Goal: Task Accomplishment & Management: Use online tool/utility

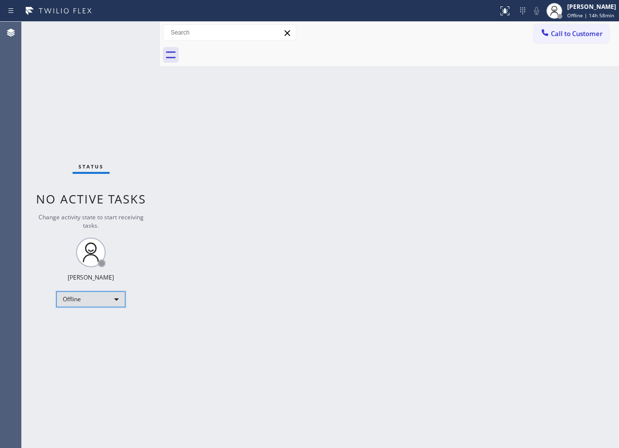
click at [114, 303] on div "Offline" at bounding box center [90, 299] width 69 height 16
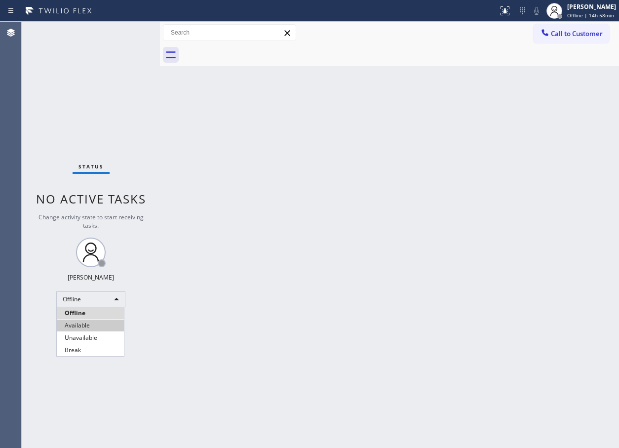
click at [88, 329] on li "Available" at bounding box center [90, 325] width 67 height 12
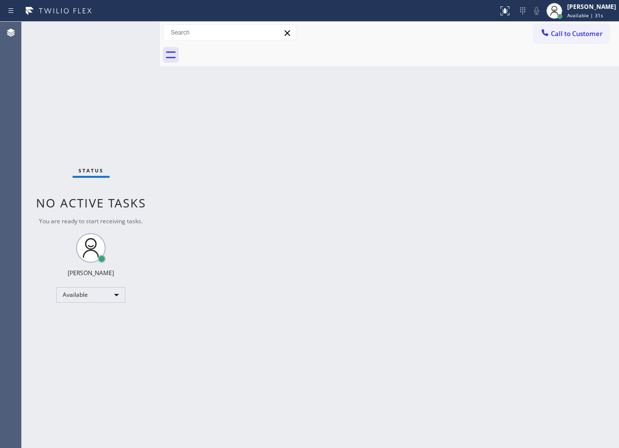
click at [117, 60] on div "Status No active tasks You are ready to start receiving tasks. Judy Anne Bernal…" at bounding box center [91, 235] width 138 height 426
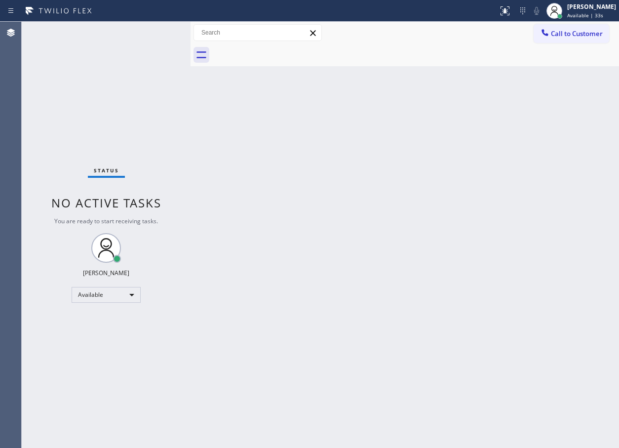
drag, startPoint x: 159, startPoint y: 86, endPoint x: 190, endPoint y: 88, distance: 30.7
click at [191, 88] on div at bounding box center [191, 235] width 0 height 426
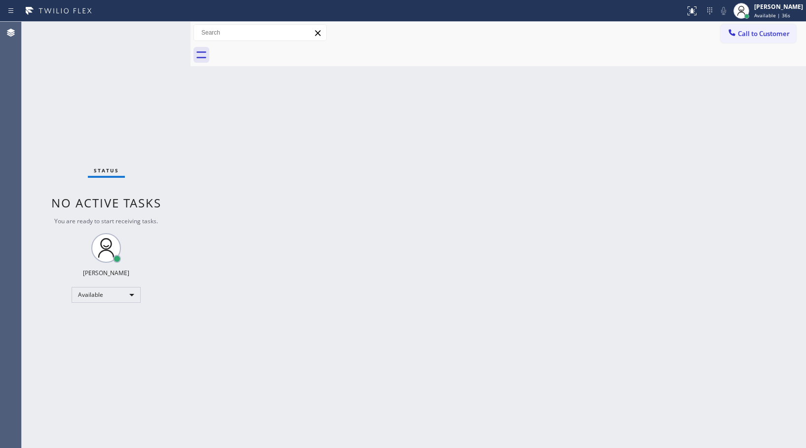
click at [580, 243] on div "Back to Dashboard Change Sender ID Customers Technicians Select a contact Outbo…" at bounding box center [498, 235] width 615 height 426
click at [163, 29] on div "Status No active tasks You are ready to start receiving tasks. Judy Anne Bernal…" at bounding box center [106, 235] width 169 height 426
click at [162, 33] on div "Status No active tasks You are ready to start receiving tasks. Judy Anne Bernal…" at bounding box center [106, 235] width 169 height 426
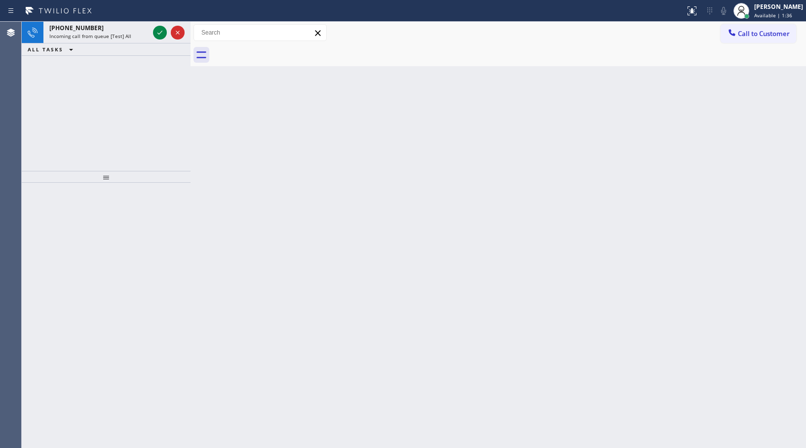
drag, startPoint x: 162, startPoint y: 33, endPoint x: 170, endPoint y: 108, distance: 75.9
click at [168, 108] on div "+17206289437 Incoming call from queue [Test] All ALL TASKS ALL TASKS ACTIVE TAS…" at bounding box center [106, 96] width 169 height 149
click at [170, 108] on div "+17206289437 Incoming call from queue [Test] All ALL TASKS ALL TASKS ACTIVE TAS…" at bounding box center [106, 96] width 169 height 149
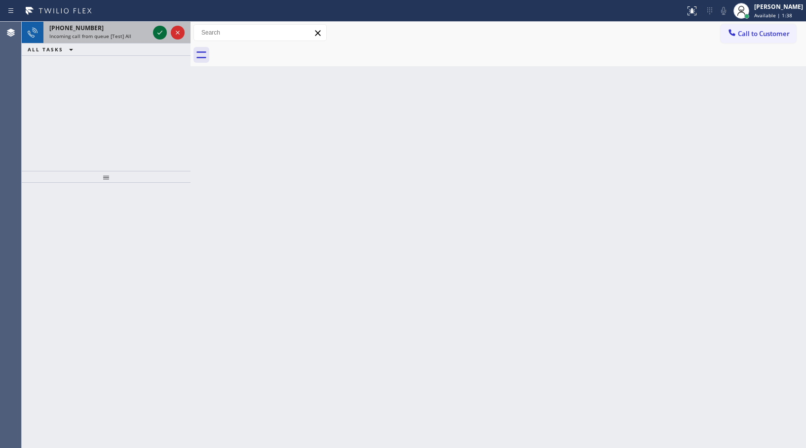
click at [157, 35] on icon at bounding box center [160, 33] width 12 height 12
click at [157, 131] on div "+17206289437 Incoming call from queue [Test] All ALL TASKS ALL TASKS ACTIVE TAS…" at bounding box center [106, 96] width 169 height 149
click at [160, 35] on icon at bounding box center [160, 33] width 12 height 12
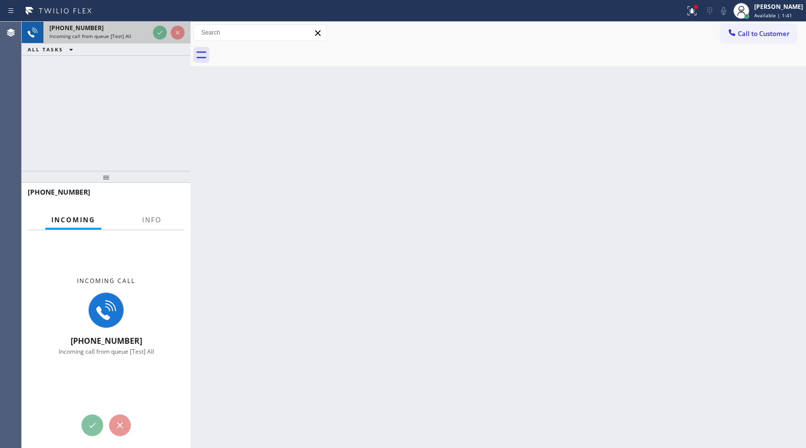
click at [149, 33] on div "+17206289437 Incoming call from queue [Test] All" at bounding box center [97, 33] width 108 height 22
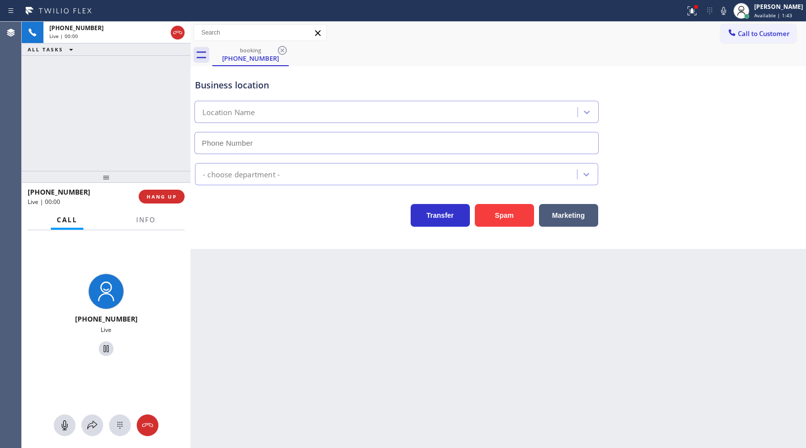
type input "(720) 597-8984"
click at [618, 162] on div "Appliance Repair High End" at bounding box center [498, 172] width 611 height 26
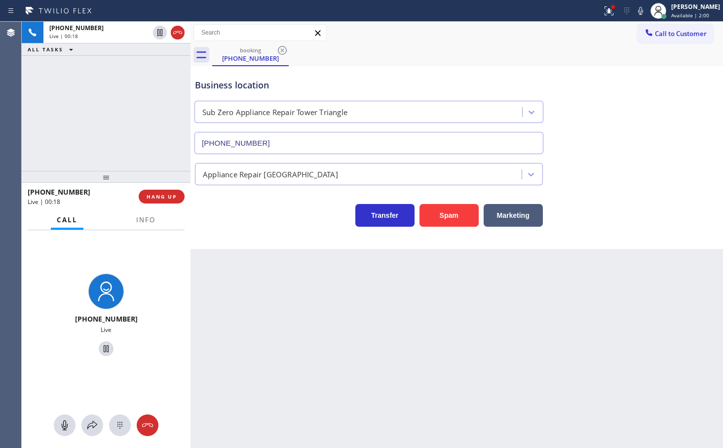
click at [418, 403] on div "Back to Dashboard Change Sender ID Customers Technicians Select a contact Outbo…" at bounding box center [457, 235] width 533 height 426
click at [138, 293] on div "+17206289437 Live" at bounding box center [106, 315] width 161 height 85
click at [284, 218] on div "Transfer Spam Marketing" at bounding box center [369, 213] width 352 height 28
click at [172, 155] on div "+17206289437 Live | 00:24 ALL TASKS ALL TASKS ACTIVE TASKS TASKS IN WRAP UP" at bounding box center [106, 96] width 169 height 149
click at [261, 235] on div "Business location Sub Zero Appliance Repair Tower Triangle (720) 597-8984 Appli…" at bounding box center [457, 157] width 533 height 183
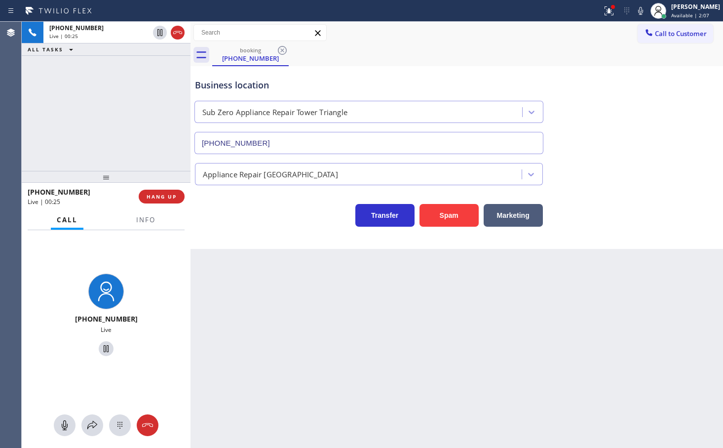
click at [156, 148] on div "+17206289437 Live | 00:25 ALL TASKS ALL TASKS ACTIVE TASKS TASKS IN WRAP UP" at bounding box center [106, 96] width 169 height 149
click at [140, 218] on span "Info" at bounding box center [145, 219] width 19 height 9
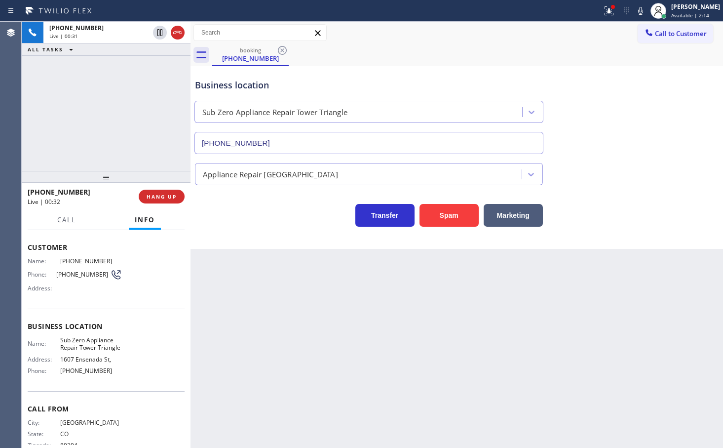
scroll to position [45, 0]
drag, startPoint x: 63, startPoint y: 216, endPoint x: 80, endPoint y: 243, distance: 32.0
click at [64, 216] on span "Call" at bounding box center [66, 219] width 19 height 9
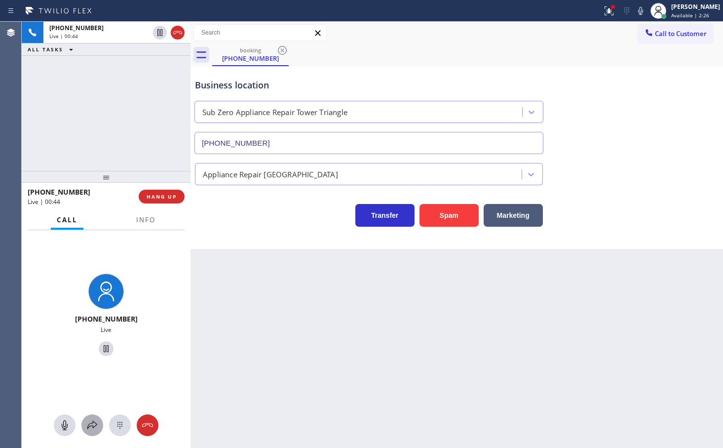
click at [87, 422] on icon at bounding box center [92, 425] width 12 height 12
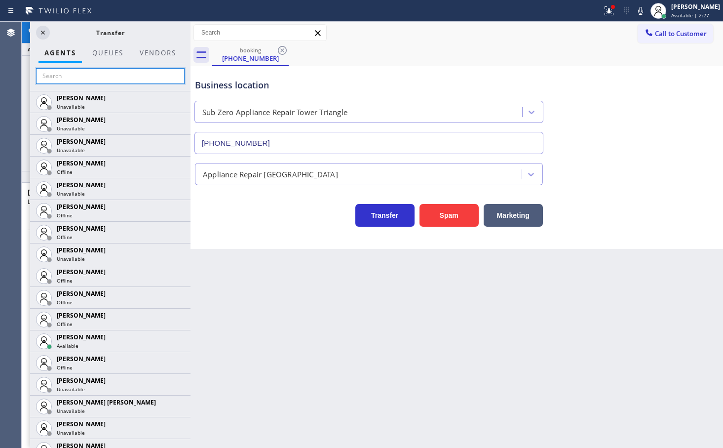
click at [95, 71] on input "text" at bounding box center [110, 76] width 149 height 16
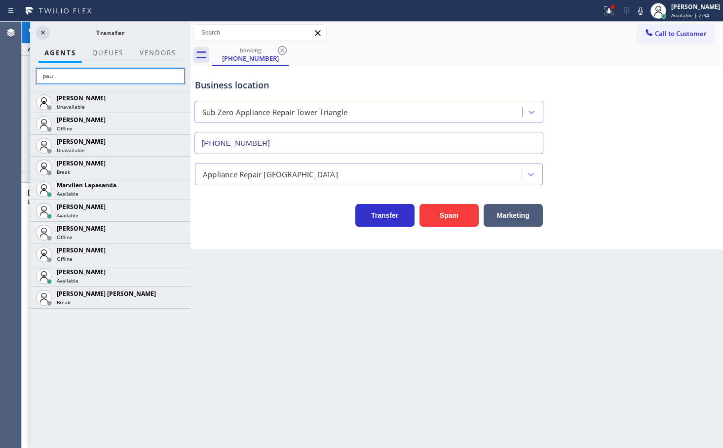
type input "pau"
click at [249, 338] on div "Back to Dashboard Change Sender ID Customers Technicians Select a contact Outbo…" at bounding box center [457, 235] width 533 height 426
click at [35, 369] on div "Alynna Marie Pasumala Unavailable Iverson Maala Ipapo Offline Louis Manuel Padi…" at bounding box center [110, 269] width 160 height 357
drag, startPoint x: 127, startPoint y: 337, endPoint x: 183, endPoint y: 292, distance: 71.2
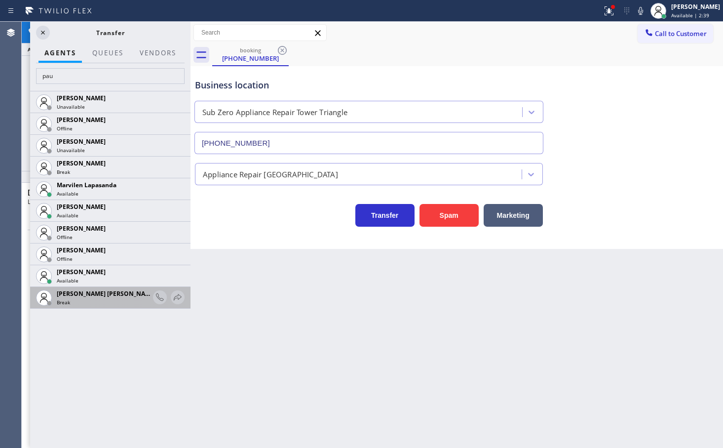
click at [128, 337] on div "Alynna Marie Pasumala Unavailable Iverson Maala Ipapo Offline Louis Manuel Padi…" at bounding box center [110, 269] width 160 height 357
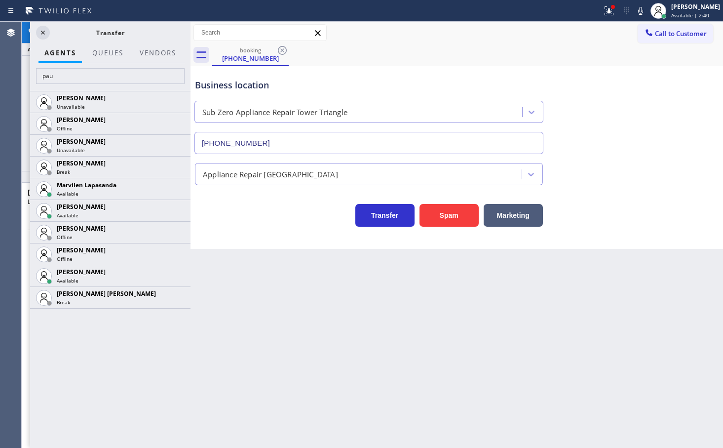
click at [0, 0] on icon at bounding box center [0, 0] width 0 height 0
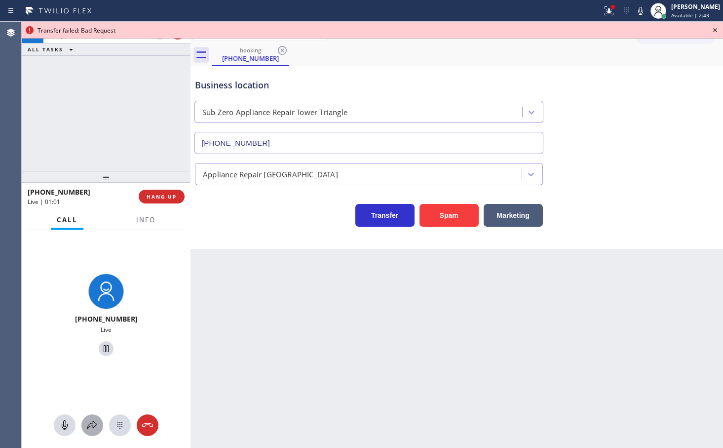
click at [92, 417] on button at bounding box center [92, 425] width 22 height 22
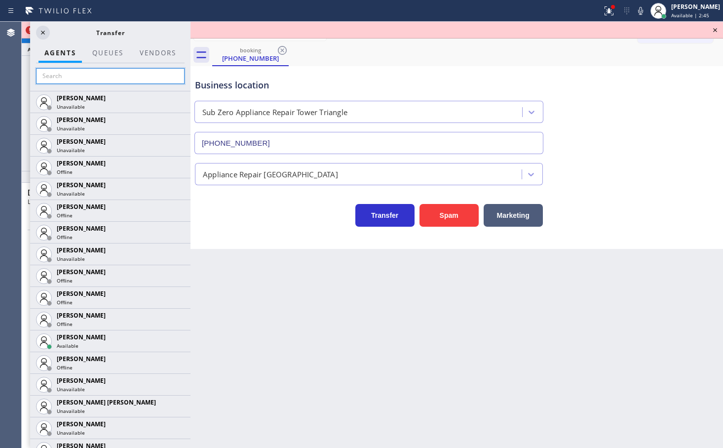
click at [128, 72] on input "text" at bounding box center [110, 76] width 149 height 16
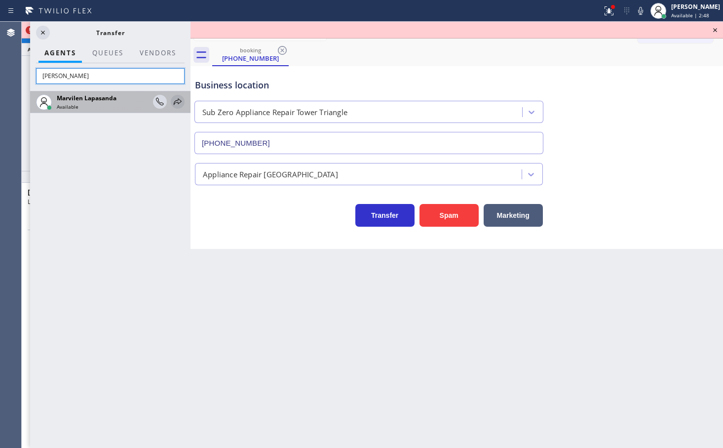
type input "marv"
click at [177, 102] on icon at bounding box center [178, 101] width 8 height 6
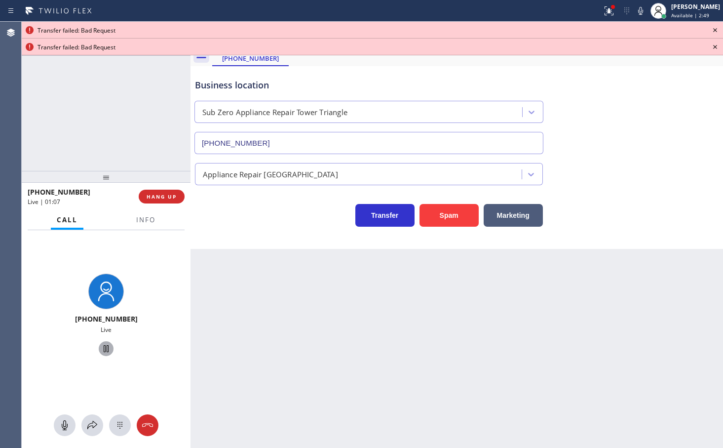
click at [106, 351] on icon at bounding box center [106, 349] width 12 height 12
click at [92, 421] on icon at bounding box center [92, 425] width 12 height 12
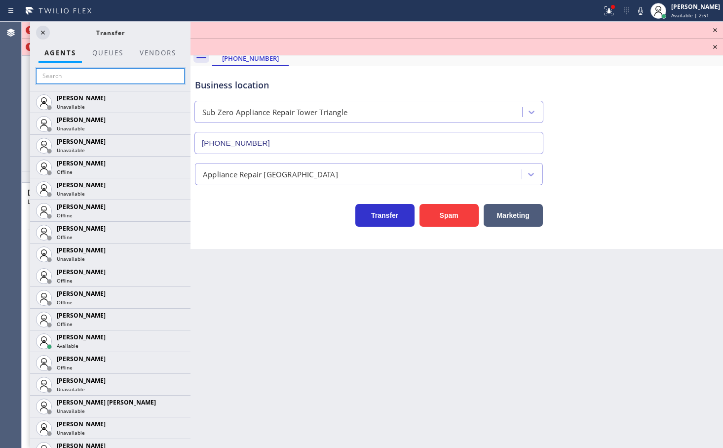
click at [115, 77] on input "text" at bounding box center [110, 76] width 149 height 16
type input ","
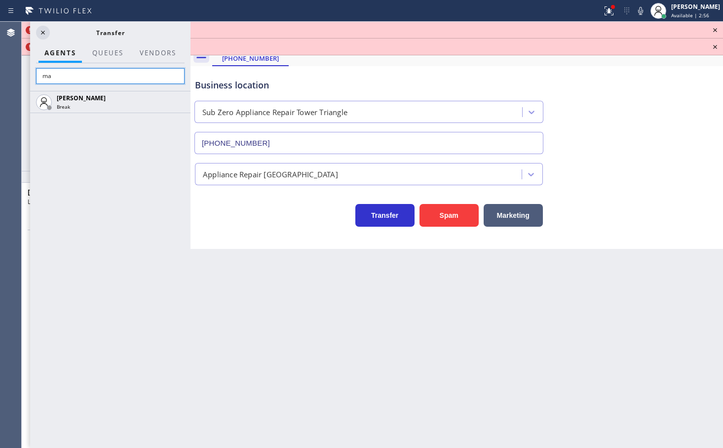
type input "m"
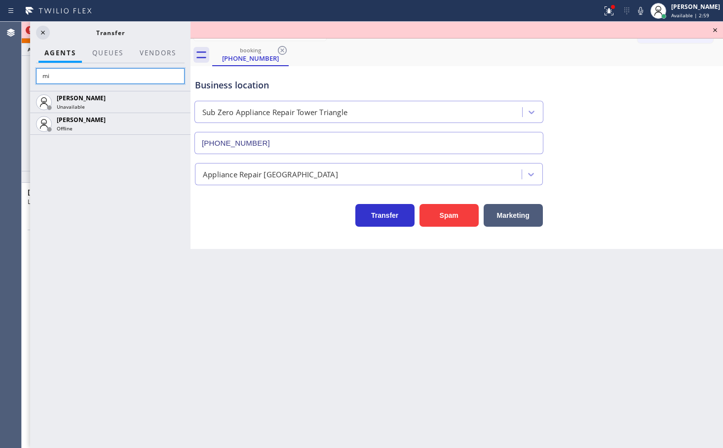
type input "m"
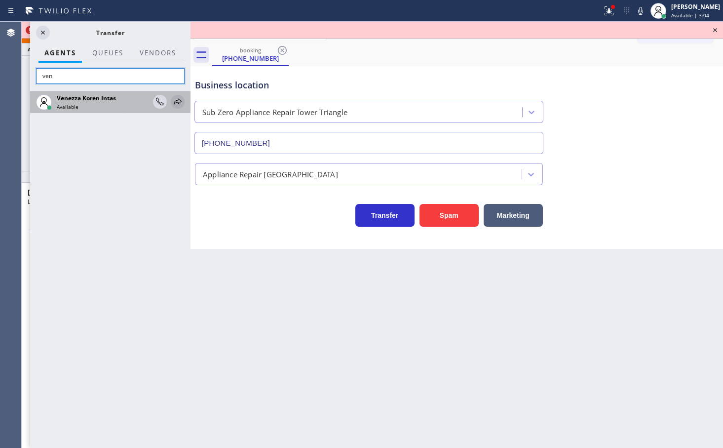
type input "ven"
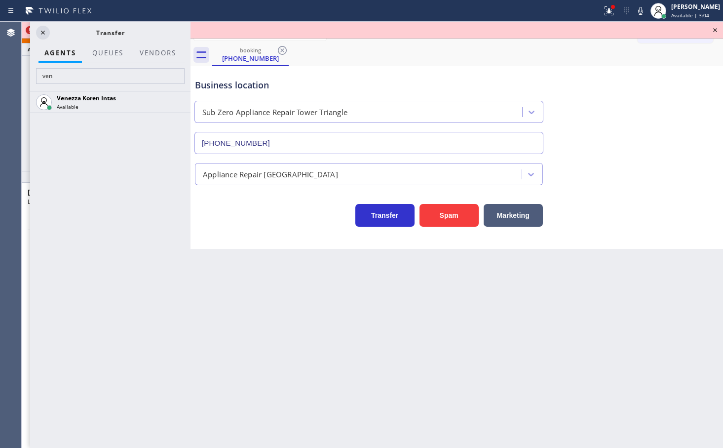
click at [0, 0] on icon at bounding box center [0, 0] width 0 height 0
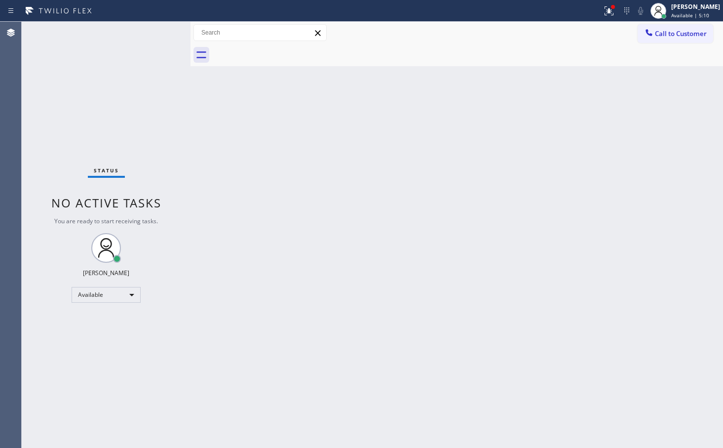
click at [169, 38] on div "Status No active tasks You are ready to start receiving tasks. Judy Anne Bernal…" at bounding box center [106, 235] width 169 height 426
click at [610, 7] on div at bounding box center [613, 7] width 6 height 6
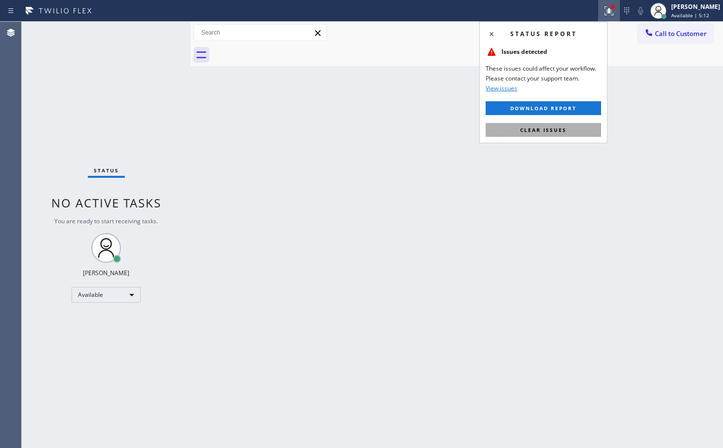
click at [543, 136] on button "Clear issues" at bounding box center [543, 130] width 115 height 14
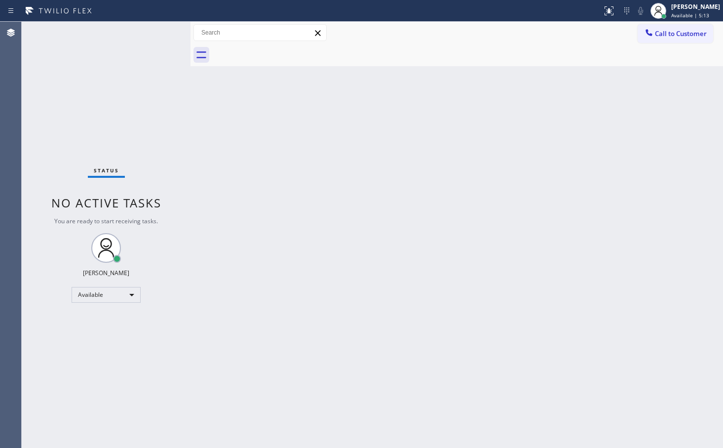
click at [131, 61] on div "Status No active tasks You are ready to start receiving tasks. Judy Anne Bernal…" at bounding box center [106, 235] width 169 height 426
click at [161, 32] on div "Status No active tasks You are ready to start receiving tasks. Judy Anne Bernal…" at bounding box center [106, 235] width 169 height 426
click at [133, 61] on div "Status No active tasks You are ready to start receiving tasks. Judy Anne Bernal…" at bounding box center [106, 235] width 169 height 426
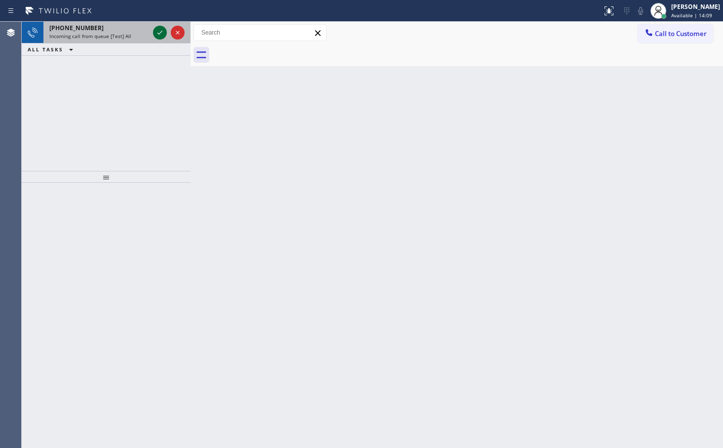
click at [161, 30] on icon at bounding box center [160, 33] width 12 height 12
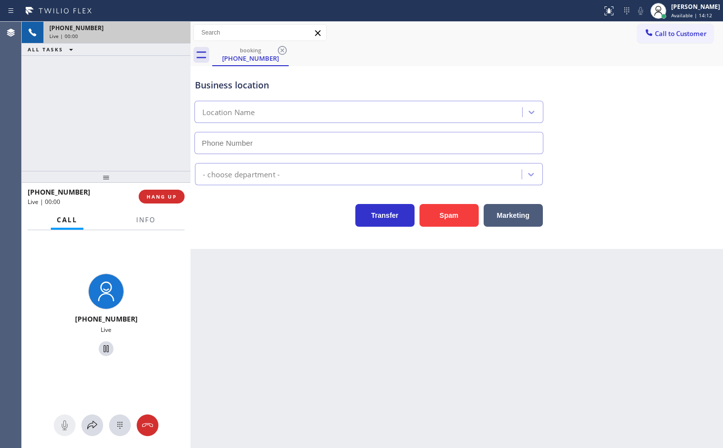
type input "(415) 877-5399"
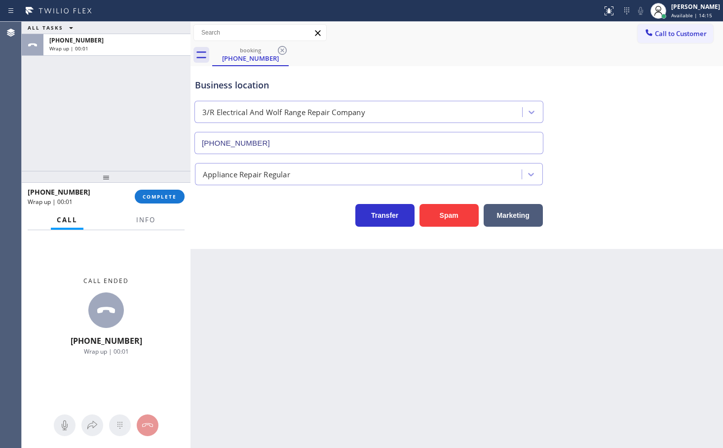
click at [275, 232] on div "Business location 3/R Electrical And Wolf Range Repair Company (415) 877-5399 A…" at bounding box center [457, 157] width 533 height 183
click at [153, 181] on div at bounding box center [106, 177] width 169 height 12
click at [160, 197] on span "COMPLETE" at bounding box center [160, 196] width 34 height 7
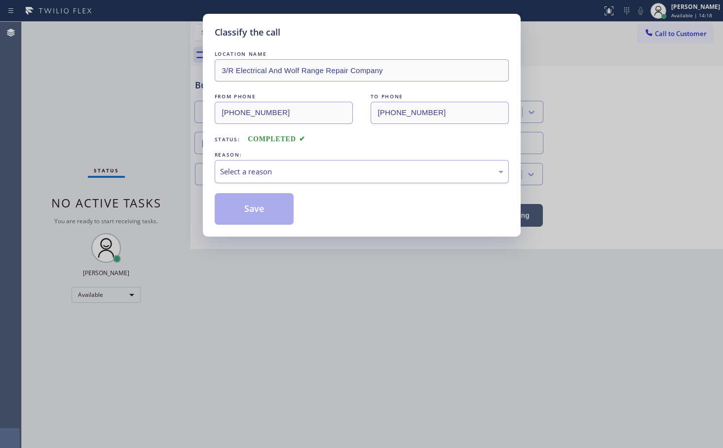
click at [241, 170] on div "Select a reason" at bounding box center [361, 171] width 283 height 11
click at [273, 216] on button "Save" at bounding box center [254, 209] width 79 height 32
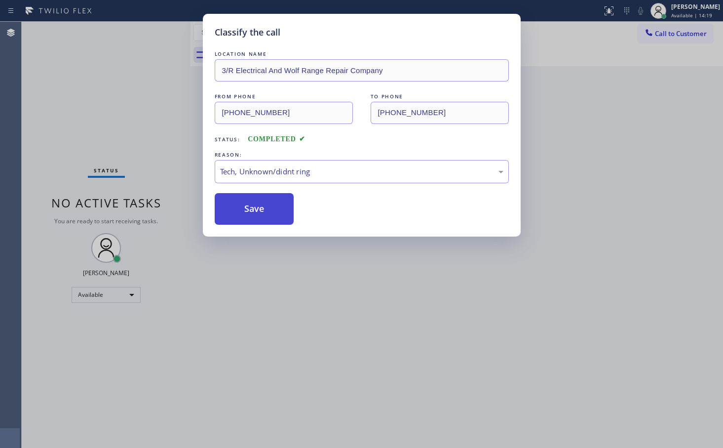
click at [273, 216] on button "Save" at bounding box center [254, 209] width 79 height 32
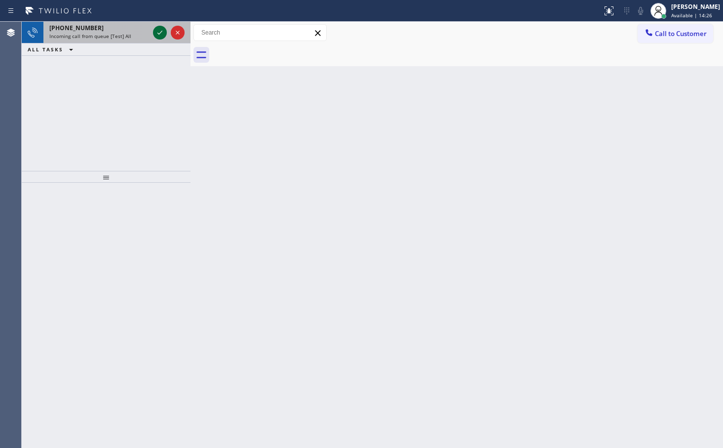
click at [160, 31] on icon at bounding box center [160, 33] width 12 height 12
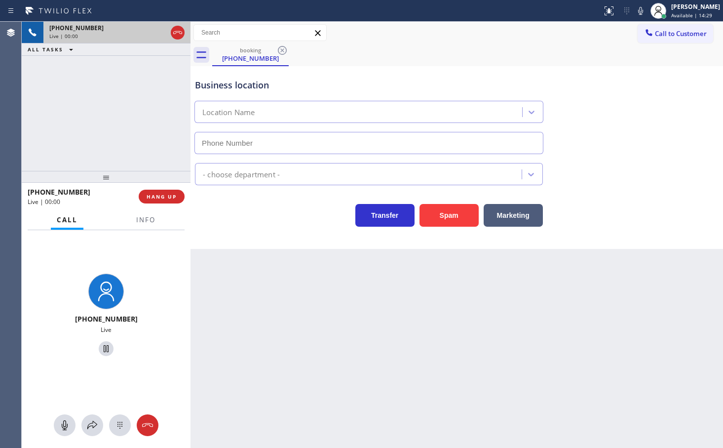
type input "(310) 388-3916"
click at [149, 219] on span "Info" at bounding box center [145, 219] width 19 height 9
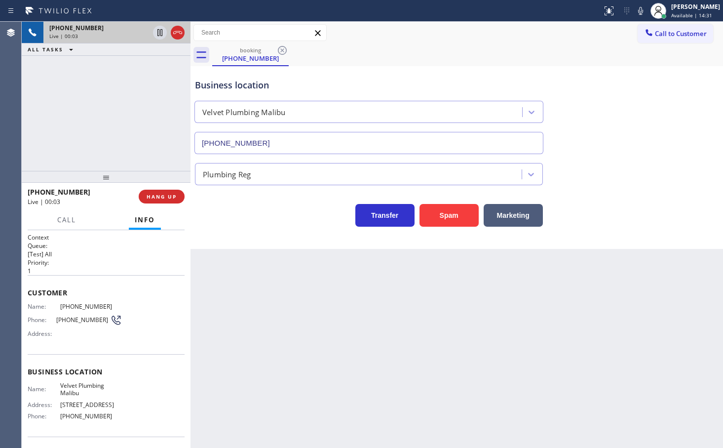
click at [228, 215] on div "Transfer Spam Marketing" at bounding box center [369, 213] width 352 height 28
click at [120, 127] on div "+18664924112 Live | 00:03 ALL TASKS ALL TASKS ACTIVE TASKS TASKS IN WRAP UP" at bounding box center [106, 96] width 169 height 149
click at [268, 239] on div "Business location Velvet Plumbing Malibu (310) 388-3916 Plumbing Reg Transfer S…" at bounding box center [457, 157] width 533 height 183
click at [26, 69] on div "+18664924112 Live | 00:04 ALL TASKS ALL TASKS ACTIVE TASKS TASKS IN WRAP UP" at bounding box center [106, 96] width 169 height 149
click at [217, 217] on div "Transfer Spam Marketing" at bounding box center [369, 213] width 352 height 28
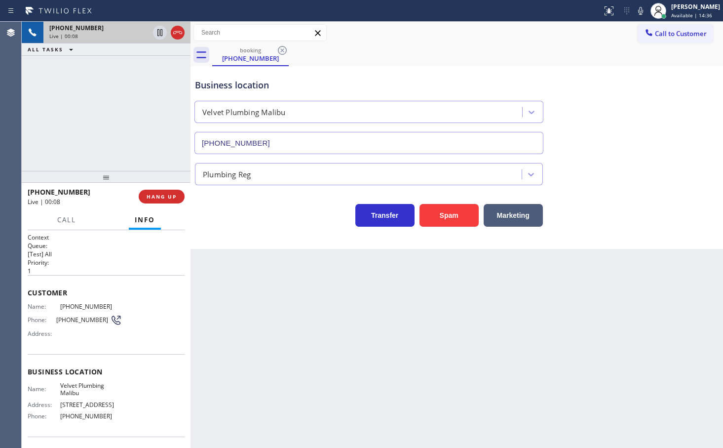
click at [121, 103] on div "+18664924112 Live | 00:08 ALL TASKS ALL TASKS ACTIVE TASKS TASKS IN WRAP UP" at bounding box center [106, 96] width 169 height 149
click at [303, 240] on div "Business location Velvet Plumbing Malibu (310) 388-3916 Plumbing Reg Transfer S…" at bounding box center [457, 157] width 533 height 183
click at [510, 225] on button "Marketing" at bounding box center [513, 215] width 59 height 23
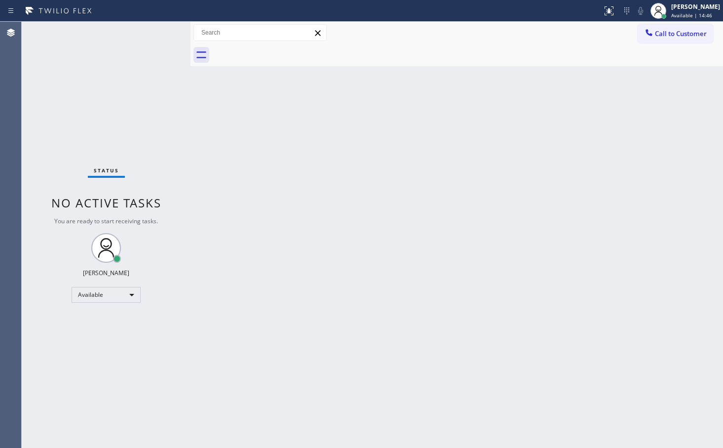
drag, startPoint x: 146, startPoint y: 56, endPoint x: 161, endPoint y: 42, distance: 20.7
click at [146, 56] on div "Status No active tasks You are ready to start receiving tasks. Judy Anne Bernal…" at bounding box center [106, 235] width 169 height 426
click at [164, 40] on div "Status No active tasks You are ready to start receiving tasks. Judy Anne Bernal…" at bounding box center [106, 235] width 169 height 426
click at [165, 31] on div "Status No active tasks You are ready to start receiving tasks. Judy Anne Bernal…" at bounding box center [106, 235] width 169 height 426
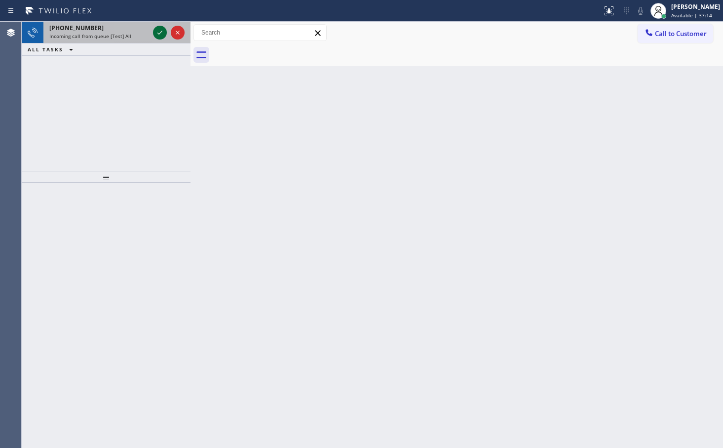
click at [161, 31] on icon at bounding box center [160, 33] width 12 height 12
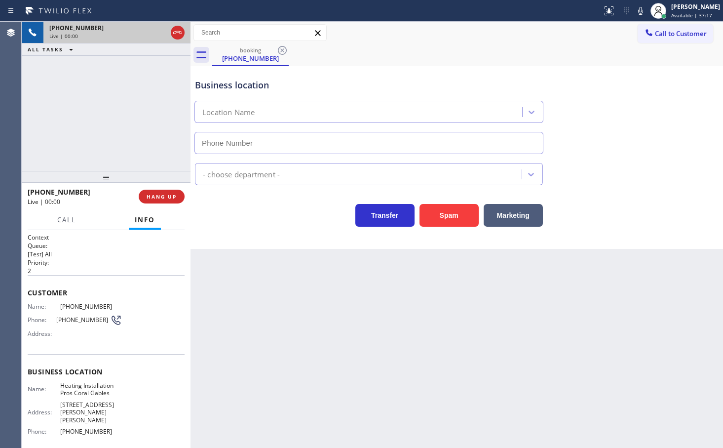
type input "(786) 886-1725"
click at [250, 210] on div "Transfer Spam Marketing" at bounding box center [369, 213] width 352 height 28
click at [134, 164] on div "+18006206486 Live | 00:07 ALL TASKS ALL TASKS ACTIVE TASKS TASKS IN WRAP UP" at bounding box center [106, 96] width 169 height 149
click at [468, 211] on button "Spam" at bounding box center [449, 215] width 59 height 23
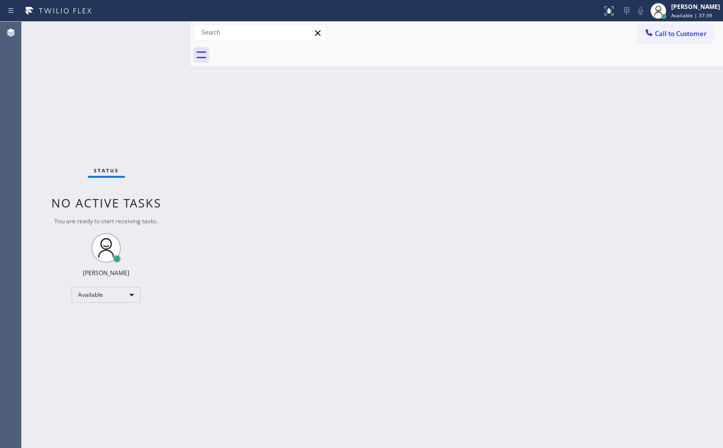
click at [107, 34] on div "Status No active tasks You are ready to start receiving tasks. Judy Anne Bernal…" at bounding box center [106, 235] width 169 height 426
click at [154, 31] on div "Status No active tasks You are ready to start receiving tasks. Judy Anne Bernal…" at bounding box center [106, 235] width 169 height 426
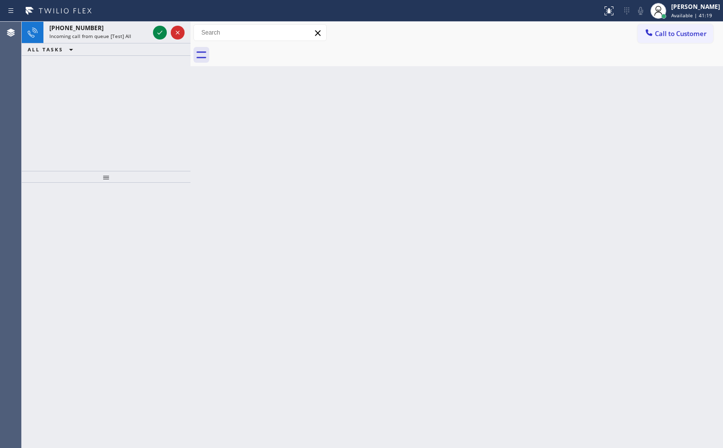
click at [151, 30] on div "+18778379646 Incoming call from queue [Test] All" at bounding box center [97, 33] width 108 height 22
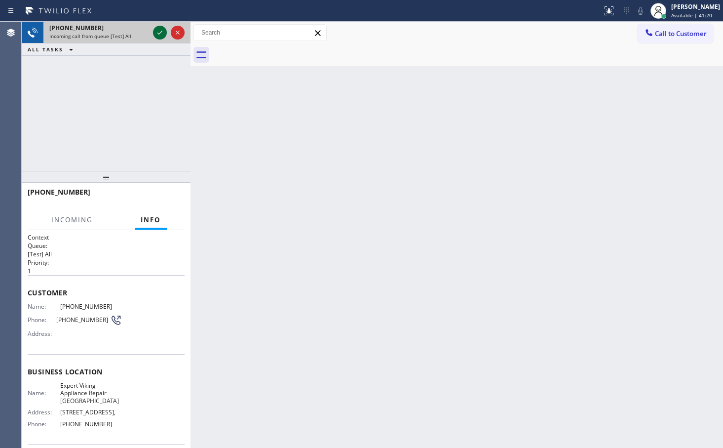
click at [161, 32] on icon at bounding box center [159, 33] width 5 height 4
click at [146, 32] on div "+18778379646" at bounding box center [99, 28] width 100 height 8
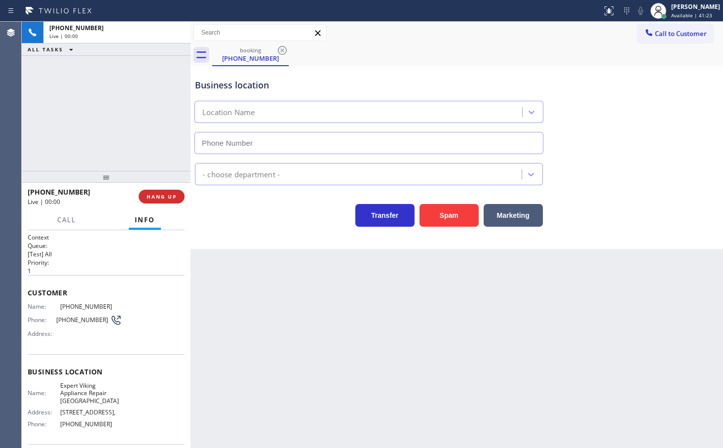
type input "(619) 389-3996"
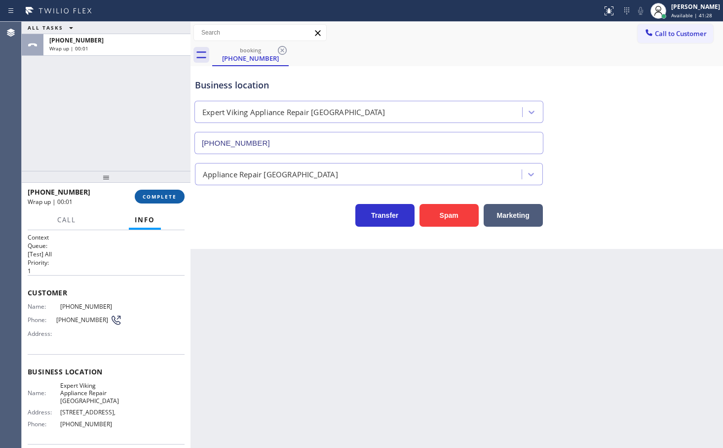
click at [152, 192] on button "COMPLETE" at bounding box center [160, 197] width 50 height 14
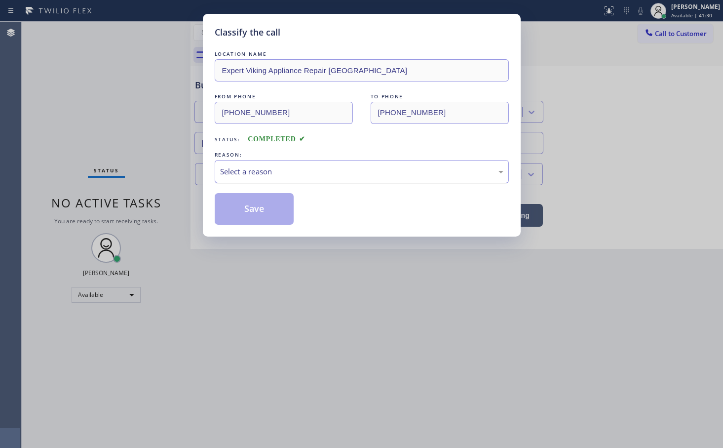
click at [231, 175] on div "Select a reason" at bounding box center [361, 171] width 283 height 11
click at [246, 216] on button "Save" at bounding box center [254, 209] width 79 height 32
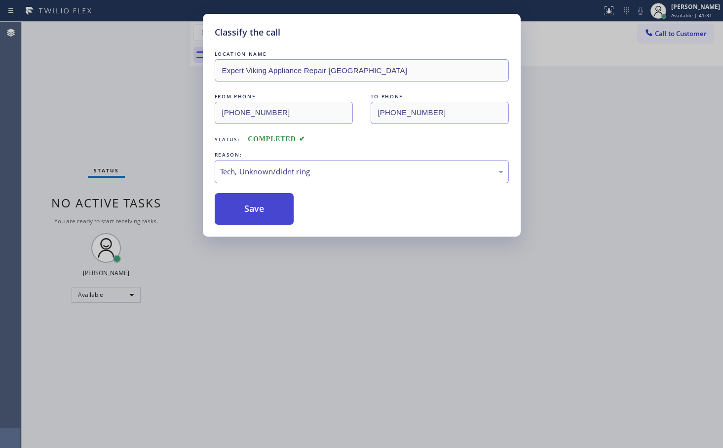
click at [246, 216] on button "Save" at bounding box center [254, 209] width 79 height 32
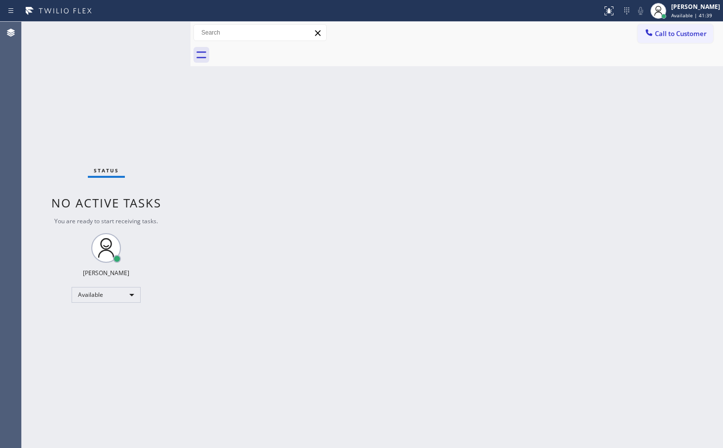
click at [165, 31] on div "Status No active tasks You are ready to start receiving tasks. Judy Anne Bernal…" at bounding box center [106, 235] width 169 height 426
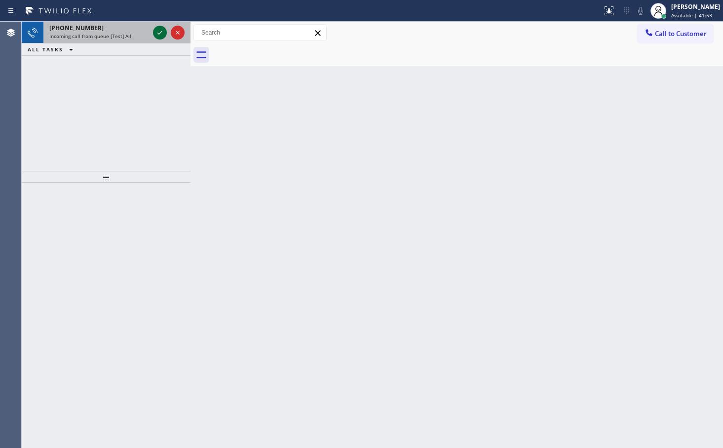
click at [161, 33] on icon at bounding box center [160, 33] width 12 height 12
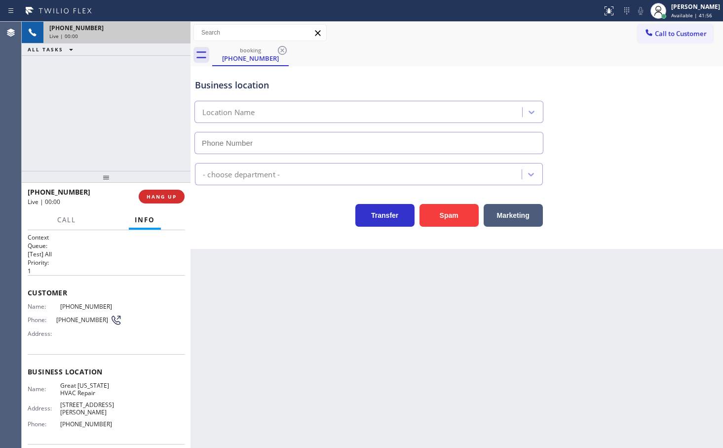
type input "(917) 900-1033"
click at [59, 225] on button "Call" at bounding box center [66, 219] width 31 height 19
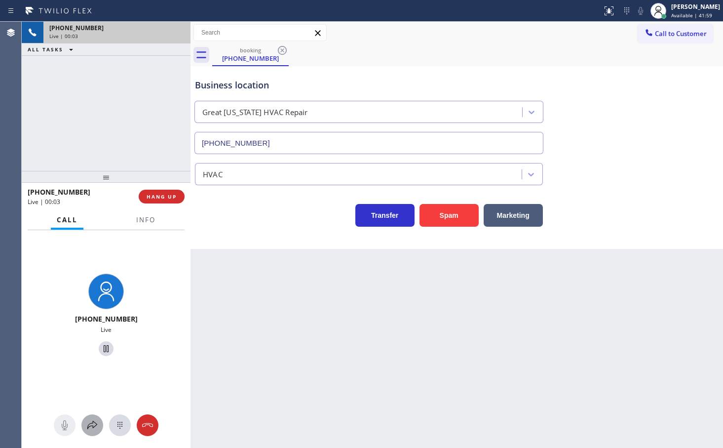
click at [86, 425] on icon at bounding box center [92, 425] width 12 height 12
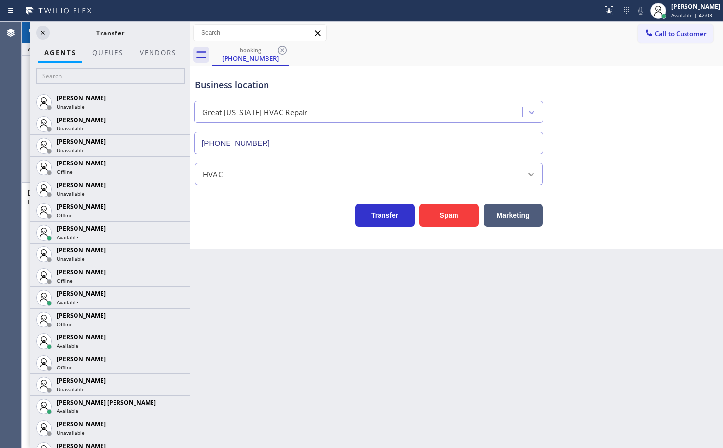
drag, startPoint x: 44, startPoint y: 37, endPoint x: 532, endPoint y: 180, distance: 508.2
click at [45, 35] on icon at bounding box center [43, 33] width 12 height 12
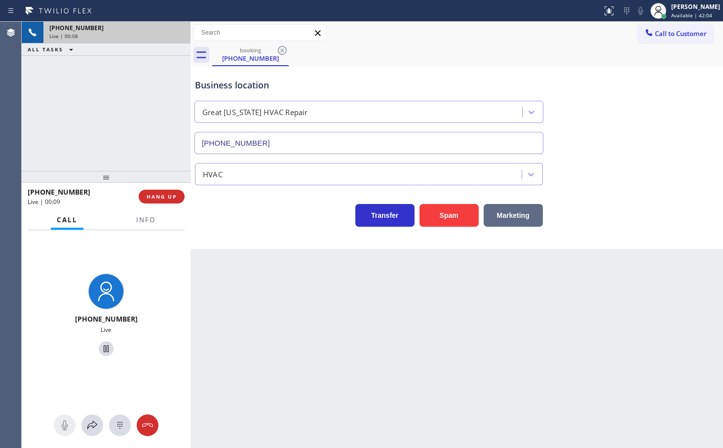
drag, startPoint x: 526, startPoint y: 216, endPoint x: 534, endPoint y: 184, distance: 32.6
click at [526, 215] on button "Marketing" at bounding box center [513, 215] width 59 height 23
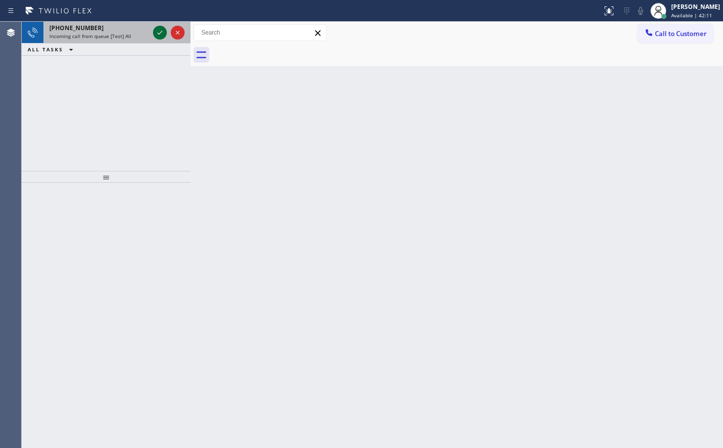
click at [157, 38] on button at bounding box center [160, 33] width 14 height 14
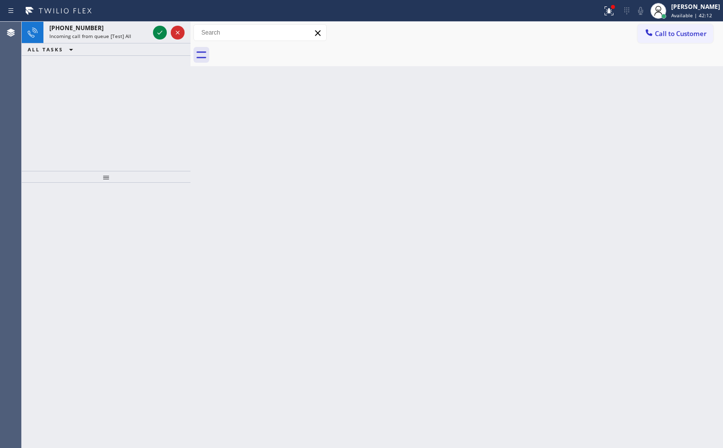
click at [157, 37] on icon at bounding box center [160, 33] width 12 height 12
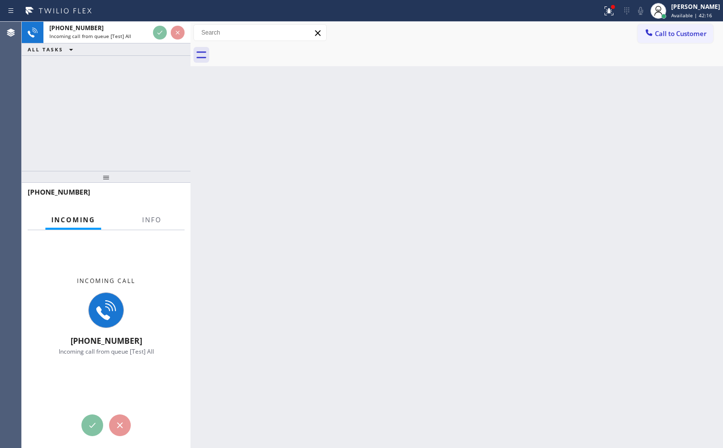
click at [165, 19] on div "Status report Issue detected This issue could affect your workflow. Please cont…" at bounding box center [361, 11] width 723 height 22
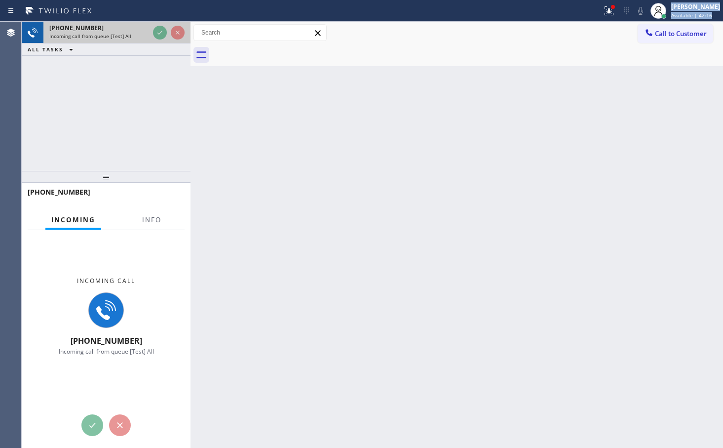
click at [164, 22] on div "Status report Issue detected This issue could affect your workflow. Please cont…" at bounding box center [361, 224] width 723 height 448
click at [164, 22] on div at bounding box center [169, 33] width 36 height 22
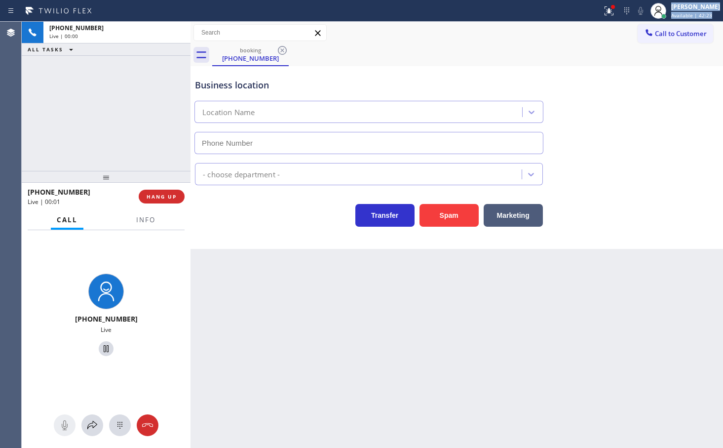
type input "(206) 451-1942"
click at [603, 7] on icon at bounding box center [609, 11] width 12 height 12
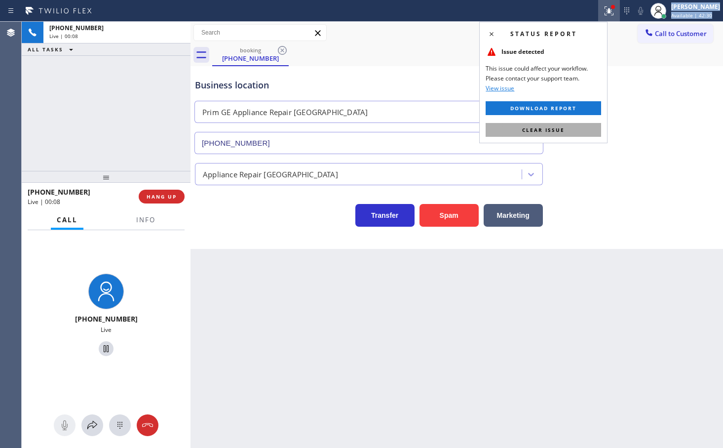
click at [575, 127] on button "Clear issue" at bounding box center [543, 130] width 115 height 14
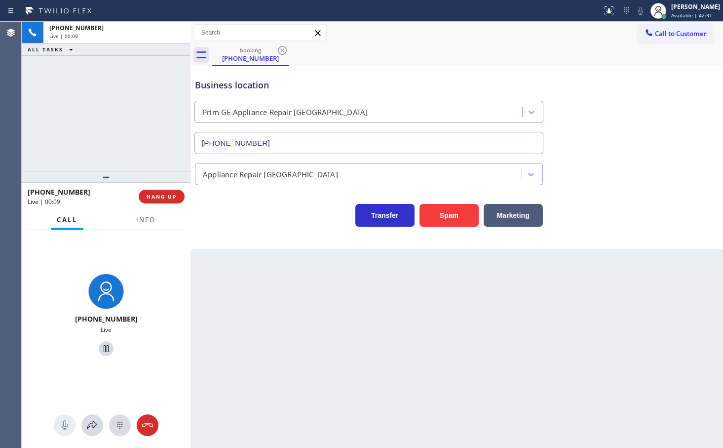
click at [155, 115] on div "+12066955299 Live | 00:09 ALL TASKS ALL TASKS ACTIVE TASKS TASKS IN WRAP UP" at bounding box center [106, 96] width 169 height 149
click at [266, 213] on div "Transfer Spam Marketing" at bounding box center [369, 213] width 352 height 28
click at [172, 198] on span "HANG UP" at bounding box center [162, 196] width 30 height 7
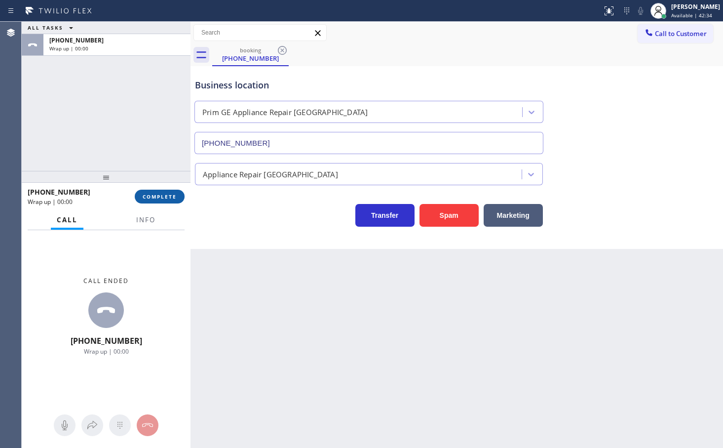
click at [172, 198] on span "COMPLETE" at bounding box center [160, 196] width 34 height 7
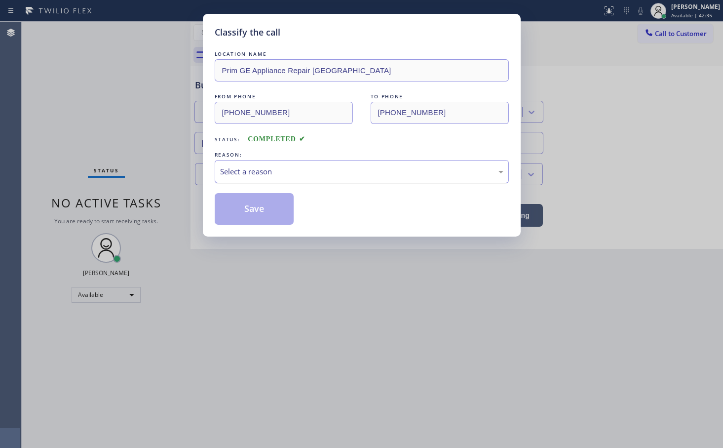
click at [249, 174] on div "Select a reason" at bounding box center [361, 171] width 283 height 11
click at [246, 191] on div "LOCATION NAME Prim GE Appliance Repair Seattle FROM PHONE (206) 695-5299 TO PHO…" at bounding box center [362, 137] width 294 height 176
click at [249, 203] on button "Save" at bounding box center [254, 209] width 79 height 32
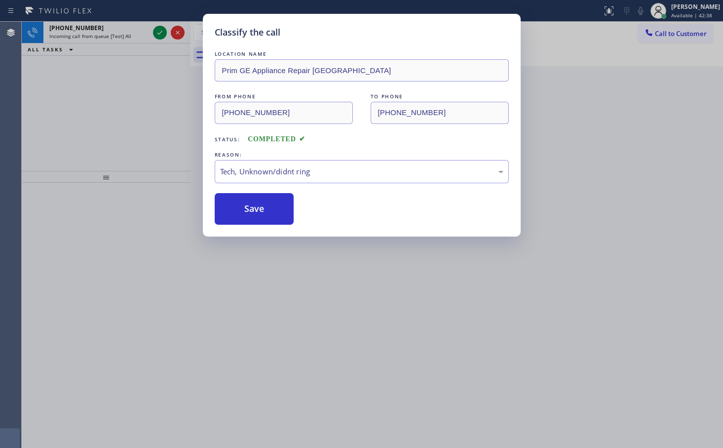
drag, startPoint x: 249, startPoint y: 203, endPoint x: 246, endPoint y: 189, distance: 14.5
click at [248, 204] on button "Save" at bounding box center [254, 209] width 79 height 32
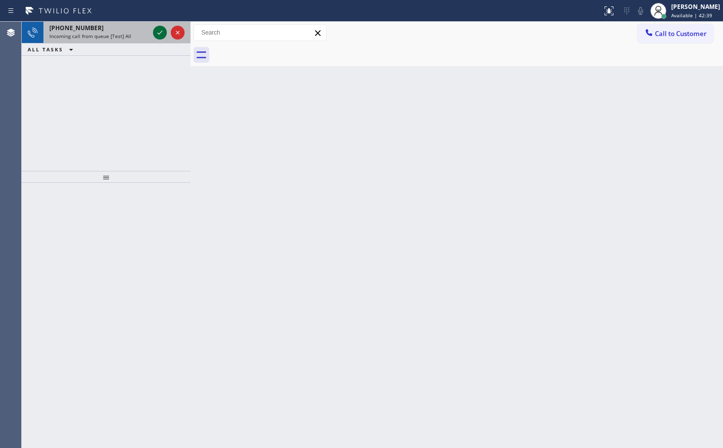
click at [159, 34] on icon at bounding box center [159, 33] width 5 height 4
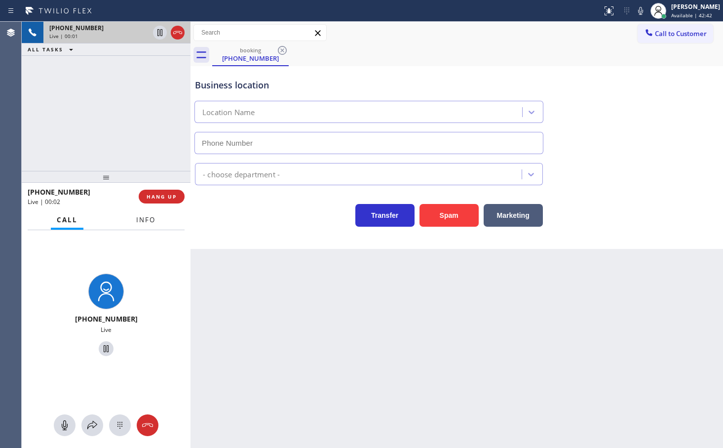
click at [152, 222] on span "Info" at bounding box center [145, 219] width 19 height 9
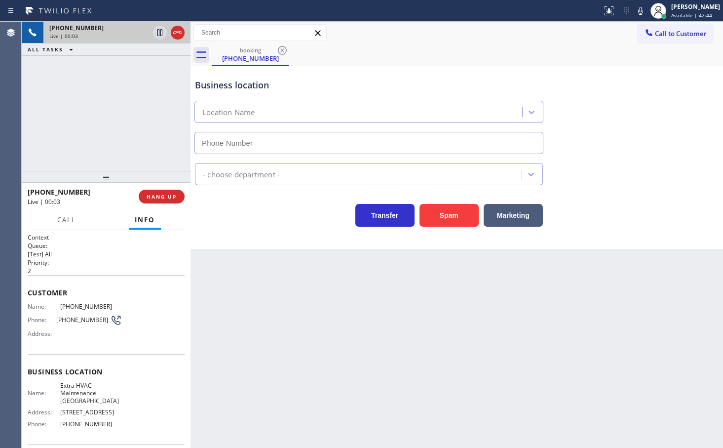
type input "(818) 210-4787"
click at [127, 126] on div "+18186050543 Live | 00:09 ALL TASKS ALL TASKS ACTIVE TASKS TASKS IN WRAP UP" at bounding box center [106, 96] width 169 height 149
click at [243, 236] on div "Business location Extra HVAC Maintenance Glendale (818) 210-4787 HVAC Transfer …" at bounding box center [457, 157] width 533 height 183
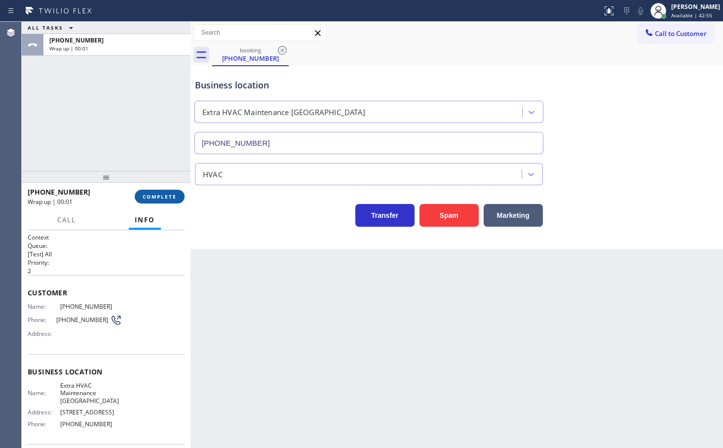
click at [176, 198] on span "COMPLETE" at bounding box center [160, 196] width 34 height 7
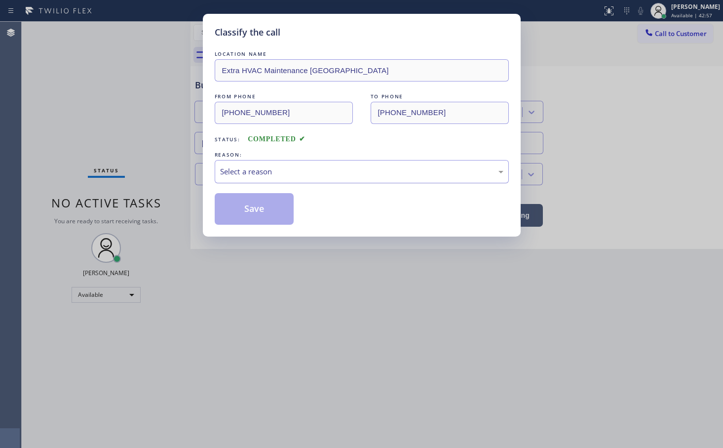
click at [245, 181] on div "Select a reason" at bounding box center [362, 171] width 294 height 23
click at [240, 216] on button "Save" at bounding box center [254, 209] width 79 height 32
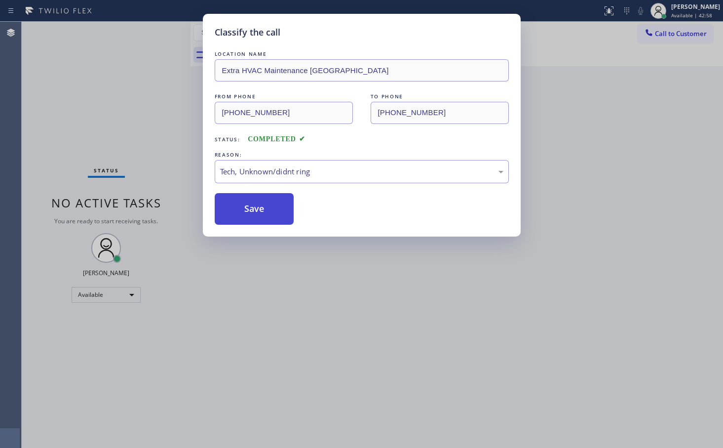
click at [240, 216] on button "Save" at bounding box center [254, 209] width 79 height 32
click at [240, 215] on button "Save" at bounding box center [254, 209] width 79 height 32
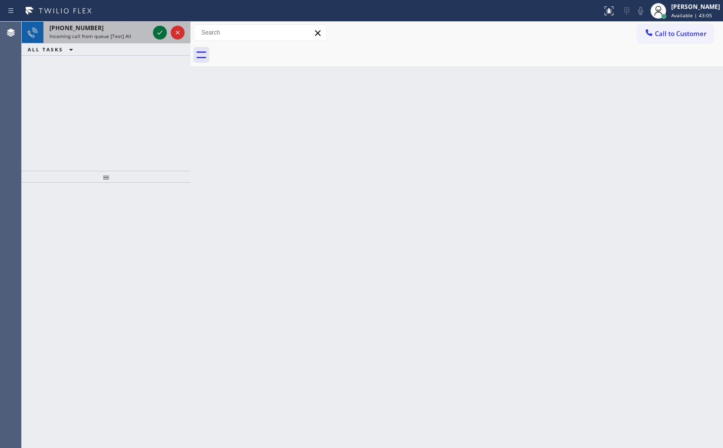
click at [159, 30] on icon at bounding box center [160, 33] width 12 height 12
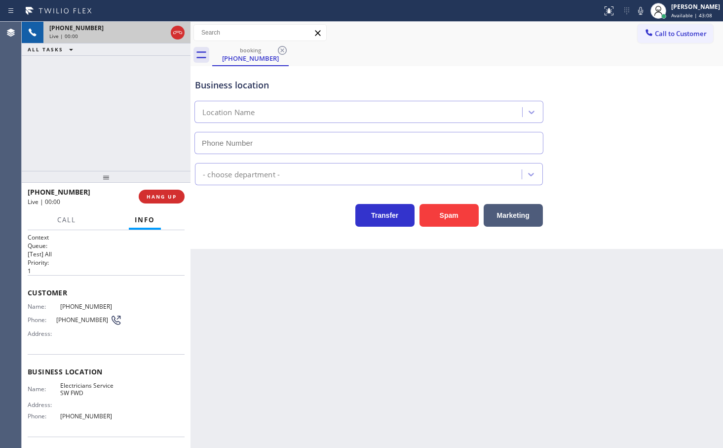
type input "(213) 566-1222"
drag, startPoint x: 433, startPoint y: 220, endPoint x: 470, endPoint y: 95, distance: 130.2
click at [434, 218] on button "Spam" at bounding box center [449, 215] width 59 height 23
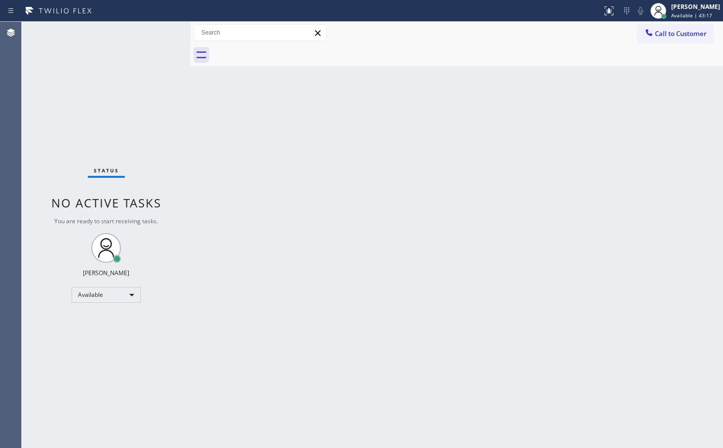
click at [158, 32] on div "Status No active tasks You are ready to start receiving tasks. Judy Anne Bernal…" at bounding box center [106, 235] width 169 height 426
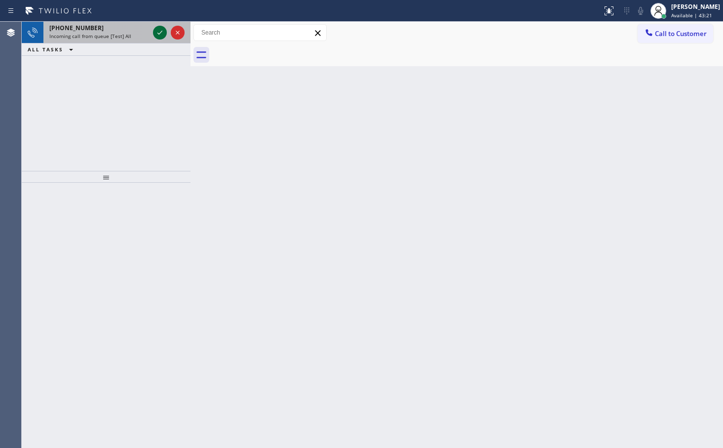
click at [158, 32] on icon at bounding box center [160, 33] width 12 height 12
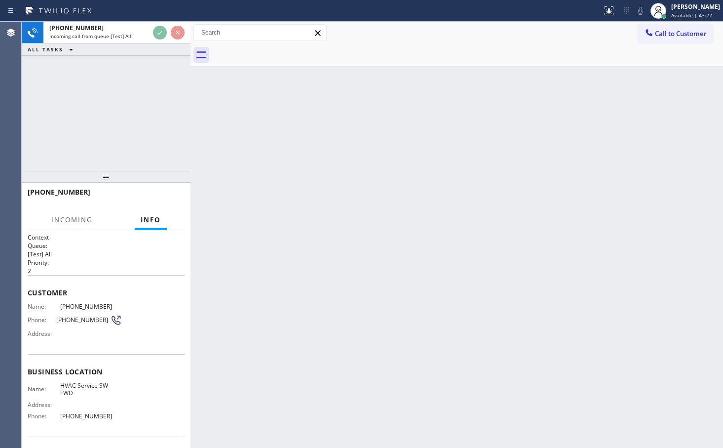
click at [159, 47] on div "ALL TASKS ALL TASKS ACTIVE TASKS TASKS IN WRAP UP" at bounding box center [106, 49] width 169 height 12
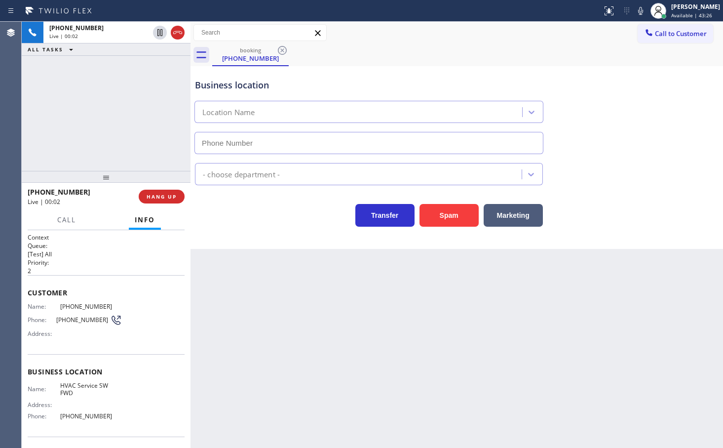
type input "(213) 855-2552"
drag, startPoint x: 226, startPoint y: 209, endPoint x: 122, endPoint y: 149, distance: 119.4
click at [226, 209] on div "Transfer Spam Marketing" at bounding box center [369, 213] width 352 height 28
click at [108, 138] on div "+14242836138 Live | 00:02 ALL TASKS ALL TASKS ACTIVE TASKS TASKS IN WRAP UP" at bounding box center [106, 96] width 169 height 149
click at [241, 220] on div "Transfer Spam Marketing" at bounding box center [369, 213] width 352 height 28
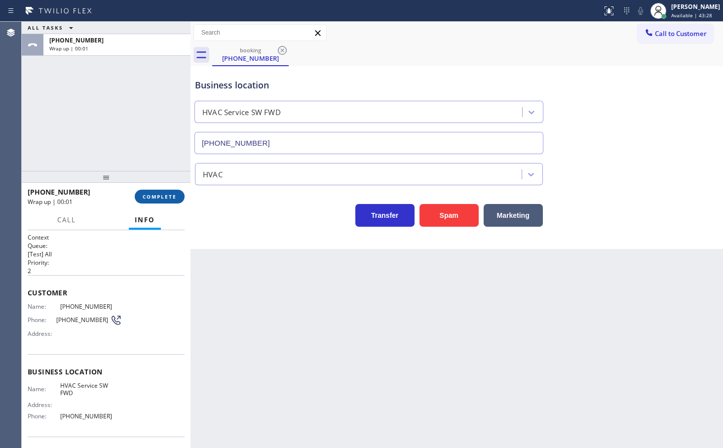
click at [172, 197] on span "COMPLETE" at bounding box center [160, 196] width 34 height 7
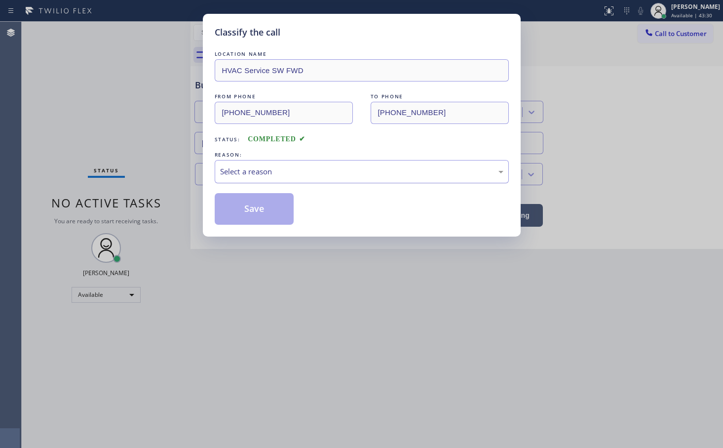
click at [235, 166] on div "Select a reason" at bounding box center [361, 171] width 283 height 11
click at [255, 218] on button "Save" at bounding box center [254, 209] width 79 height 32
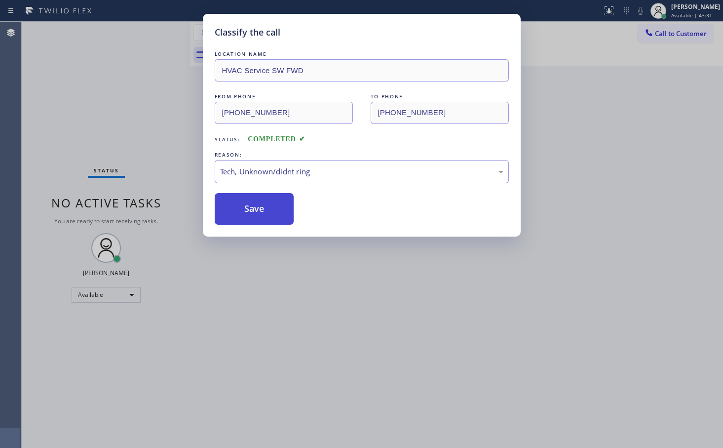
click at [255, 218] on button "Save" at bounding box center [254, 209] width 79 height 32
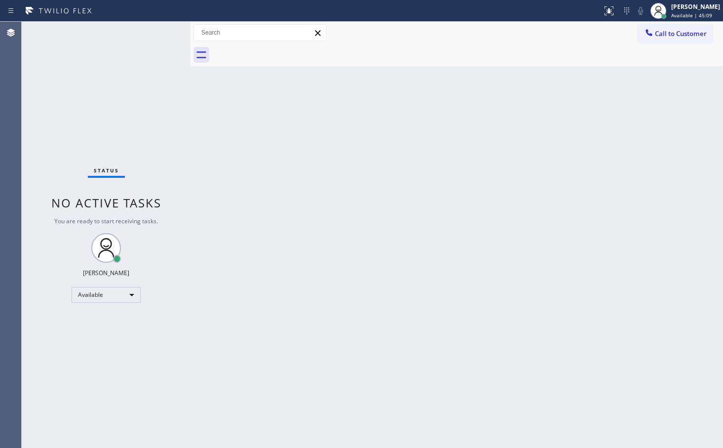
click at [149, 117] on div "Status No active tasks You are ready to start receiving tasks. Judy Anne Bernal…" at bounding box center [106, 235] width 169 height 426
click at [161, 32] on div "Status No active tasks You are ready to start receiving tasks. Judy Anne Bernal…" at bounding box center [106, 235] width 169 height 426
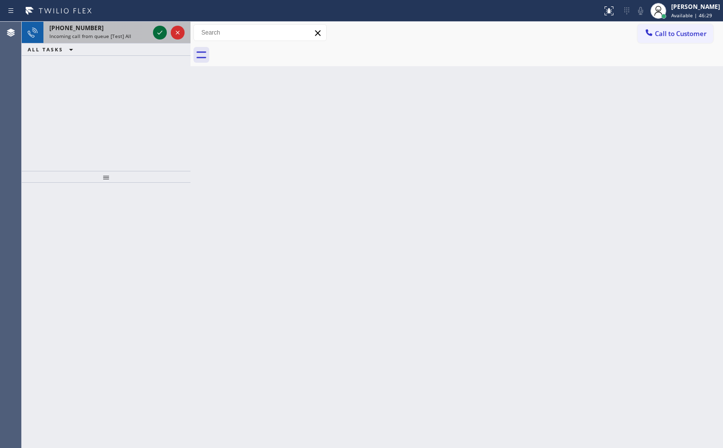
drag, startPoint x: 161, startPoint y: 37, endPoint x: 161, endPoint y: 32, distance: 5.5
click at [161, 32] on icon at bounding box center [159, 33] width 5 height 4
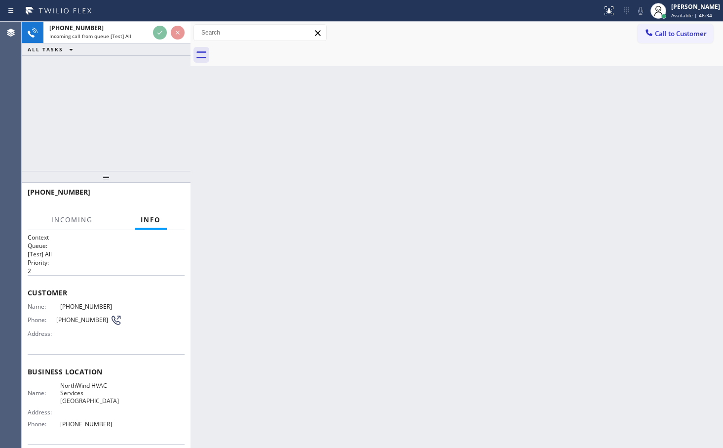
click at [134, 123] on div "+18472143082 Incoming call from queue [Test] All ALL TASKS ALL TASKS ACTIVE TAS…" at bounding box center [106, 96] width 169 height 149
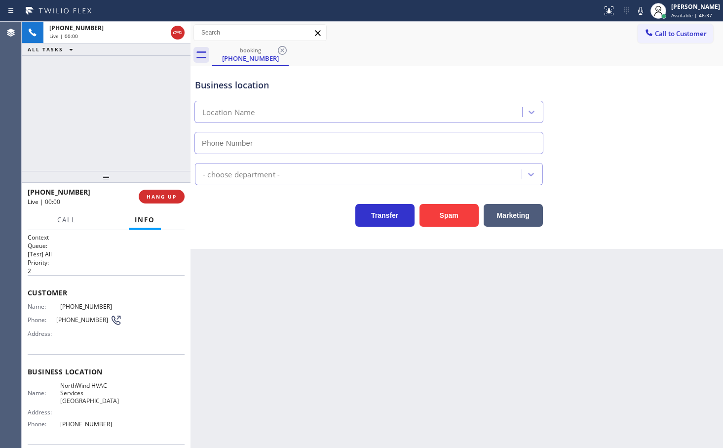
type input "(847) 581-6436"
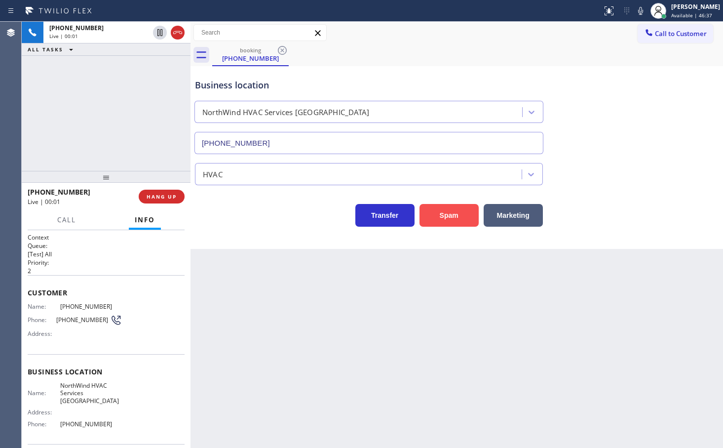
click at [442, 217] on button "Spam" at bounding box center [449, 215] width 59 height 23
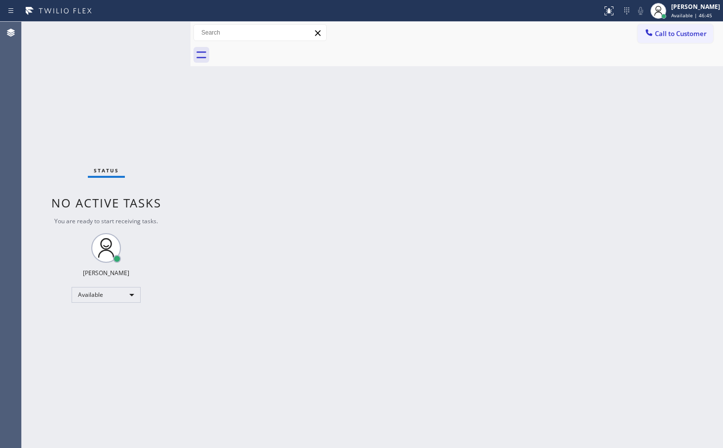
click at [157, 30] on div "Status No active tasks You are ready to start receiving tasks. Judy Anne Bernal…" at bounding box center [106, 235] width 169 height 426
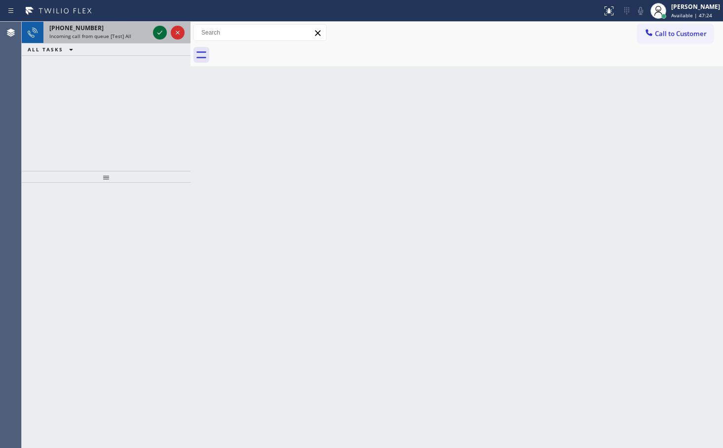
click at [156, 32] on icon at bounding box center [160, 33] width 12 height 12
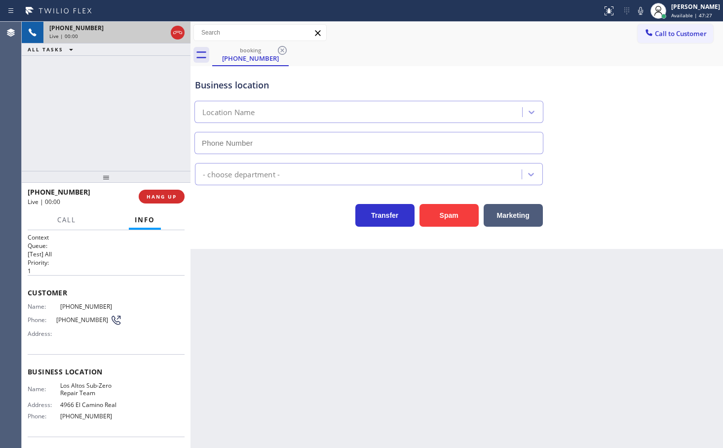
type input "(650) 238-9307"
click at [243, 224] on div "Transfer Spam Marketing" at bounding box center [369, 213] width 352 height 28
click at [340, 363] on div "Back to Dashboard Change Sender ID Customers Technicians Select a contact Outbo…" at bounding box center [457, 235] width 533 height 426
click at [279, 363] on div "Back to Dashboard Change Sender ID Customers Technicians Select a contact Outbo…" at bounding box center [457, 235] width 533 height 426
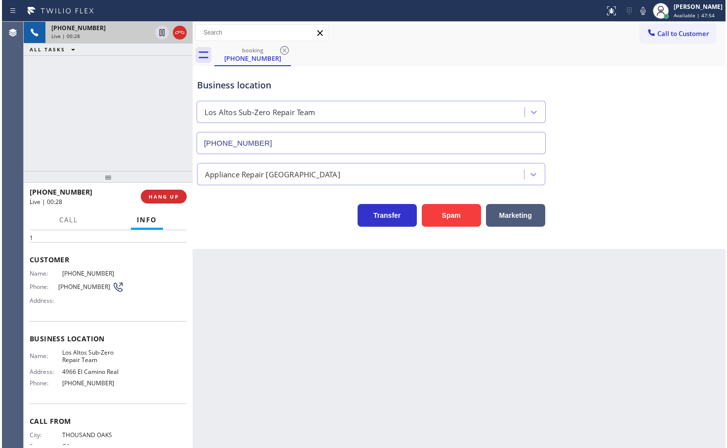
scroll to position [44, 0]
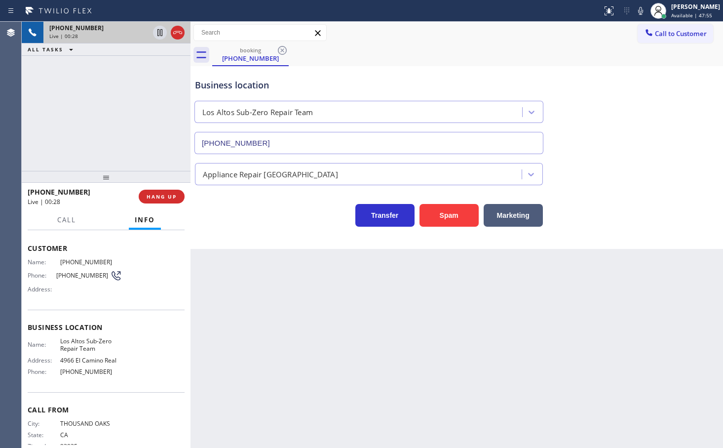
drag, startPoint x: 258, startPoint y: 224, endPoint x: 175, endPoint y: 191, distance: 89.9
click at [258, 224] on div "Transfer Spam Marketing" at bounding box center [369, 213] width 352 height 28
click at [71, 88] on div "+18057951131 Live | 00:29 ALL TASKS ALL TASKS ACTIVE TASKS TASKS IN WRAP UP" at bounding box center [106, 96] width 169 height 149
click at [252, 239] on div "Business location Los Altos Sub-Zero Repair Team (650) 238-9307 Appliance Repai…" at bounding box center [457, 157] width 533 height 183
click at [86, 121] on div "+18057951131 Live | 00:32 ALL TASKS ALL TASKS ACTIVE TASKS TASKS IN WRAP UP" at bounding box center [106, 96] width 169 height 149
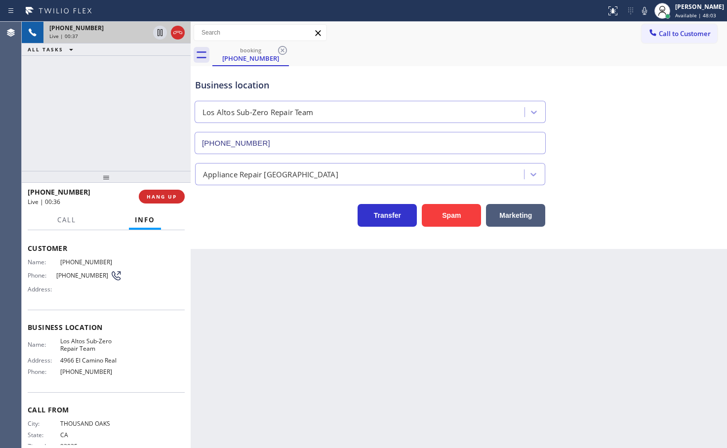
click at [50, 216] on div "Call Info" at bounding box center [106, 220] width 157 height 20
click at [67, 226] on button "Call" at bounding box center [66, 219] width 31 height 19
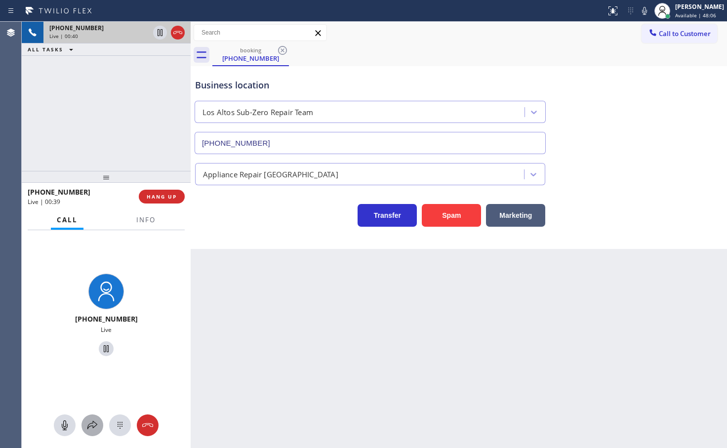
click at [93, 429] on icon at bounding box center [92, 425] width 12 height 12
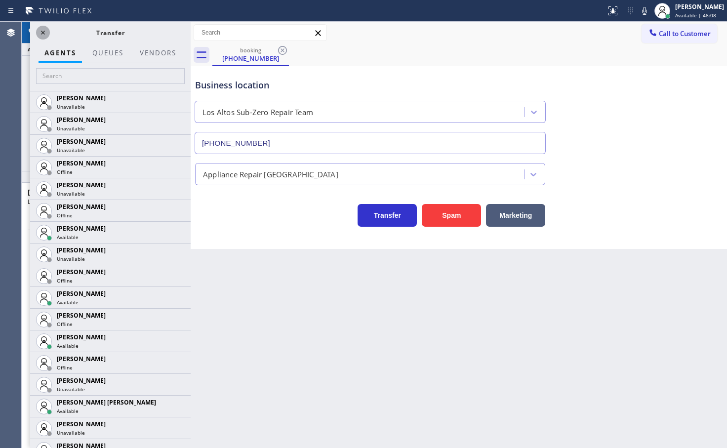
click at [44, 33] on icon at bounding box center [43, 33] width 12 height 12
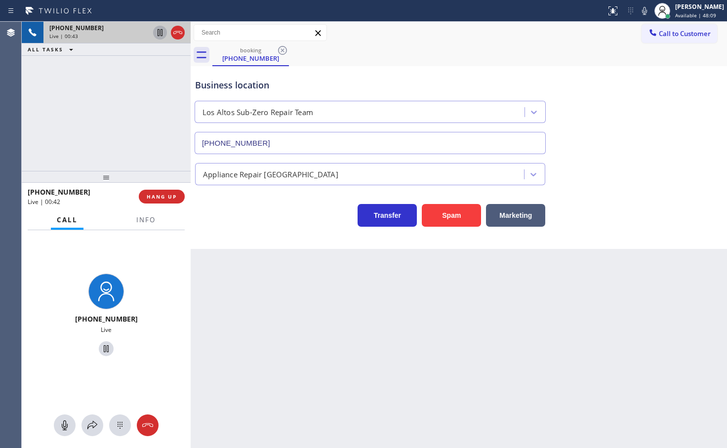
click at [163, 34] on icon at bounding box center [160, 33] width 12 height 12
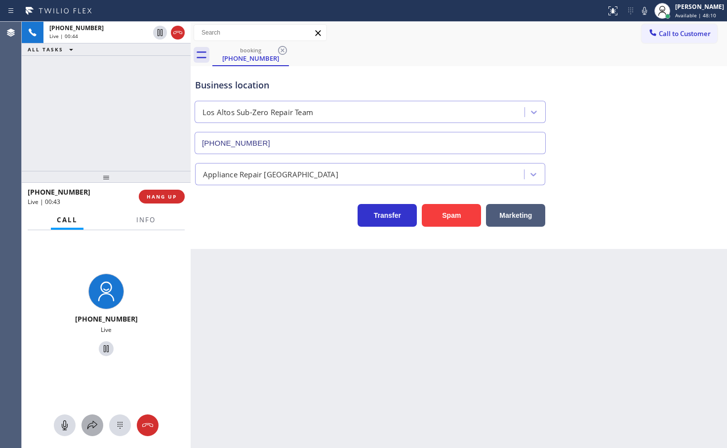
click at [91, 425] on icon at bounding box center [92, 425] width 12 height 12
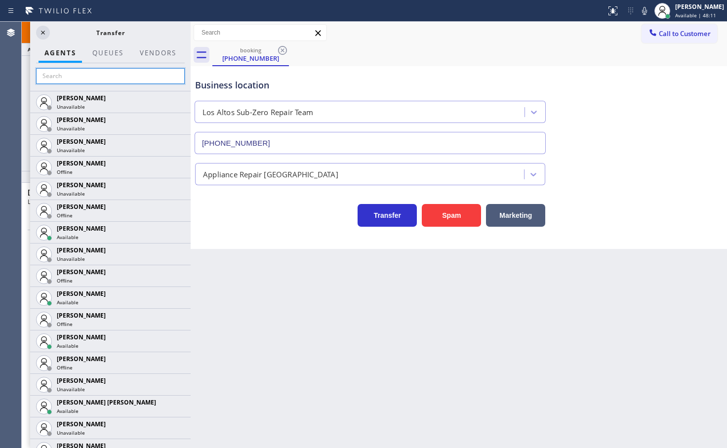
click at [93, 77] on input "text" at bounding box center [110, 76] width 149 height 16
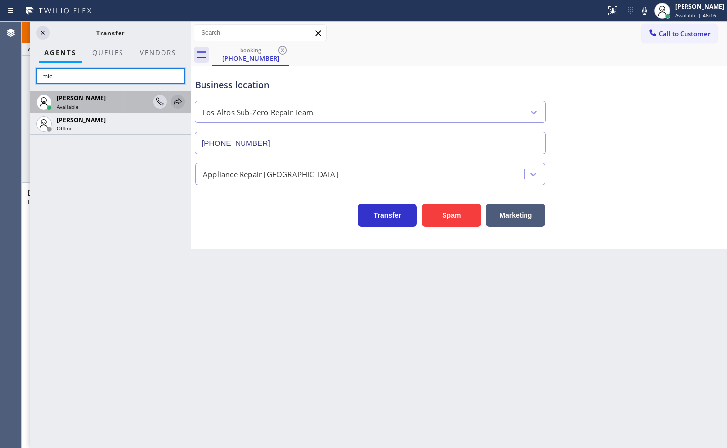
type input "mic"
click at [176, 101] on icon at bounding box center [178, 101] width 8 height 6
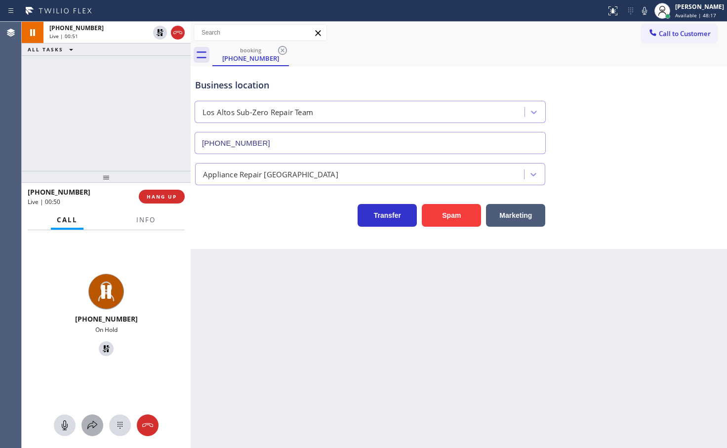
click at [90, 418] on button at bounding box center [92, 425] width 22 height 22
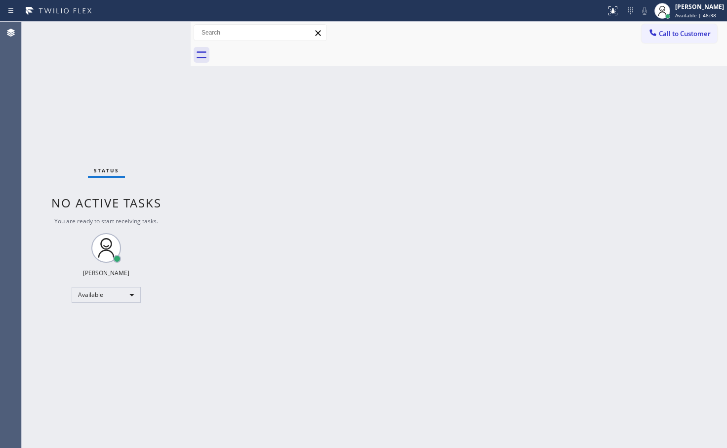
click at [139, 64] on div "Status No active tasks You are ready to start receiving tasks. Judy Anne Bernal…" at bounding box center [106, 235] width 169 height 426
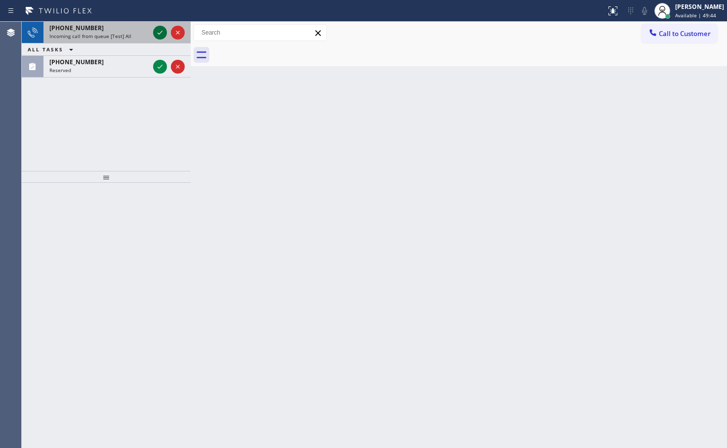
click at [157, 34] on icon at bounding box center [160, 33] width 12 height 12
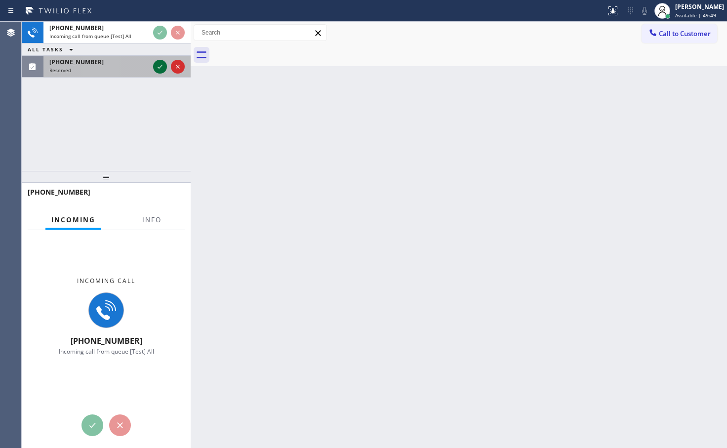
click at [160, 66] on icon at bounding box center [160, 67] width 12 height 12
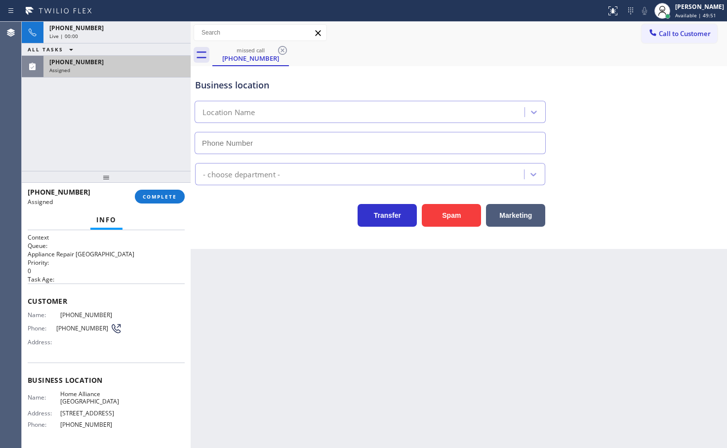
type input "(213) 344-0758"
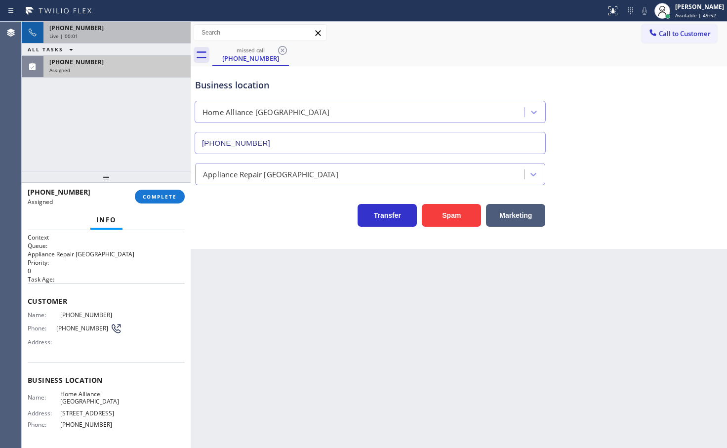
click at [137, 33] on div "Live | 00:01" at bounding box center [116, 36] width 135 height 7
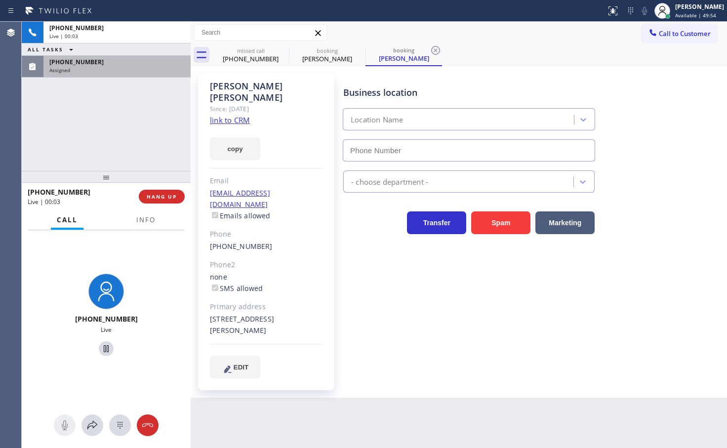
type input "(855) 731-4952"
click at [113, 126] on div "+14052267219 Live | 00:04 ALL TASKS ALL TASKS ACTIVE TASKS TASKS IN WRAP UP (21…" at bounding box center [106, 96] width 169 height 149
click at [141, 50] on div "ALL TASKS ALL TASKS ACTIVE TASKS TASKS IN WRAP UP" at bounding box center [106, 49] width 169 height 12
click at [140, 64] on div "(213) 344-0336" at bounding box center [116, 62] width 135 height 8
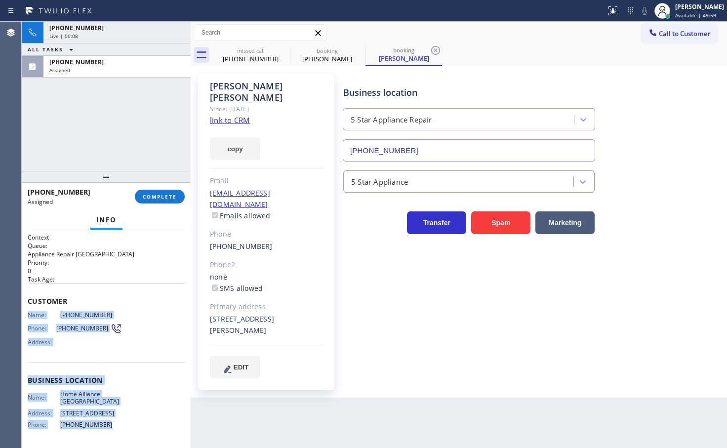
drag, startPoint x: 30, startPoint y: 315, endPoint x: 134, endPoint y: 413, distance: 142.8
click at [131, 422] on div "Context Queue: Appliance Repair High End Priority: 0 Task Age: Customer Name: (…" at bounding box center [106, 376] width 157 height 286
copy div "Name: (213) 344-0336 Phone: (213) 344-0336 Address: Business location Name: Hom…"
click at [149, 201] on button "COMPLETE" at bounding box center [160, 197] width 50 height 14
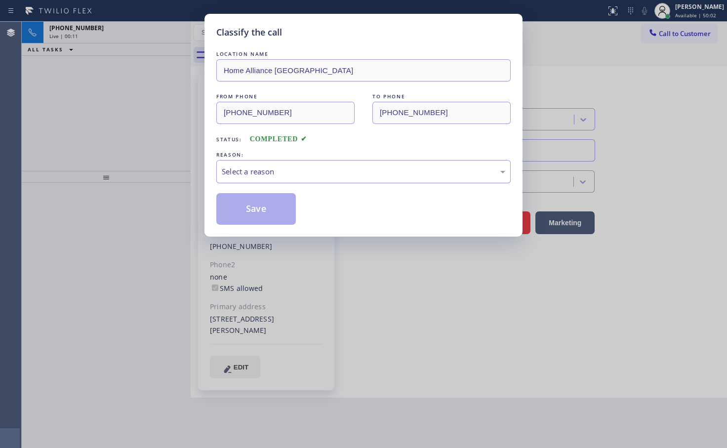
click at [242, 162] on div "Select a reason" at bounding box center [363, 171] width 294 height 23
click at [244, 208] on button "Save" at bounding box center [255, 209] width 79 height 32
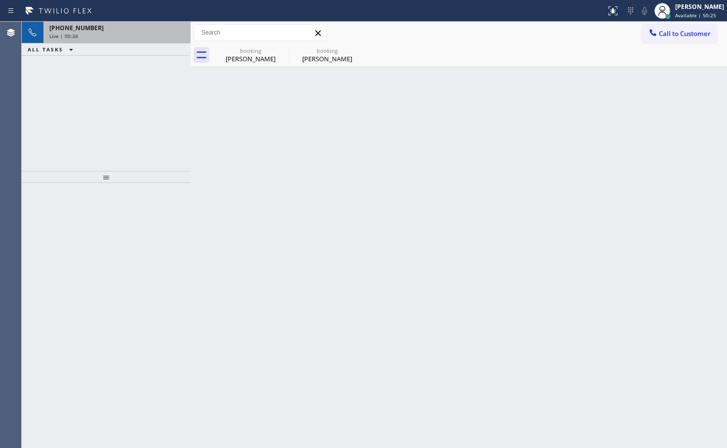
click at [127, 36] on div "Live | 00:34" at bounding box center [116, 36] width 135 height 7
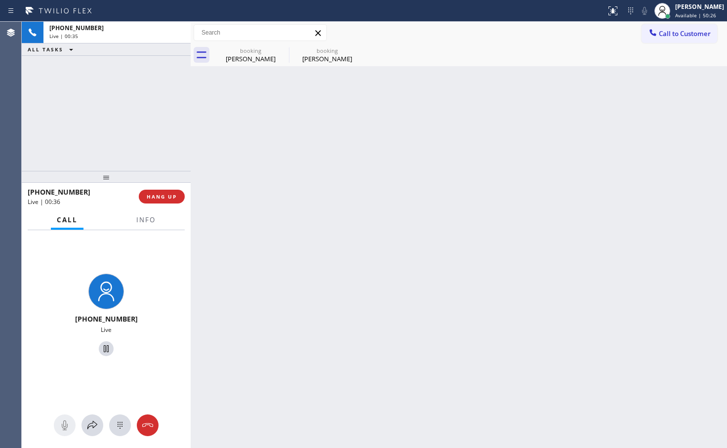
click at [244, 143] on div "Back to Dashboard Change Sender ID Customers Technicians Select a contact Outbo…" at bounding box center [459, 235] width 536 height 426
click at [243, 54] on div "booking" at bounding box center [250, 50] width 75 height 7
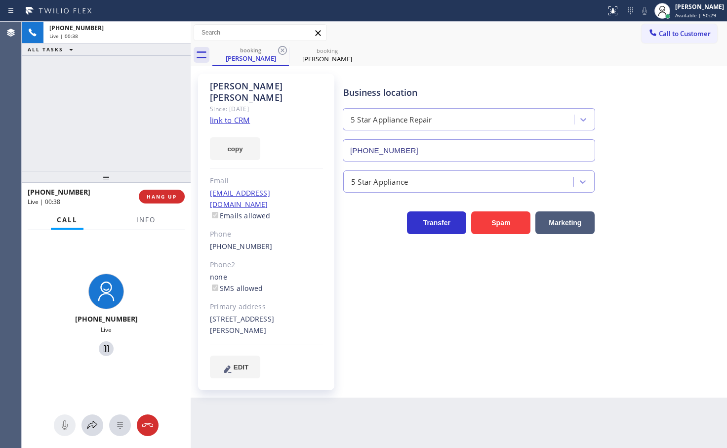
drag, startPoint x: 84, startPoint y: 136, endPoint x: 112, endPoint y: 181, distance: 53.2
click at [84, 135] on div "+14052267219 Live | 00:38 ALL TASKS ALL TASKS ACTIVE TASKS TASKS IN WRAP UP" at bounding box center [106, 96] width 169 height 149
drag, startPoint x: 132, startPoint y: 115, endPoint x: 134, endPoint y: 68, distance: 46.9
click at [132, 114] on div "+14052267219 Live | 00:39 ALL TASKS ALL TASKS ACTIVE TASKS TASKS IN WRAP UP" at bounding box center [106, 96] width 169 height 149
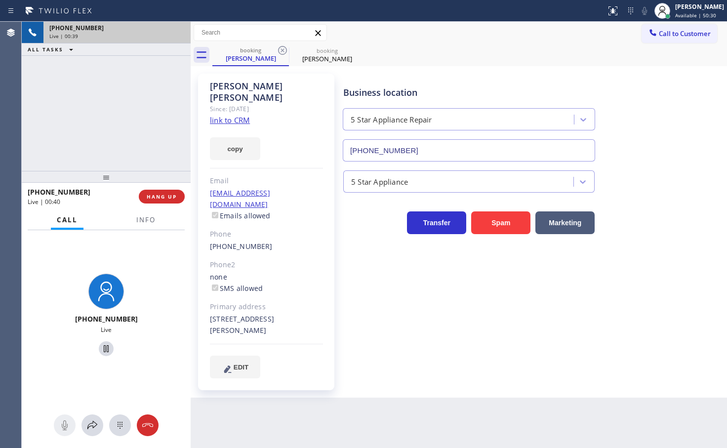
click at [139, 36] on div "Live | 00:39" at bounding box center [116, 36] width 135 height 7
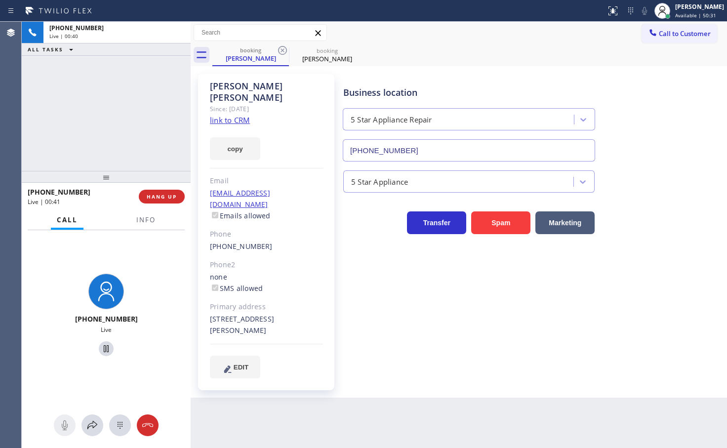
click at [109, 226] on div "Call Info" at bounding box center [106, 220] width 157 height 20
click at [94, 421] on icon at bounding box center [92, 425] width 12 height 12
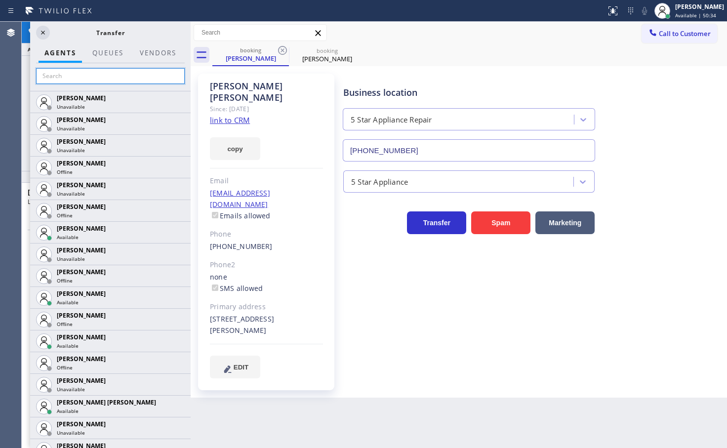
click at [77, 75] on input "text" at bounding box center [110, 76] width 149 height 16
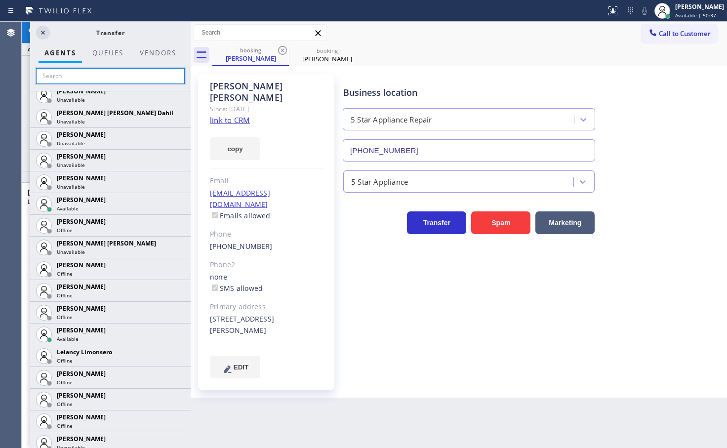
scroll to position [2076, 0]
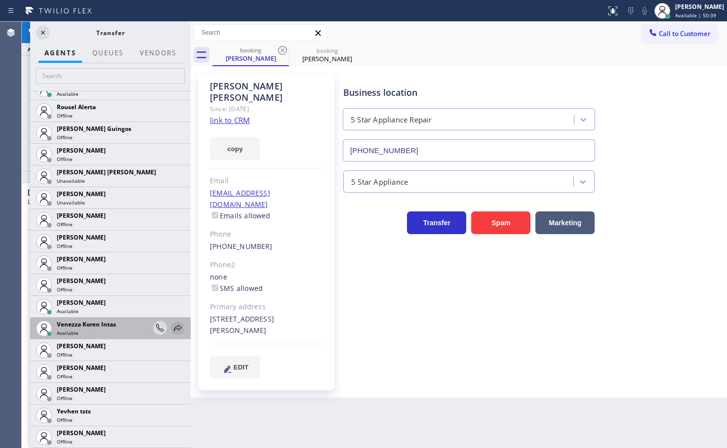
click at [172, 324] on icon at bounding box center [178, 328] width 12 height 12
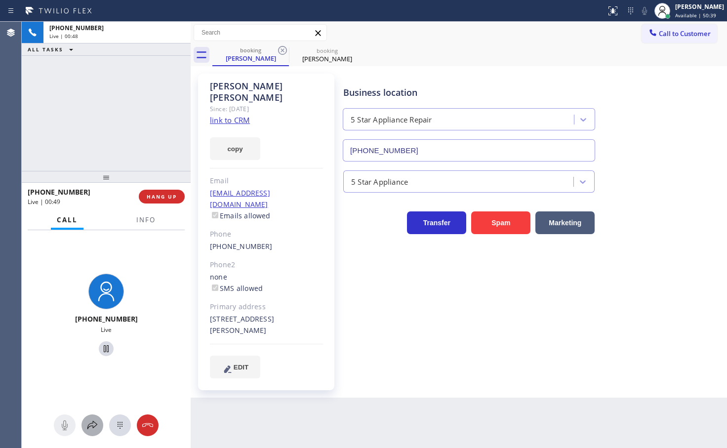
drag, startPoint x: 94, startPoint y: 426, endPoint x: 95, endPoint y: 417, distance: 9.0
click at [95, 417] on button at bounding box center [92, 425] width 22 height 22
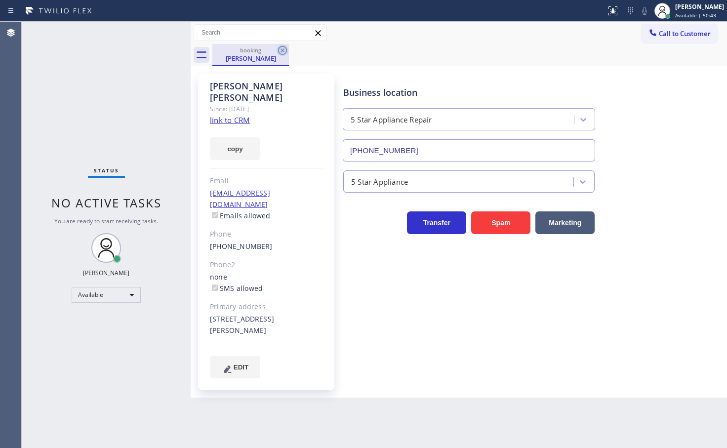
click at [285, 49] on icon at bounding box center [282, 50] width 12 height 12
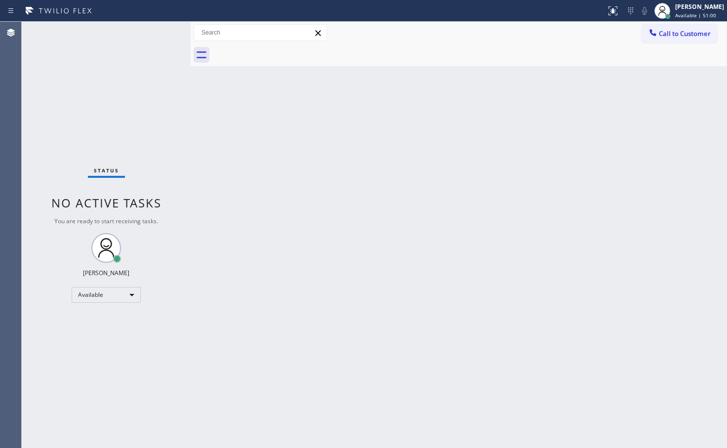
click at [163, 60] on div "Status No active tasks You are ready to start receiving tasks. Judy Anne Bernal…" at bounding box center [106, 235] width 169 height 426
click at [164, 53] on div "Status No active tasks You are ready to start receiving tasks. Judy Anne Bernal…" at bounding box center [106, 235] width 169 height 426
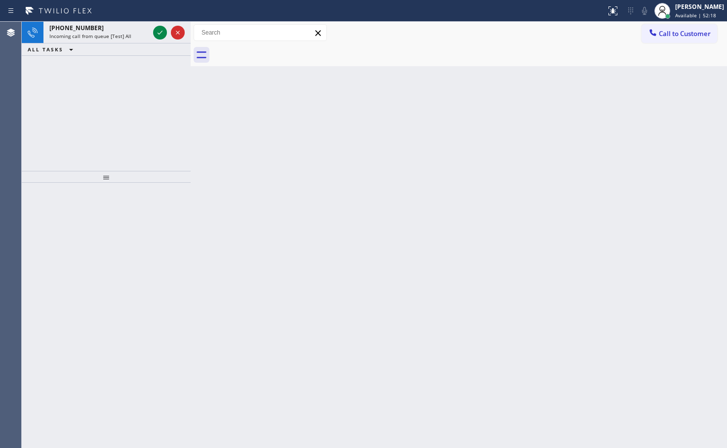
click at [162, 31] on icon at bounding box center [160, 33] width 12 height 12
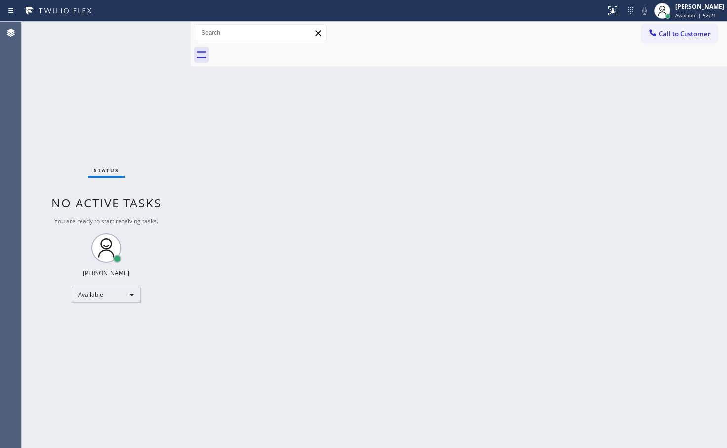
click at [166, 62] on div "Status No active tasks You are ready to start receiving tasks. Judy Anne Bernal…" at bounding box center [106, 235] width 169 height 426
click at [155, 24] on div "Status No active tasks You are ready to start receiving tasks. Judy Anne Bernal…" at bounding box center [106, 235] width 169 height 426
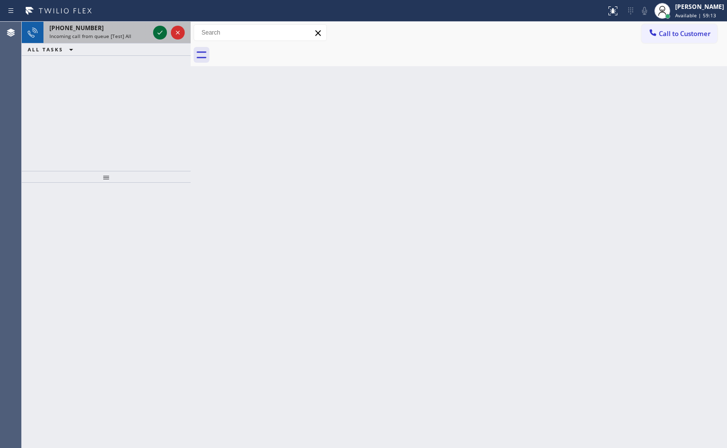
click at [154, 34] on icon at bounding box center [160, 33] width 12 height 12
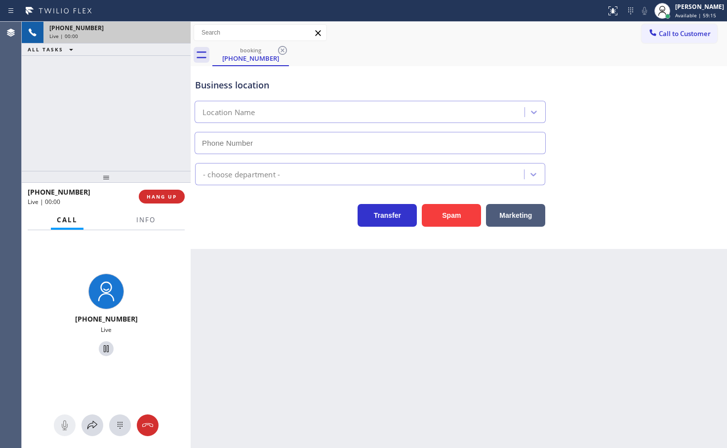
type input "(213) 474-7849"
drag, startPoint x: 129, startPoint y: 218, endPoint x: 263, endPoint y: 202, distance: 134.2
click at [130, 218] on div "Call Info" at bounding box center [106, 220] width 157 height 20
click at [141, 219] on span "Info" at bounding box center [145, 219] width 19 height 9
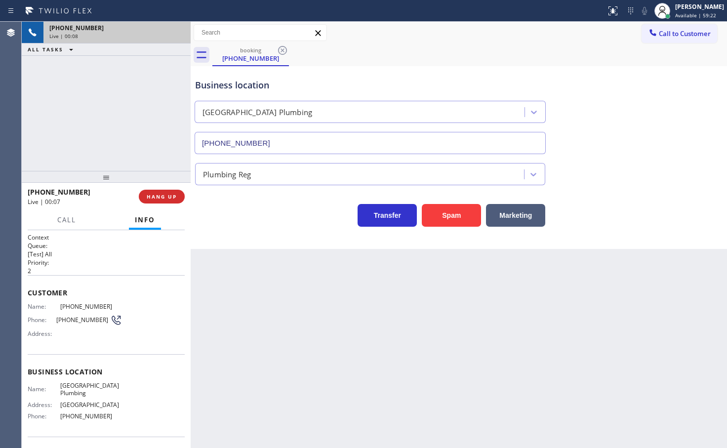
click at [276, 224] on div "Transfer Spam Marketing" at bounding box center [370, 213] width 354 height 28
click at [121, 157] on div "+18555929421 Live | 00:08 ALL TASKS ALL TASKS ACTIVE TASKS TASKS IN WRAP UP" at bounding box center [106, 96] width 169 height 149
click at [273, 243] on div "Business location University Park Plumbing (213) 474-7849 Plumbing Reg Transfer…" at bounding box center [459, 157] width 536 height 183
click at [142, 167] on div "+18555929421 Live | 00:09 ALL TASKS ALL TASKS ACTIVE TASKS TASKS IN WRAP UP" at bounding box center [106, 96] width 169 height 149
click at [507, 215] on button "Marketing" at bounding box center [515, 215] width 59 height 23
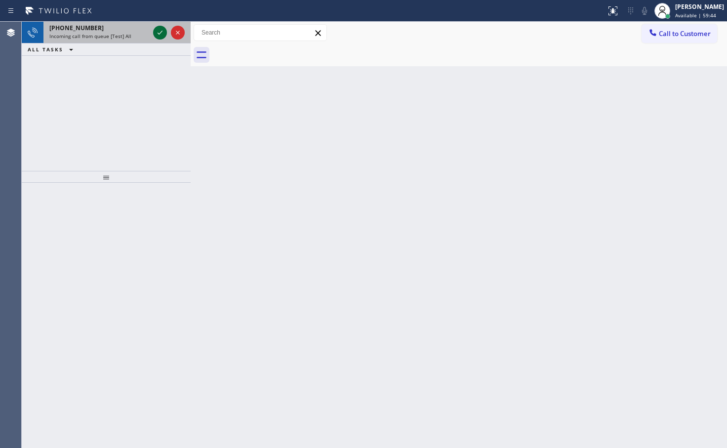
click at [157, 29] on icon at bounding box center [160, 33] width 12 height 12
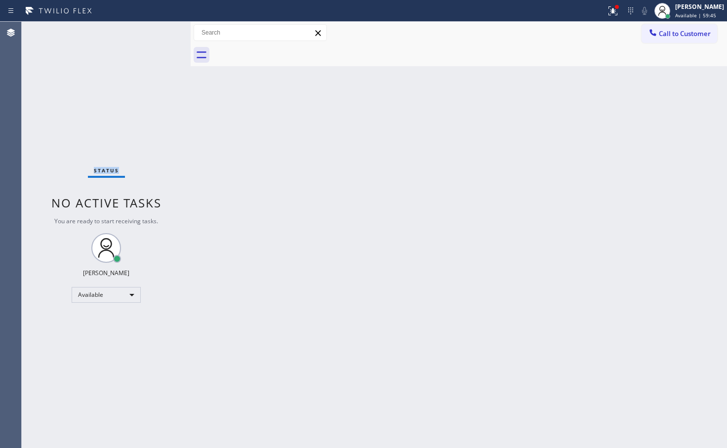
click at [157, 29] on div "Status No active tasks You are ready to start receiving tasks. Judy Anne Bernal…" at bounding box center [106, 235] width 169 height 426
click at [153, 136] on div "Status No active tasks You are ready to start receiving tasks. Judy Anne Bernal…" at bounding box center [106, 235] width 169 height 426
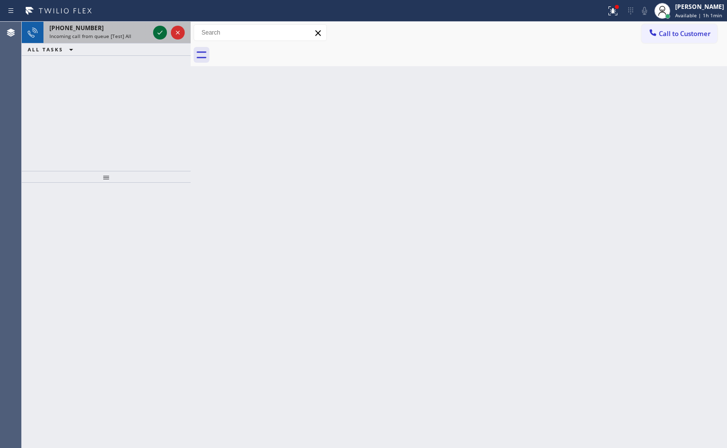
click at [154, 31] on icon at bounding box center [160, 33] width 12 height 12
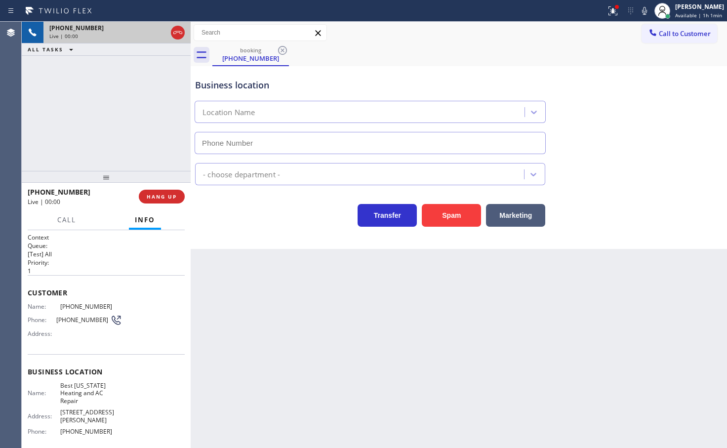
type input "(347) 404-5804"
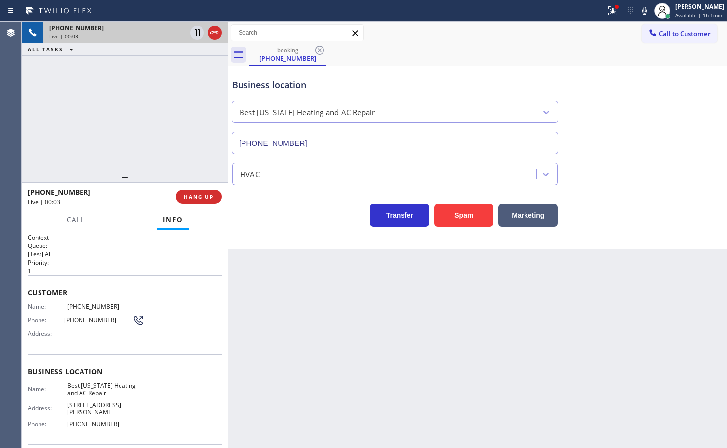
drag, startPoint x: 191, startPoint y: 224, endPoint x: 228, endPoint y: 218, distance: 37.4
click at [228, 218] on div at bounding box center [228, 235] width 0 height 426
click at [102, 90] on div "+18006206486 Live | 00:04 ALL TASKS ALL TASKS ACTIVE TASKS TASKS IN WRAP UP" at bounding box center [125, 96] width 206 height 149
click at [448, 217] on button "Spam" at bounding box center [463, 215] width 59 height 23
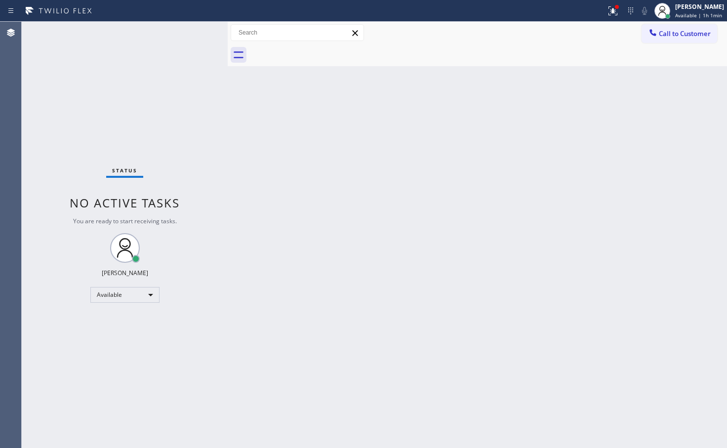
click at [188, 30] on div "Status No active tasks You are ready to start receiving tasks. Judy Anne Bernal…" at bounding box center [125, 235] width 206 height 426
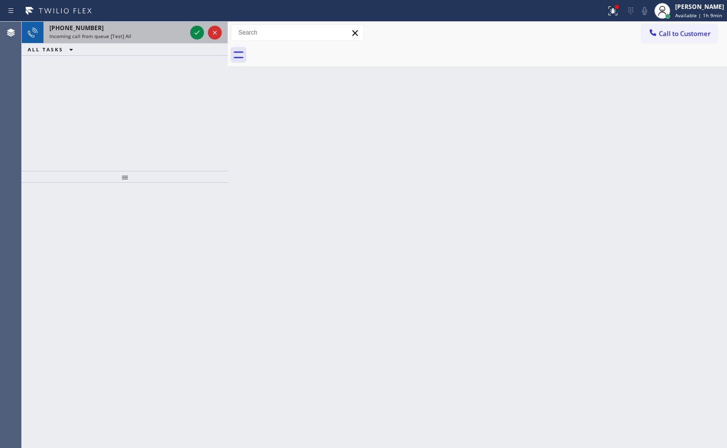
click at [188, 30] on div "+18006206486 Incoming call from queue [Test] All" at bounding box center [115, 33] width 145 height 22
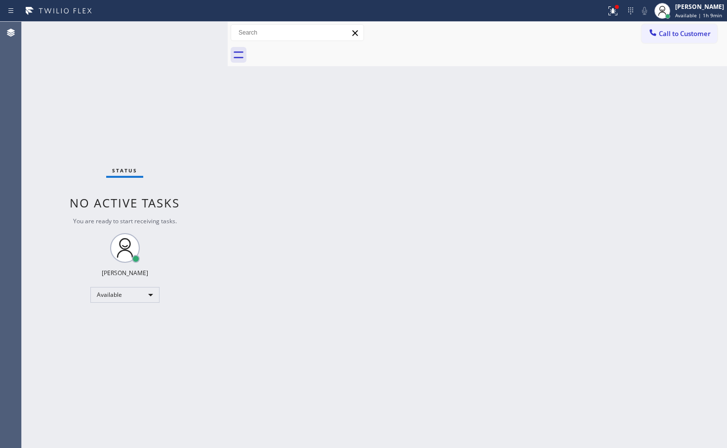
click at [194, 30] on div "Status No active tasks You are ready to start receiving tasks. Judy Anne Bernal…" at bounding box center [125, 235] width 206 height 426
drag, startPoint x: 207, startPoint y: 166, endPoint x: 234, endPoint y: 128, distance: 46.7
click at [219, 160] on div "Status No active tasks You are ready to start receiving tasks. Judy Anne Bernal…" at bounding box center [125, 235] width 206 height 426
click at [199, 43] on div "Status No active tasks You are ready to start receiving tasks. Judy Anne Bernal…" at bounding box center [125, 235] width 206 height 426
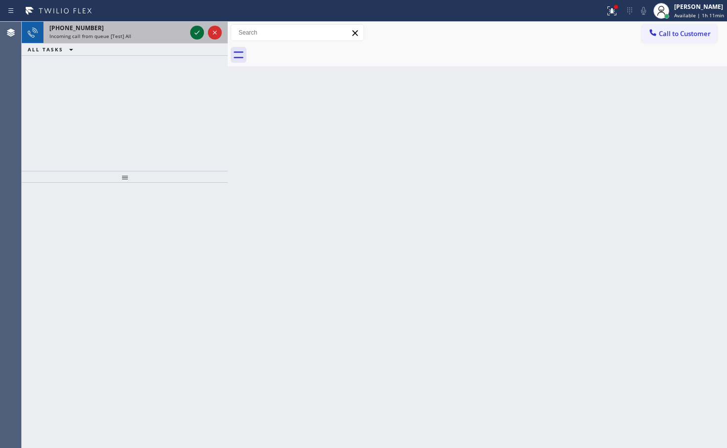
click at [193, 27] on icon at bounding box center [197, 33] width 12 height 12
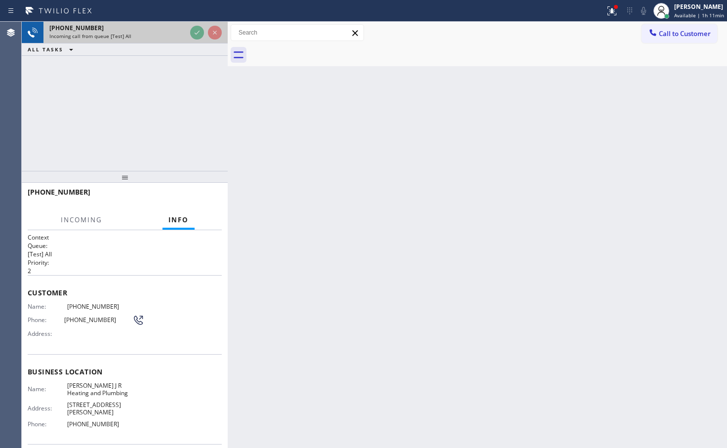
click at [186, 37] on div "+18664691354 Incoming call from queue [Test] All" at bounding box center [115, 33] width 145 height 22
click at [185, 39] on div "Incoming call from queue [Test] All" at bounding box center [117, 36] width 137 height 7
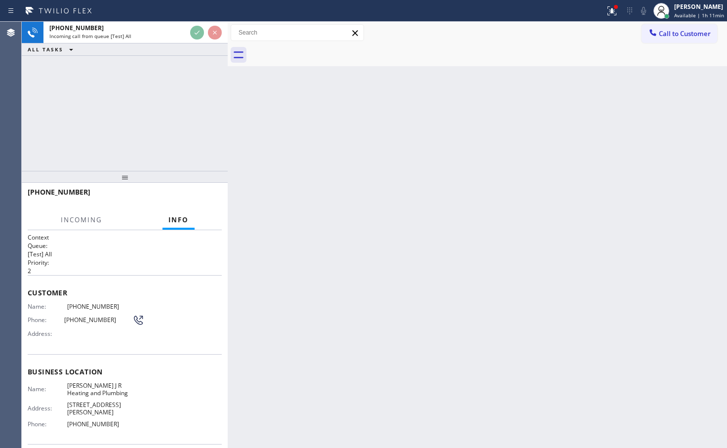
click at [186, 46] on div "+18664691354 Incoming call from queue [Test] All ALL TASKS ALL TASKS ACTIVE TAS…" at bounding box center [125, 39] width 206 height 34
click at [187, 48] on div "ALL TASKS ALL TASKS ACTIVE TASKS TASKS IN WRAP UP" at bounding box center [125, 49] width 206 height 12
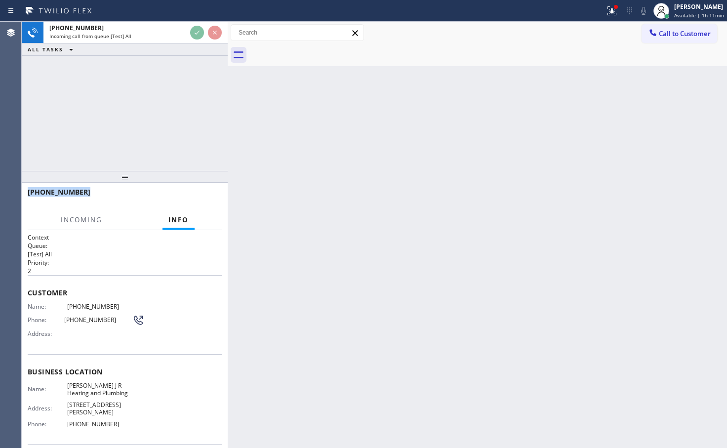
click at [187, 50] on div "ALL TASKS ALL TASKS ACTIVE TASKS TASKS IN WRAP UP" at bounding box center [125, 49] width 206 height 12
click at [187, 52] on div "ALL TASKS ALL TASKS ACTIVE TASKS TASKS IN WRAP UP" at bounding box center [125, 49] width 206 height 12
click at [191, 85] on div "+18664691354 Incoming call from queue [Test] All ALL TASKS ALL TASKS ACTIVE TAS…" at bounding box center [125, 96] width 206 height 149
drag, startPoint x: 205, startPoint y: 161, endPoint x: 192, endPoint y: 127, distance: 36.4
click at [205, 160] on div "+18664691354 Incoming call from queue [Test] All ALL TASKS ALL TASKS ACTIVE TAS…" at bounding box center [125, 96] width 206 height 149
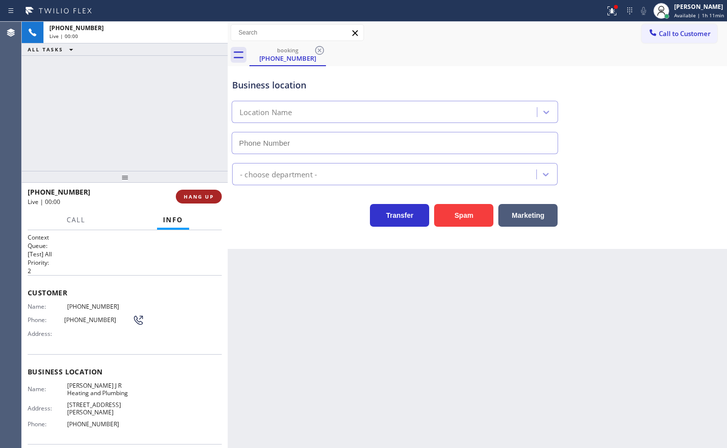
type input "[PHONE_NUMBER]"
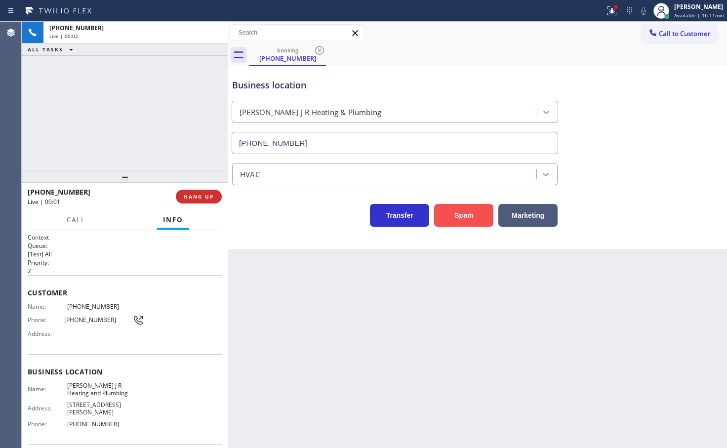
click at [456, 218] on button "Spam" at bounding box center [463, 215] width 59 height 23
click at [468, 236] on div "Business location Denner J R Heating & Plumbing (626) 684-4866 HVAC Transfer Sp…" at bounding box center [477, 157] width 499 height 183
click at [468, 218] on button "Spam" at bounding box center [463, 215] width 59 height 23
click at [468, 217] on button "Spam" at bounding box center [463, 215] width 59 height 23
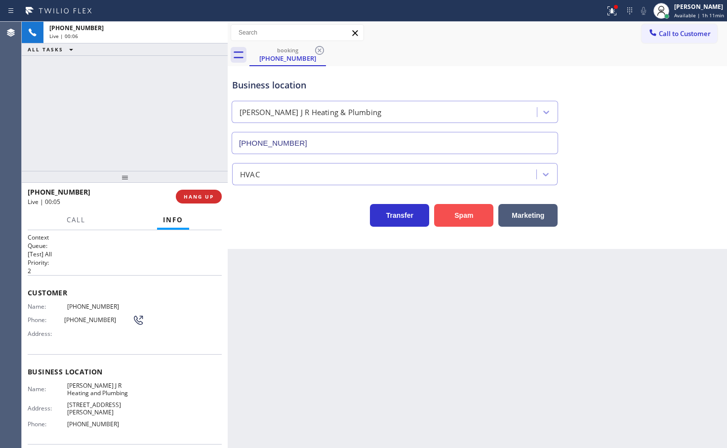
click at [468, 217] on button "Spam" at bounding box center [463, 215] width 59 height 23
drag, startPoint x: 201, startPoint y: 192, endPoint x: 220, endPoint y: 189, distance: 18.7
click at [201, 192] on button "HANG UP" at bounding box center [199, 197] width 46 height 14
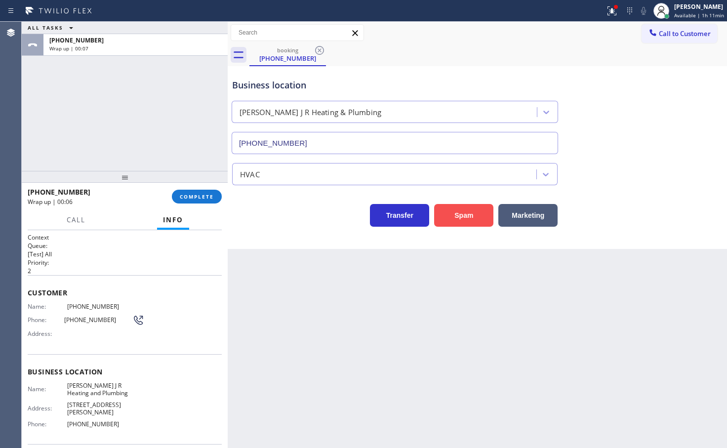
drag, startPoint x: 451, startPoint y: 223, endPoint x: 455, endPoint y: 217, distance: 7.3
click at [451, 223] on button "Spam" at bounding box center [463, 215] width 59 height 23
drag, startPoint x: 455, startPoint y: 216, endPoint x: 404, endPoint y: 210, distance: 51.1
click at [456, 215] on button "Spam" at bounding box center [463, 215] width 59 height 23
click at [193, 196] on span "COMPLETE" at bounding box center [197, 196] width 34 height 7
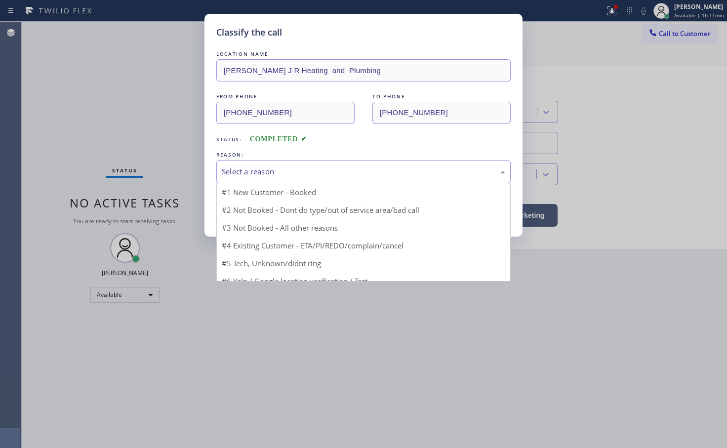
click at [289, 181] on div "Select a reason" at bounding box center [363, 171] width 294 height 23
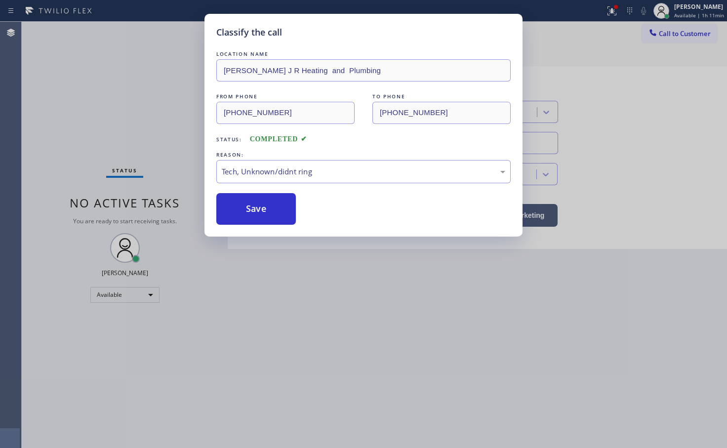
click at [261, 189] on div "LOCATION NAME Denner J R Heating and Plumbing FROM PHONE (866) 469-1354 TO PHON…" at bounding box center [363, 137] width 294 height 176
click at [261, 160] on div "Tech, Unknown/didnt ring" at bounding box center [363, 171] width 294 height 23
drag, startPoint x: 264, startPoint y: 225, endPoint x: 168, endPoint y: 133, distance: 132.7
click at [264, 224] on div "Classify the call LOCATION NAME Denner J R Heating and Plumbing FROM PHONE (866…" at bounding box center [363, 125] width 318 height 223
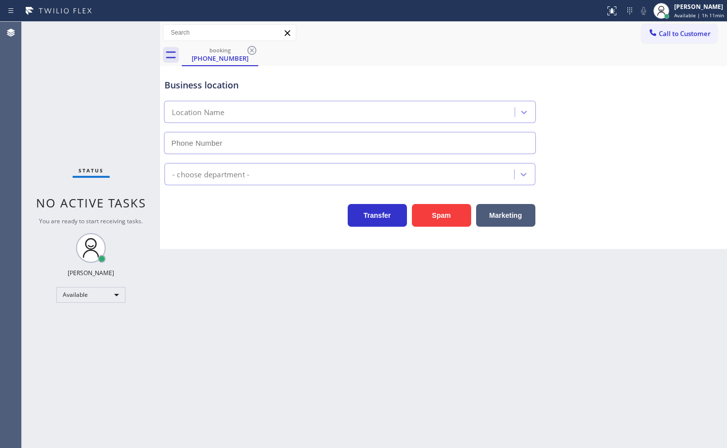
type input "[PHONE_NUMBER]"
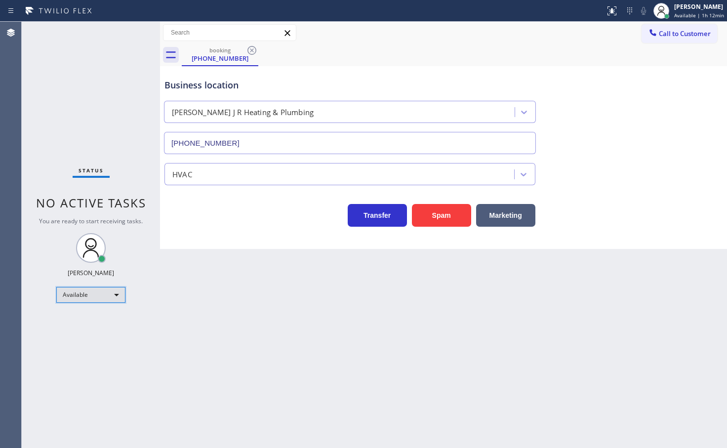
click at [95, 300] on div "Available" at bounding box center [90, 295] width 69 height 16
click at [94, 335] on li "Unavailable" at bounding box center [90, 333] width 67 height 12
click at [98, 113] on div "Status No active tasks You are ready to start receiving tasks. [PERSON_NAME]" at bounding box center [91, 235] width 138 height 426
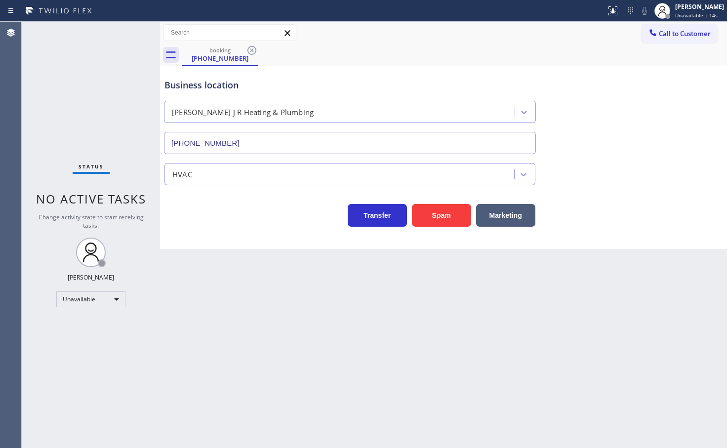
click at [147, 115] on div "Status No active tasks Change activity state to start receiving tasks. [PERSON_…" at bounding box center [91, 235] width 138 height 426
click at [254, 53] on icon at bounding box center [252, 50] width 12 height 12
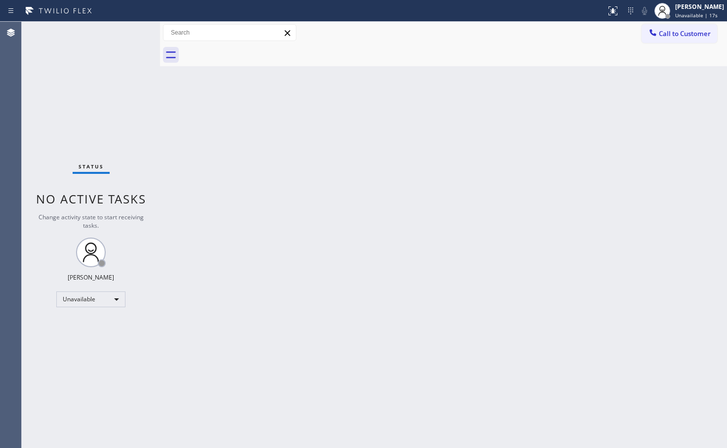
drag, startPoint x: 151, startPoint y: 131, endPoint x: 85, endPoint y: 68, distance: 91.1
click at [133, 120] on div "Status No active tasks Change activity state to start receiving tasks. [PERSON_…" at bounding box center [91, 235] width 138 height 426
drag, startPoint x: 77, startPoint y: 56, endPoint x: 95, endPoint y: 58, distance: 17.4
click at [95, 58] on div "Status No active tasks Change activity state to start receiving tasks. [PERSON_…" at bounding box center [91, 235] width 138 height 426
click at [678, 14] on span "Unavailable | 20s" at bounding box center [696, 15] width 42 height 7
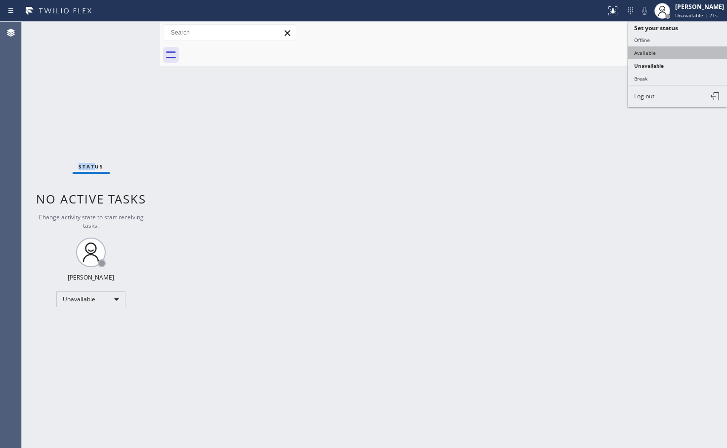
click at [655, 56] on button "Available" at bounding box center [677, 52] width 99 height 13
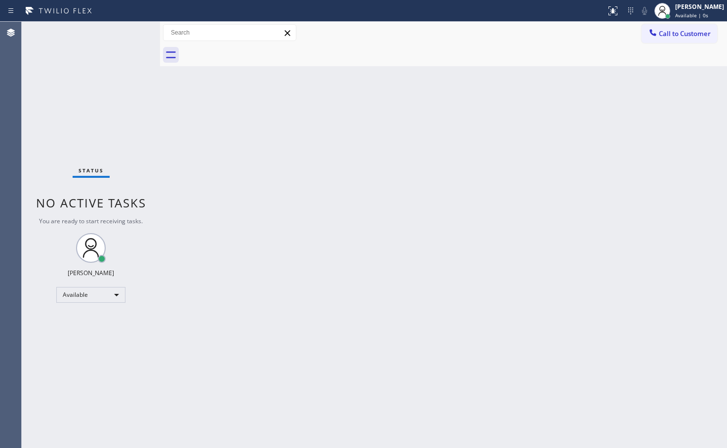
click at [427, 130] on div "Back to Dashboard Change Sender ID Customers Technicians Select a contact Outbo…" at bounding box center [443, 235] width 567 height 426
click at [683, 15] on span "Available | 1s" at bounding box center [691, 15] width 33 height 7
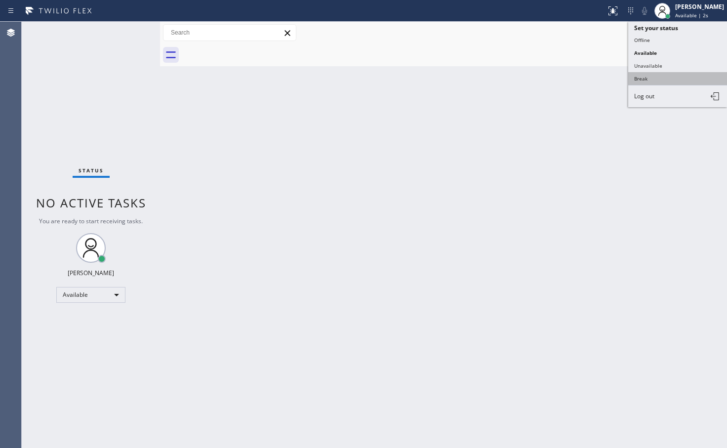
click at [663, 81] on button "Break" at bounding box center [677, 78] width 99 height 13
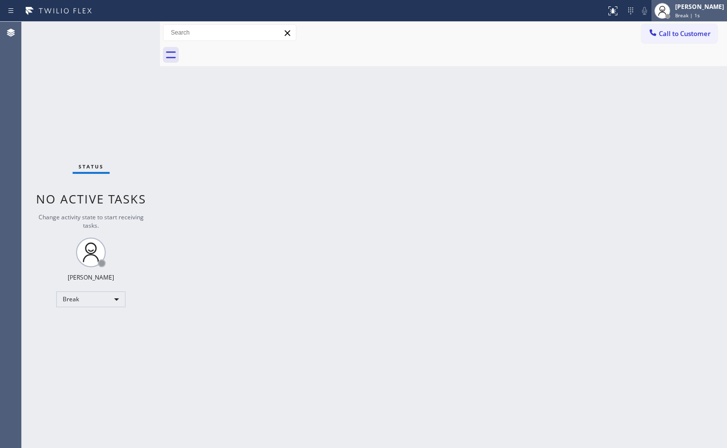
click at [681, 11] on div "[PERSON_NAME] Break | 1s" at bounding box center [700, 10] width 54 height 17
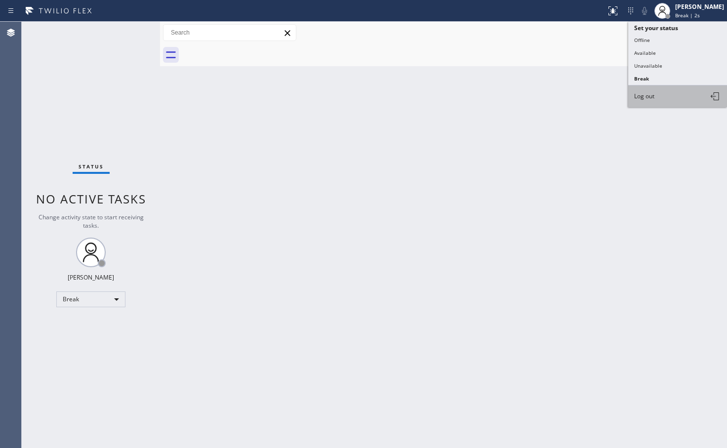
click at [652, 99] on span "Log out" at bounding box center [644, 96] width 20 height 8
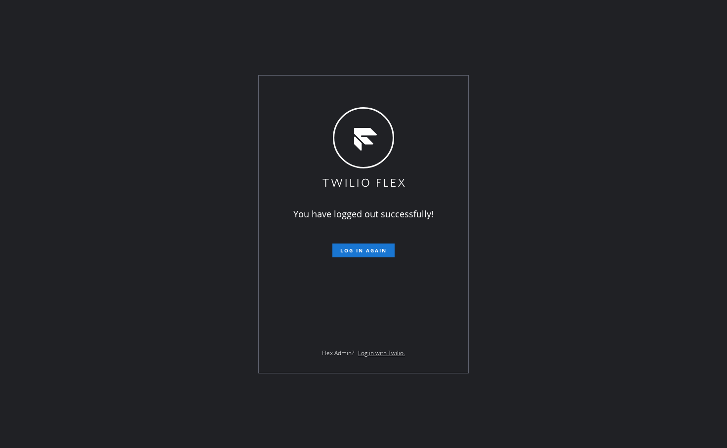
click at [133, 38] on div "You have logged out successfully! Log in again Flex Admin? Log in with Twilio." at bounding box center [363, 224] width 727 height 448
click at [360, 250] on span "Log in again" at bounding box center [363, 250] width 46 height 7
click at [360, 248] on span "Log in again" at bounding box center [363, 250] width 46 height 7
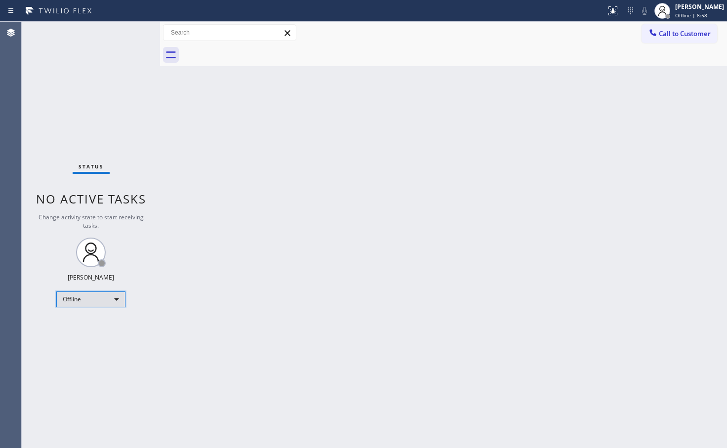
click at [113, 300] on div "Offline" at bounding box center [90, 299] width 69 height 16
drag, startPoint x: 74, startPoint y: 322, endPoint x: 83, endPoint y: 324, distance: 10.0
click at [77, 324] on li "Available" at bounding box center [90, 325] width 67 height 12
click at [325, 296] on div "Back to Dashboard Change Sender ID Customers Technicians Select a contact Outbo…" at bounding box center [443, 235] width 567 height 426
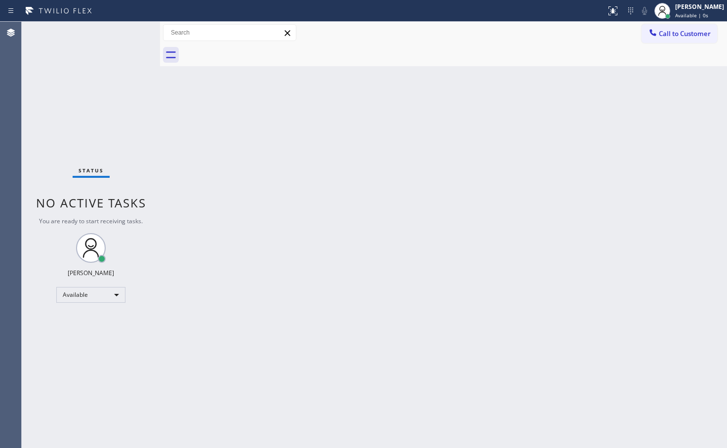
drag, startPoint x: 130, startPoint y: 151, endPoint x: 155, endPoint y: 84, distance: 70.9
click at [142, 142] on div "Status No active tasks You are ready to start receiving tasks. Judy Anne Bernal…" at bounding box center [91, 235] width 138 height 426
click at [149, 45] on div "Status No active tasks You are ready to start receiving tasks. Judy Anne Bernal…" at bounding box center [91, 235] width 138 height 426
click at [110, 61] on div "Status No active tasks You are ready to start receiving tasks. Judy Anne Bernal…" at bounding box center [91, 235] width 138 height 426
drag, startPoint x: 92, startPoint y: 19, endPoint x: 125, endPoint y: 17, distance: 33.6
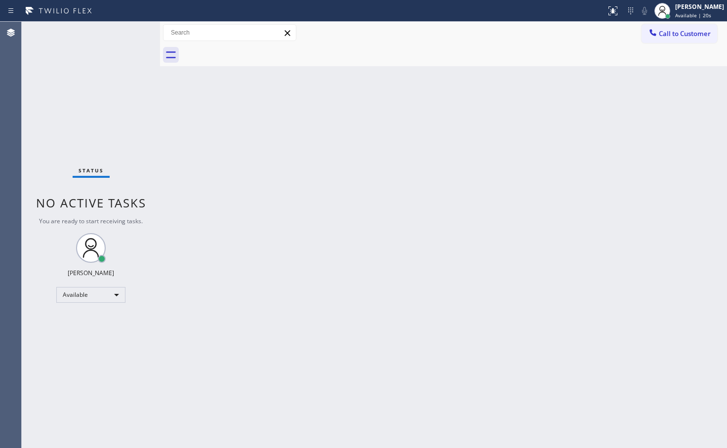
click at [109, 17] on div "Status report No issues detected If you experience an issue, please download th…" at bounding box center [363, 11] width 727 height 22
drag, startPoint x: 158, startPoint y: 85, endPoint x: 222, endPoint y: 107, distance: 67.0
click at [184, 107] on div at bounding box center [184, 235] width 0 height 426
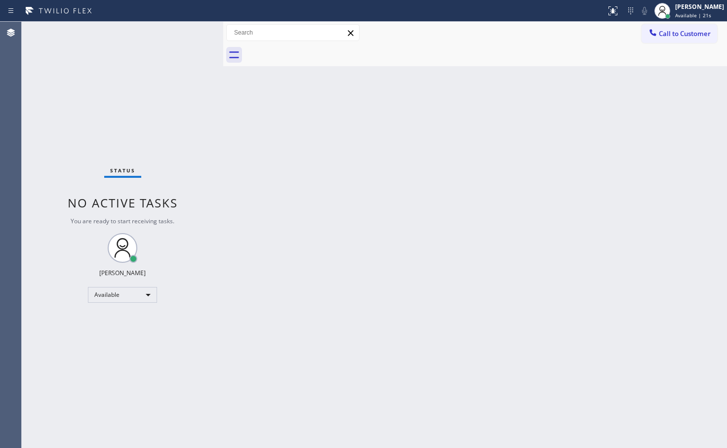
click at [152, 65] on div "Status No active tasks You are ready to start receiving tasks. Judy Anne Bernal…" at bounding box center [122, 235] width 201 height 426
click at [185, 41] on div "Status No active tasks You are ready to start receiving tasks. Judy Anne Bernal…" at bounding box center [122, 235] width 201 height 426
drag, startPoint x: 128, startPoint y: 38, endPoint x: 201, endPoint y: 48, distance: 74.1
click at [147, 43] on div "Status No active tasks You are ready to start receiving tasks. Judy Anne Bernal…" at bounding box center [122, 235] width 201 height 426
click at [188, 31] on div "Status No active tasks You are ready to start receiving tasks. Judy Anne Bernal…" at bounding box center [122, 235] width 201 height 426
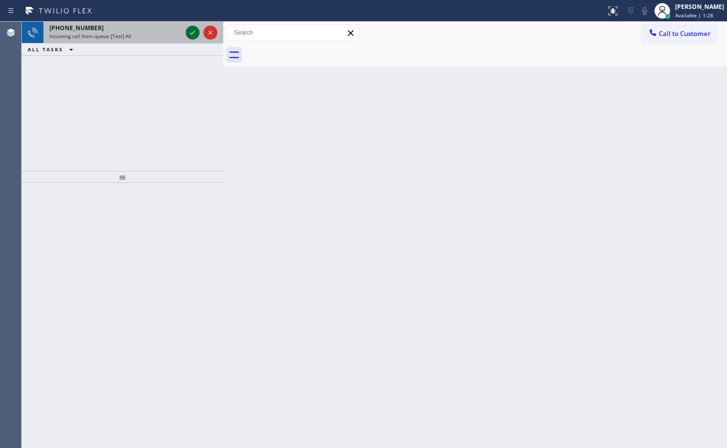
click at [194, 30] on icon at bounding box center [193, 33] width 12 height 12
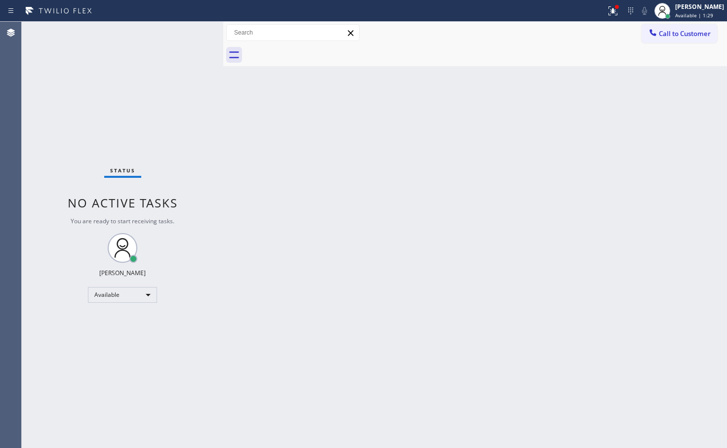
click at [194, 36] on div "Status No active tasks You are ready to start receiving tasks. Judy Anne Bernal…" at bounding box center [122, 235] width 201 height 426
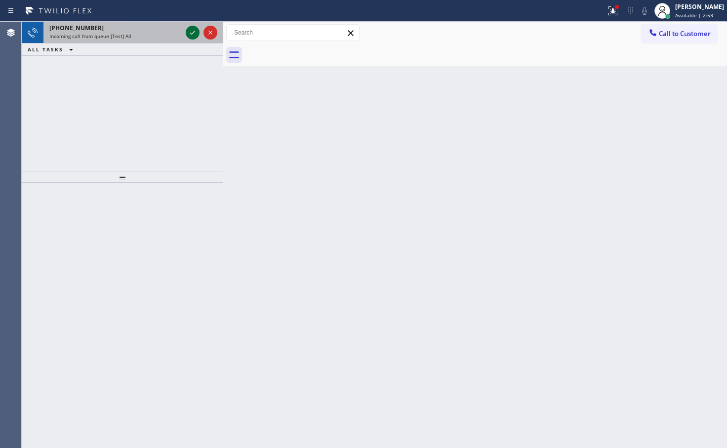
click at [190, 35] on icon at bounding box center [193, 33] width 12 height 12
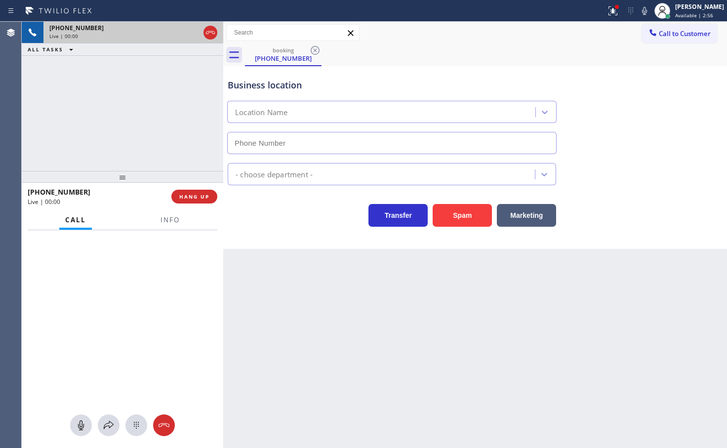
type input "(518) 255-7297"
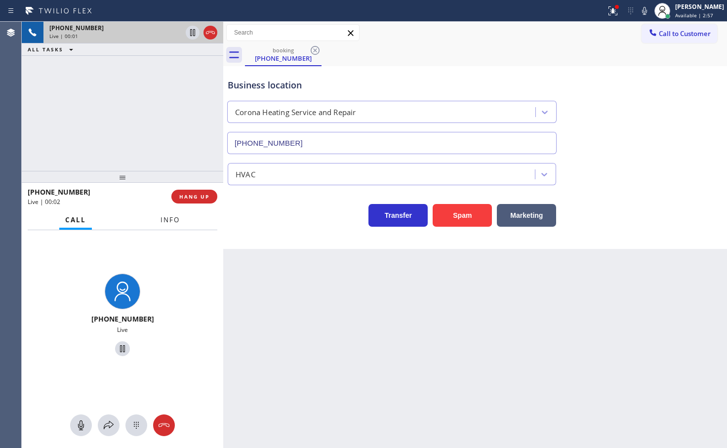
click at [170, 218] on span "Info" at bounding box center [169, 219] width 19 height 9
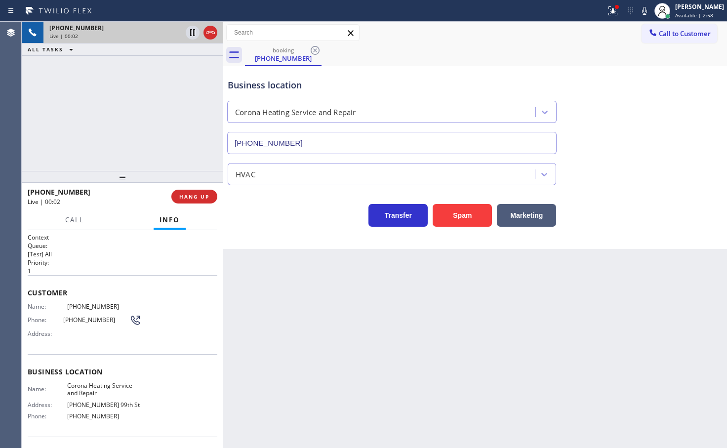
drag, startPoint x: 284, startPoint y: 209, endPoint x: 176, endPoint y: 157, distance: 120.3
click at [285, 208] on div "Transfer Spam Marketing" at bounding box center [392, 213] width 332 height 28
click at [153, 143] on div "+18006206486 Live | 00:02 ALL TASKS ALL TASKS ACTIVE TASKS TASKS IN WRAP UP" at bounding box center [122, 96] width 201 height 149
drag, startPoint x: 265, startPoint y: 221, endPoint x: 228, endPoint y: 191, distance: 48.1
click at [266, 221] on div "Transfer Spam Marketing" at bounding box center [392, 213] width 332 height 28
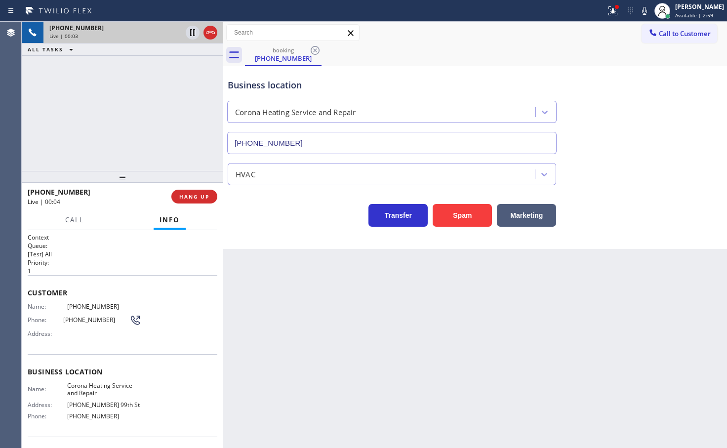
drag, startPoint x: 175, startPoint y: 156, endPoint x: 199, endPoint y: 174, distance: 29.6
click at [176, 156] on div "+18006206486 Live | 00:03 ALL TASKS ALL TASKS ACTIVE TASKS TASKS IN WRAP UP" at bounding box center [122, 96] width 201 height 149
click at [289, 240] on div "Business location Corona Heating Service and Repair (518) 255-7297 HVAC Transfe…" at bounding box center [474, 157] width 503 height 183
drag, startPoint x: 100, startPoint y: 122, endPoint x: 107, endPoint y: 123, distance: 7.0
click at [100, 121] on div "+18006206486 Live | 00:04 ALL TASKS ALL TASKS ACTIVE TASKS TASKS IN WRAP UP" at bounding box center [122, 96] width 201 height 149
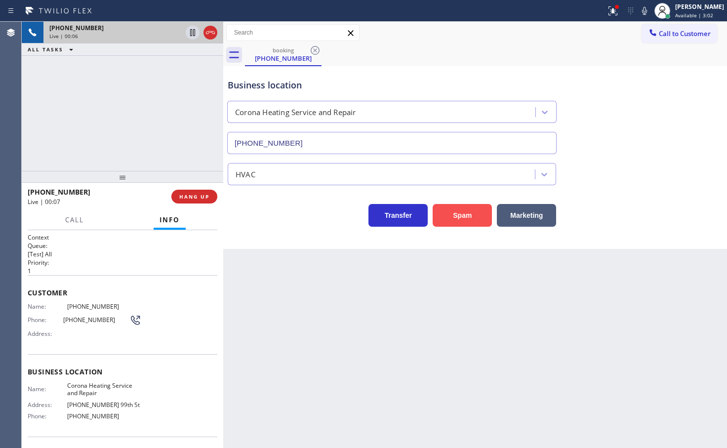
click at [459, 214] on button "Spam" at bounding box center [461, 215] width 59 height 23
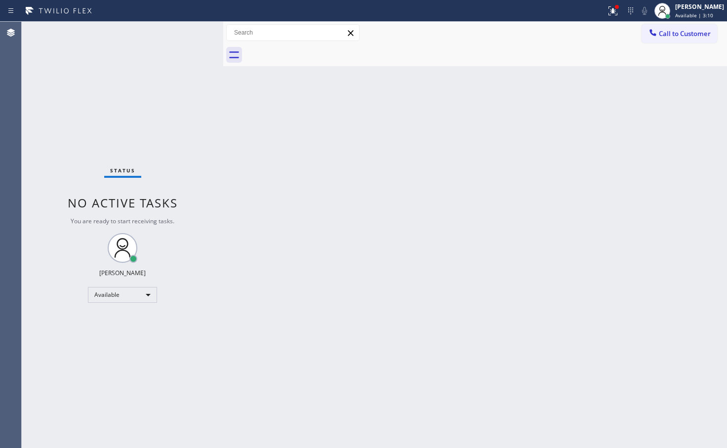
drag, startPoint x: 165, startPoint y: 52, endPoint x: 170, endPoint y: 49, distance: 5.8
click at [166, 52] on div "Status No active tasks You are ready to start receiving tasks. Judy Anne Bernal…" at bounding box center [122, 235] width 201 height 426
click at [186, 31] on div "Status No active tasks You are ready to start receiving tasks. Judy Anne Bernal…" at bounding box center [122, 235] width 201 height 426
click at [614, 7] on div at bounding box center [617, 7] width 6 height 6
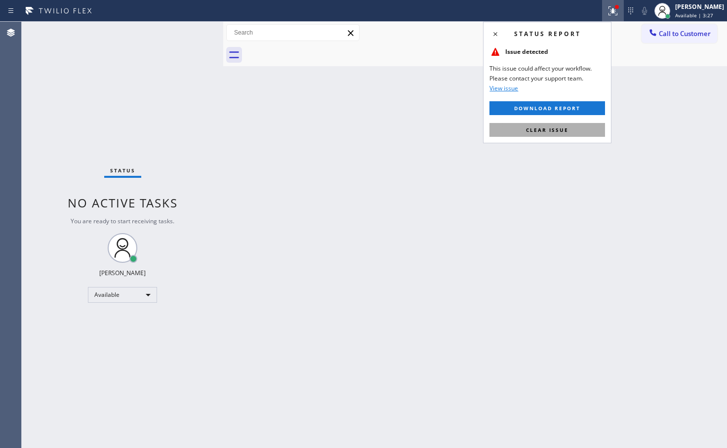
drag, startPoint x: 544, startPoint y: 127, endPoint x: 315, endPoint y: 95, distance: 231.2
click at [543, 127] on span "Clear issue" at bounding box center [547, 129] width 42 height 7
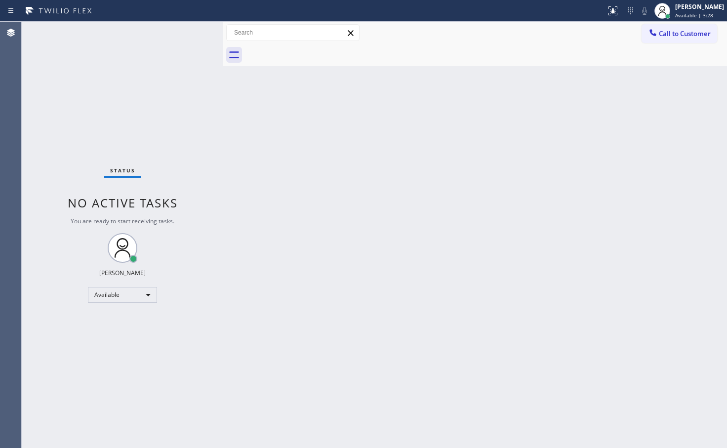
click at [182, 73] on div "Status No active tasks You are ready to start receiving tasks. Judy Anne Bernal…" at bounding box center [122, 235] width 201 height 426
click at [149, 40] on div "Status No active tasks You are ready to start receiving tasks. Judy Anne Bernal…" at bounding box center [122, 235] width 201 height 426
drag, startPoint x: 145, startPoint y: 126, endPoint x: 178, endPoint y: 108, distance: 37.5
click at [178, 131] on div "Status No active tasks You are ready to start receiving tasks. Judy Anne Bernal…" at bounding box center [122, 235] width 201 height 426
click at [165, 57] on div "Status No active tasks You are ready to start receiving tasks. Judy Anne Bernal…" at bounding box center [122, 235] width 201 height 426
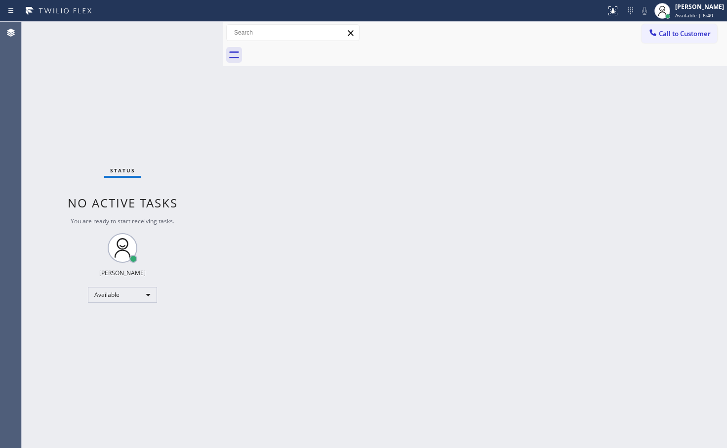
click at [378, 32] on div "Call to Customer Outbound call Location Search location Your caller id phone nu…" at bounding box center [474, 32] width 503 height 17
drag, startPoint x: 319, startPoint y: 278, endPoint x: 271, endPoint y: 211, distance: 82.7
click at [294, 245] on div "Back to Dashboard Change Sender ID Customers Technicians Select a contact Outbo…" at bounding box center [474, 235] width 503 height 426
drag, startPoint x: 204, startPoint y: 74, endPoint x: 206, endPoint y: 38, distance: 36.1
click at [206, 64] on div "Status No active tasks You are ready to start receiving tasks. Judy Anne Bernal…" at bounding box center [122, 235] width 201 height 426
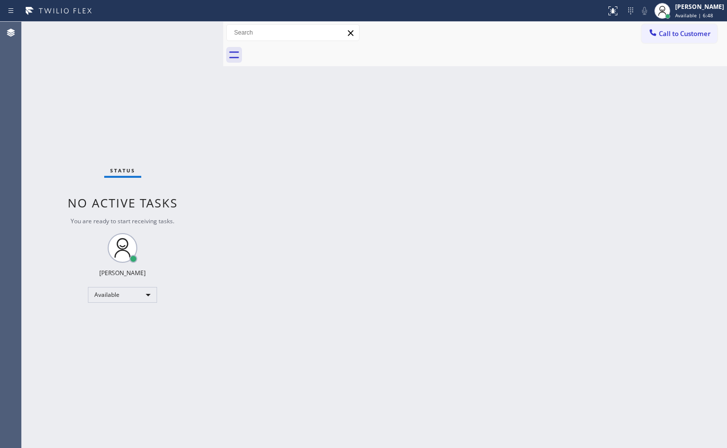
click at [206, 38] on div "Status No active tasks You are ready to start receiving tasks. Judy Anne Bernal…" at bounding box center [122, 235] width 201 height 426
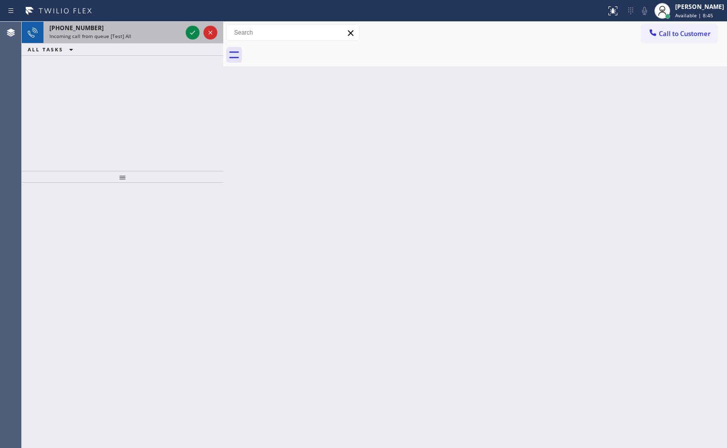
click at [182, 29] on div "+18338008578 Incoming call from queue [Test] All" at bounding box center [113, 33] width 140 height 22
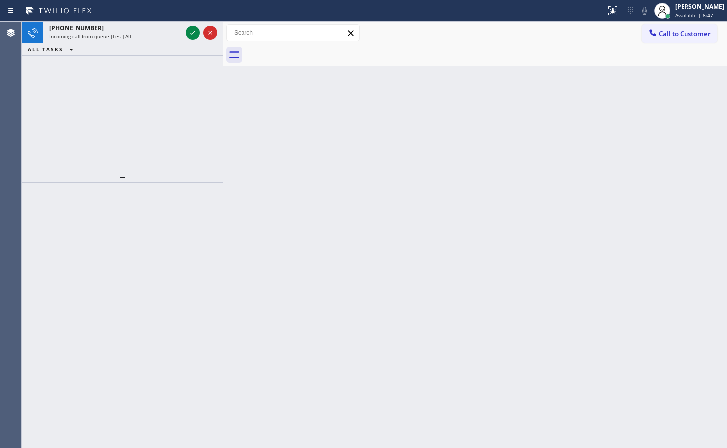
click at [192, 28] on icon at bounding box center [193, 33] width 12 height 12
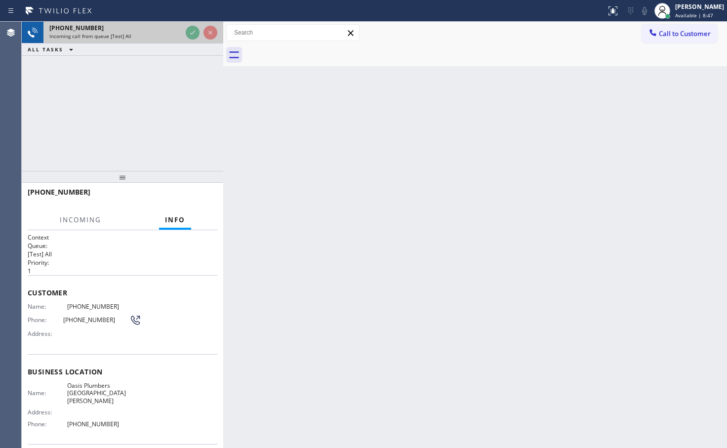
click at [207, 26] on div at bounding box center [202, 33] width 36 height 22
click at [212, 30] on div at bounding box center [202, 33] width 36 height 22
drag, startPoint x: 212, startPoint y: 30, endPoint x: 219, endPoint y: 41, distance: 13.6
click at [218, 40] on div at bounding box center [202, 33] width 36 height 22
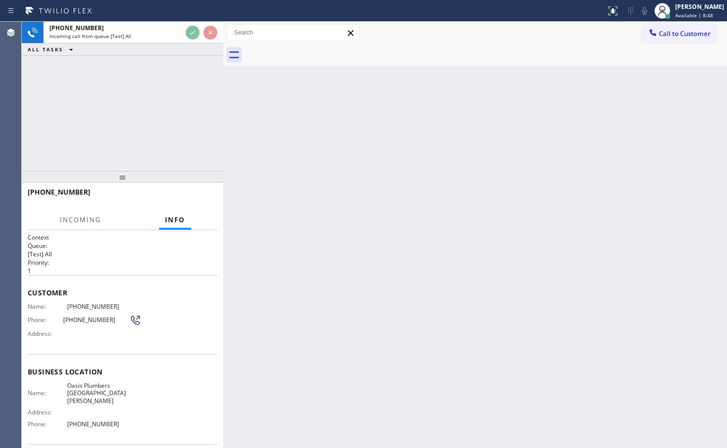
click at [220, 42] on div "+18338008578 Incoming call from queue [Test] All" at bounding box center [122, 33] width 201 height 22
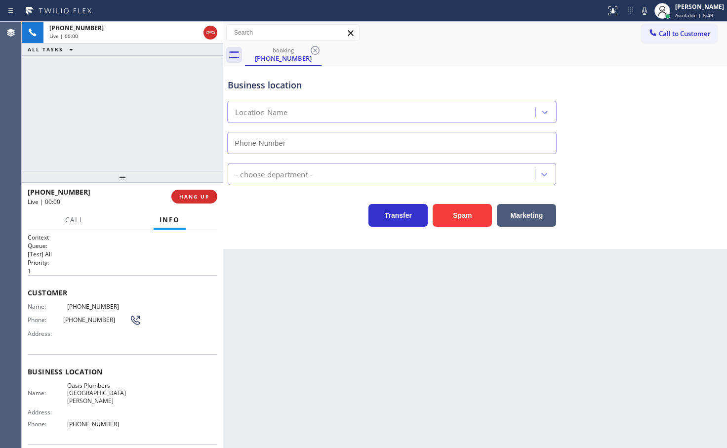
type input "(310) 818-7582"
drag, startPoint x: 42, startPoint y: 153, endPoint x: 60, endPoint y: 147, distance: 19.4
click at [45, 151] on div "+18338008578 Live | 00:02 ALL TASKS ALL TASKS ACTIVE TASKS TASKS IN WRAP UP" at bounding box center [122, 96] width 201 height 149
drag, startPoint x: 321, startPoint y: 226, endPoint x: 140, endPoint y: 105, distance: 218.1
click at [304, 218] on div "Transfer Spam Marketing" at bounding box center [392, 213] width 332 height 28
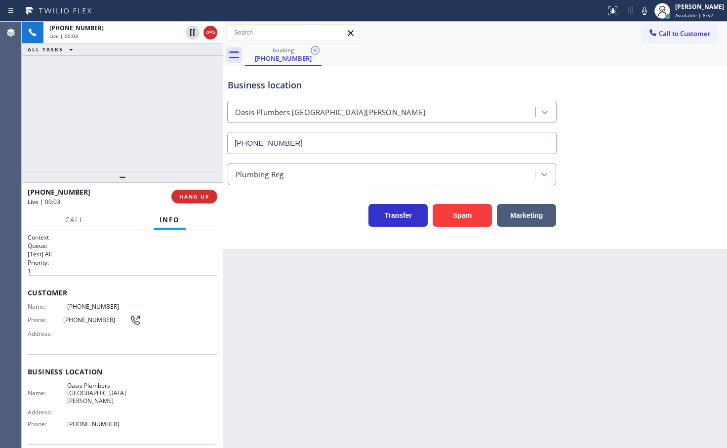
click at [135, 102] on div "+18338008578 Live | 00:03 ALL TASKS ALL TASKS ACTIVE TASKS TASKS IN WRAP UP" at bounding box center [122, 96] width 201 height 149
click at [296, 245] on div "Business location Oasis Plumbers Santa Monica (310) 818-7582 Plumbing Reg Trans…" at bounding box center [474, 157] width 503 height 183
click at [187, 194] on span "HANG UP" at bounding box center [194, 196] width 30 height 7
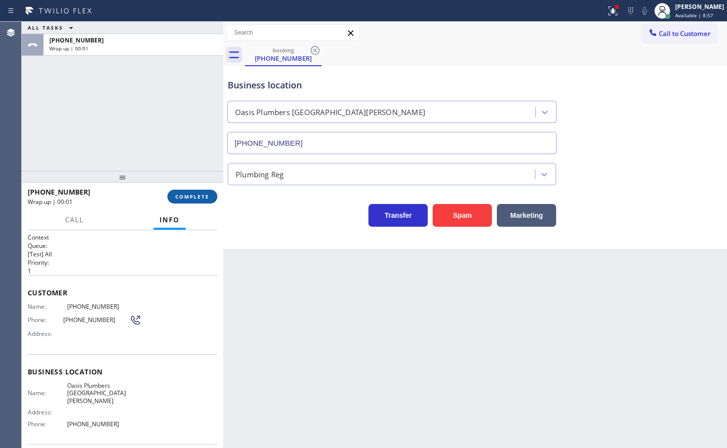
click at [186, 194] on span "COMPLETE" at bounding box center [192, 196] width 34 height 7
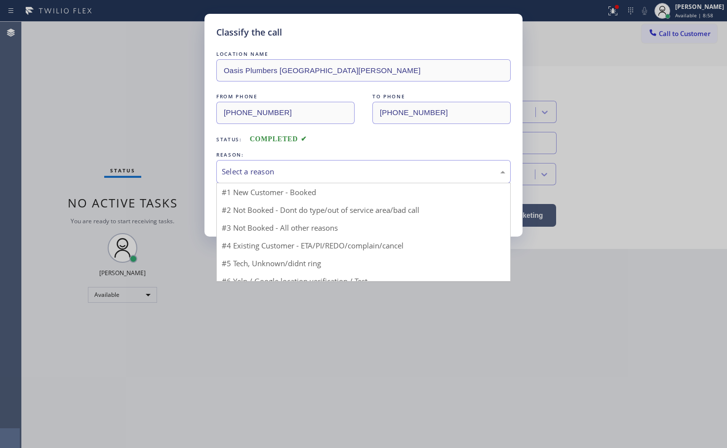
click at [266, 177] on div "Select a reason" at bounding box center [363, 171] width 294 height 23
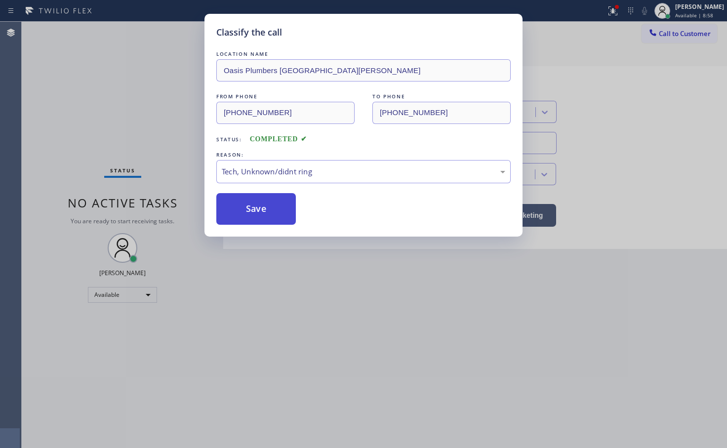
drag, startPoint x: 255, startPoint y: 245, endPoint x: 251, endPoint y: 203, distance: 42.7
click at [251, 201] on button "Save" at bounding box center [255, 209] width 79 height 32
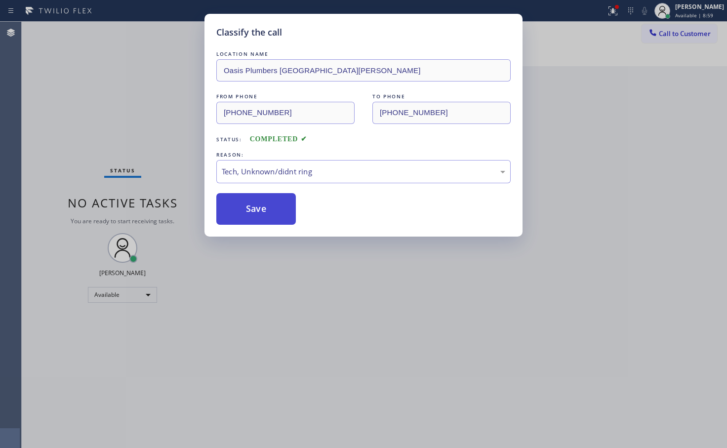
click at [251, 201] on button "Save" at bounding box center [255, 209] width 79 height 32
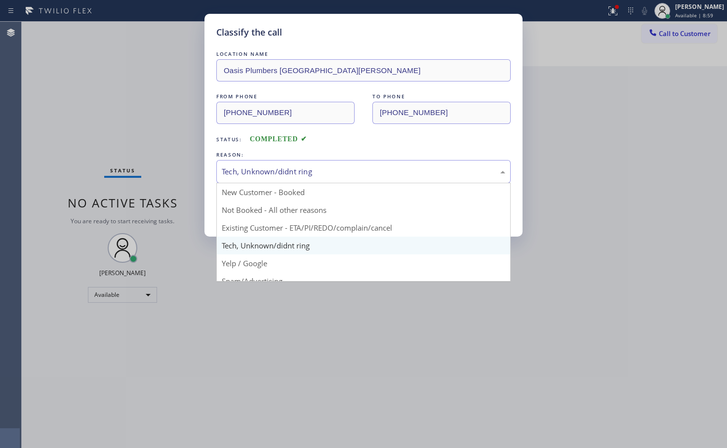
drag, startPoint x: 245, startPoint y: 172, endPoint x: 240, endPoint y: 144, distance: 28.7
click at [245, 167] on div "Tech, Unknown/didnt ring" at bounding box center [363, 171] width 283 height 11
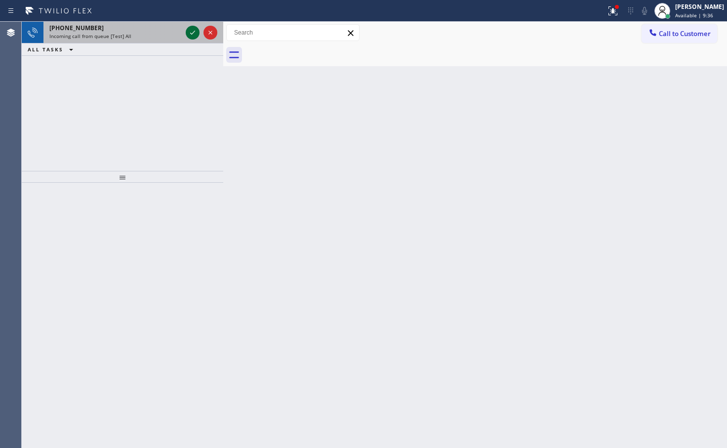
click at [198, 33] on div at bounding box center [193, 33] width 14 height 12
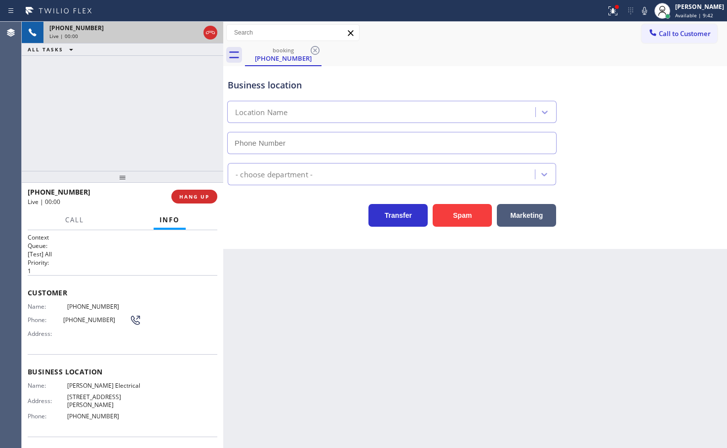
type input "(346) 483-2754"
click at [100, 144] on div "+18329158633 Live | 00:04 ALL TASKS ALL TASKS ACTIVE TASKS TASKS IN WRAP UP" at bounding box center [122, 96] width 201 height 149
drag, startPoint x: 297, startPoint y: 231, endPoint x: 59, endPoint y: 113, distance: 265.5
click at [295, 230] on div "Business location Randall Electrical (346) 483-2754 Electricians Transfer Spam …" at bounding box center [474, 157] width 503 height 183
drag, startPoint x: 59, startPoint y: 112, endPoint x: 73, endPoint y: 111, distance: 13.8
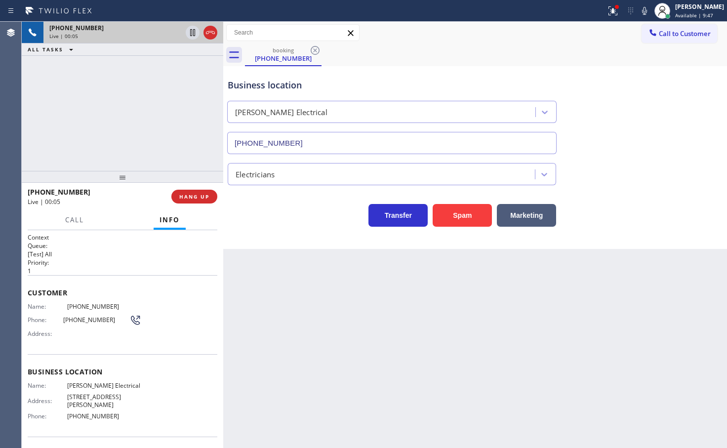
click at [66, 111] on div "+18329158633 Live | 00:05 ALL TASKS ALL TASKS ACTIVE TASKS TASKS IN WRAP UP" at bounding box center [122, 96] width 201 height 149
click at [248, 233] on div "Business location Randall Electrical (346) 483-2754 Electricians Transfer Spam …" at bounding box center [474, 157] width 503 height 183
click at [518, 214] on button "Marketing" at bounding box center [526, 215] width 59 height 23
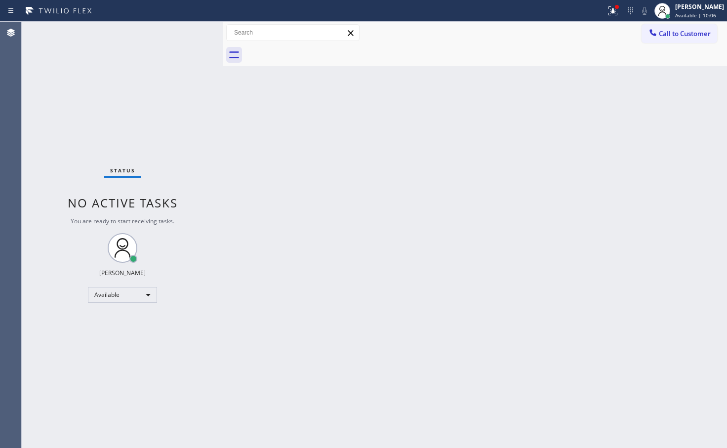
click at [183, 38] on div "Status No active tasks You are ready to start receiving tasks. Judy Anne Bernal…" at bounding box center [122, 235] width 201 height 426
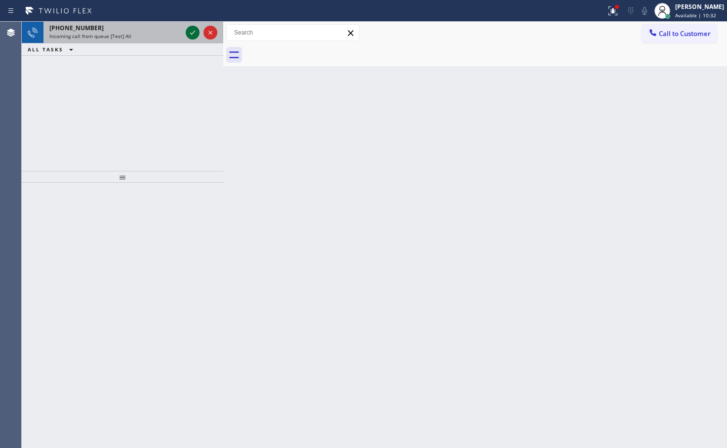
click at [188, 31] on icon at bounding box center [193, 33] width 12 height 12
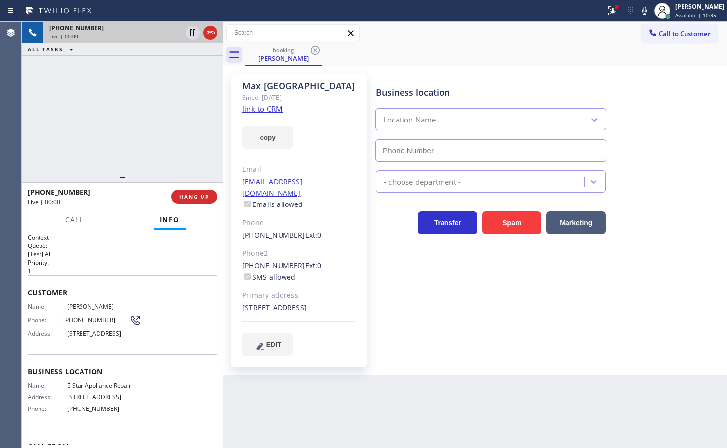
type input "(855) 731-4952"
click at [250, 111] on link "link to CRM" at bounding box center [262, 109] width 40 height 10
click at [149, 146] on div "+16464381244 Live | 00:04 ALL TASKS ALL TASKS ACTIVE TASKS TASKS IN WRAP UP" at bounding box center [122, 96] width 201 height 149
click at [138, 132] on div "+16464381244 Live | 00:09 ALL TASKS ALL TASKS ACTIVE TASKS TASKS IN WRAP UP" at bounding box center [122, 96] width 201 height 149
drag, startPoint x: 183, startPoint y: 289, endPoint x: 162, endPoint y: 238, distance: 54.4
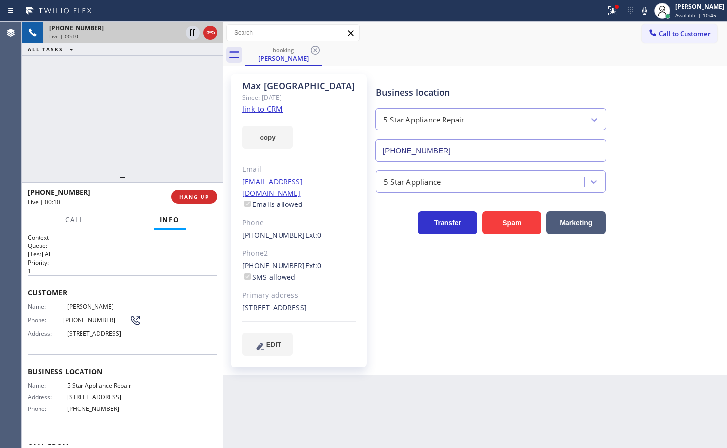
click at [179, 273] on div "Context Queue: [Test] All Priority: 1 Customer Name: Max Udine Phone: (646) 438…" at bounding box center [123, 368] width 190 height 270
click at [110, 123] on div "+16464381244 Live | 00:10 ALL TASKS ALL TASKS ACTIVE TASKS TASKS IN WRAP UP" at bounding box center [122, 96] width 201 height 149
click at [126, 130] on div "+16464381244 Live | 00:21 ALL TASKS ALL TASKS ACTIVE TASKS TASKS IN WRAP UP" at bounding box center [122, 96] width 201 height 149
drag, startPoint x: 110, startPoint y: 158, endPoint x: 232, endPoint y: 78, distance: 145.8
click at [132, 146] on div "+16464381244 Live | 00:31 ALL TASKS ALL TASKS ACTIVE TASKS TASKS IN WRAP UP" at bounding box center [122, 96] width 201 height 149
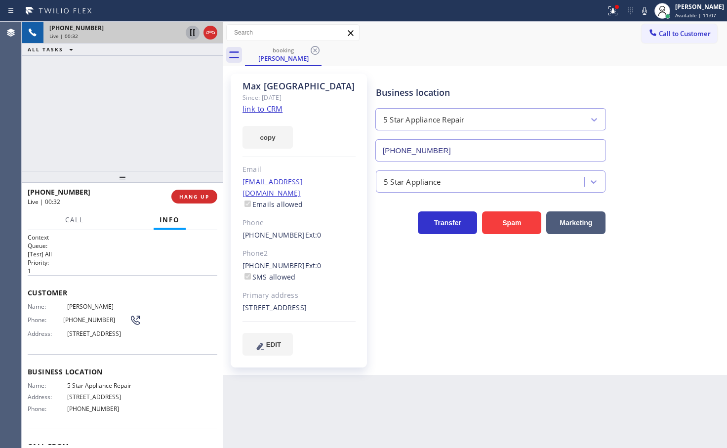
drag, startPoint x: 188, startPoint y: 34, endPoint x: 179, endPoint y: 11, distance: 24.6
click at [188, 32] on icon at bounding box center [193, 33] width 12 height 12
drag, startPoint x: 267, startPoint y: 142, endPoint x: 224, endPoint y: 39, distance: 111.5
click at [266, 141] on button "copy" at bounding box center [267, 137] width 50 height 23
click at [139, 87] on div "+16464381244 Live | 01:39 ALL TASKS ALL TASKS ACTIVE TASKS TASKS IN WRAP UP" at bounding box center [122, 96] width 201 height 149
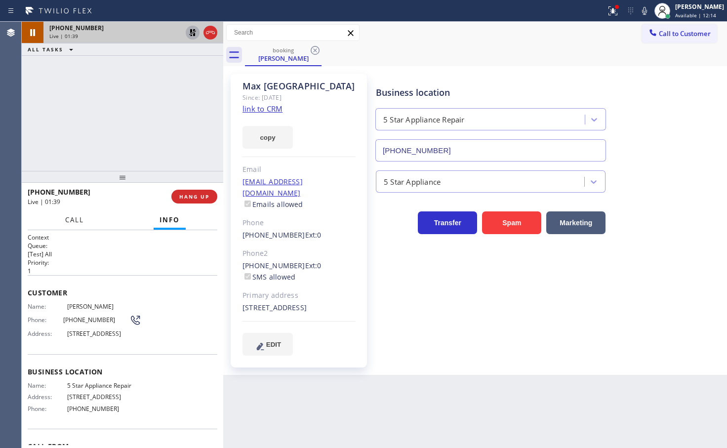
click at [69, 222] on span "Call" at bounding box center [74, 219] width 19 height 9
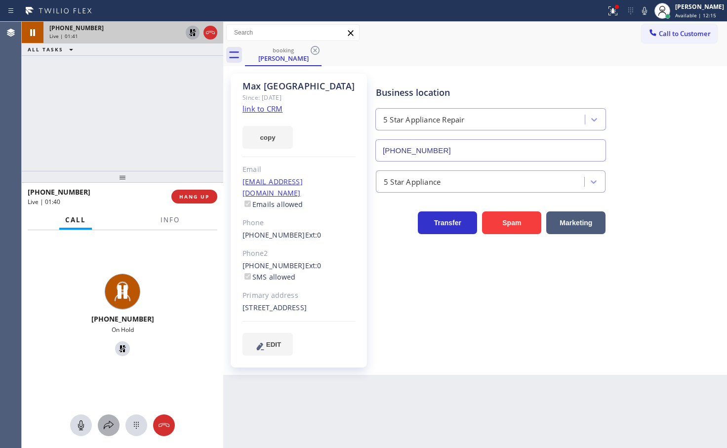
drag, startPoint x: 112, startPoint y: 427, endPoint x: 113, endPoint y: 421, distance: 6.0
click at [113, 421] on icon at bounding box center [109, 425] width 12 height 12
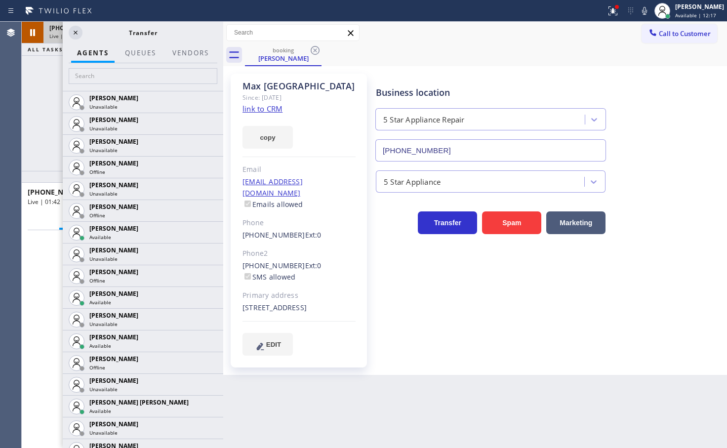
click at [96, 83] on div at bounding box center [143, 77] width 160 height 28
click at [94, 82] on input "text" at bounding box center [143, 76] width 149 height 16
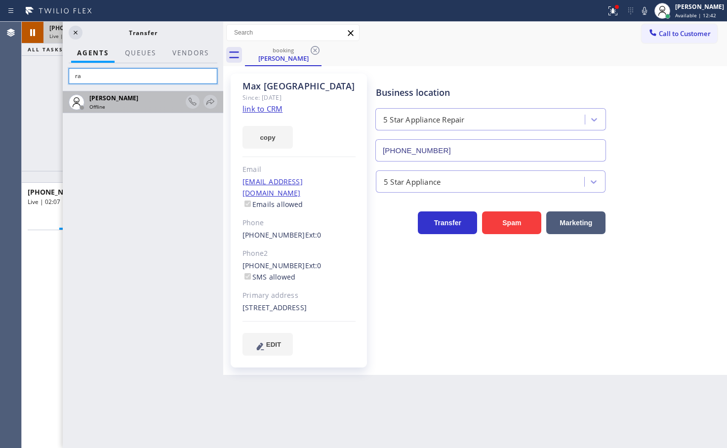
type input "r"
type input "tat"
click at [209, 102] on icon at bounding box center [210, 101] width 8 height 6
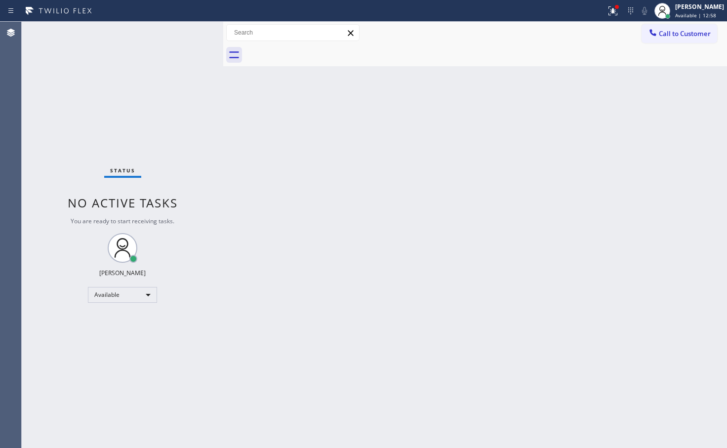
click at [96, 49] on div "Status No active tasks You are ready to start receiving tasks. Judy Anne Bernal…" at bounding box center [122, 235] width 201 height 426
click at [205, 47] on div "Status No active tasks You are ready to start receiving tasks. Judy Anne Bernal…" at bounding box center [122, 235] width 201 height 426
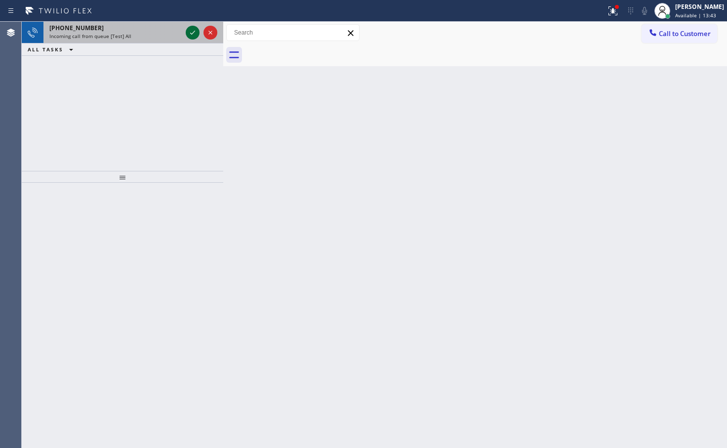
click at [191, 32] on icon at bounding box center [193, 33] width 12 height 12
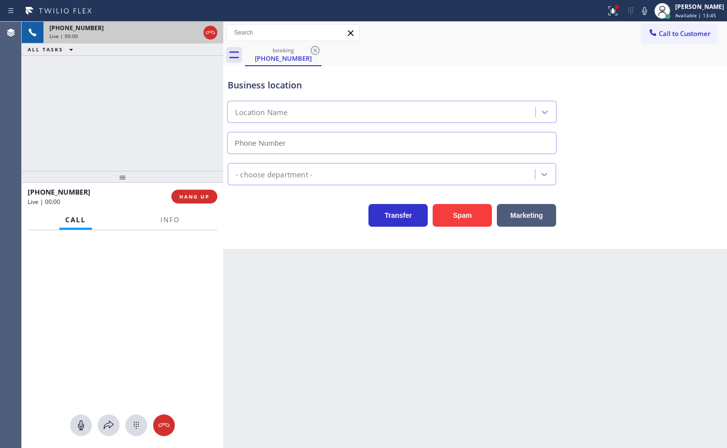
type input "(708) 578-5444"
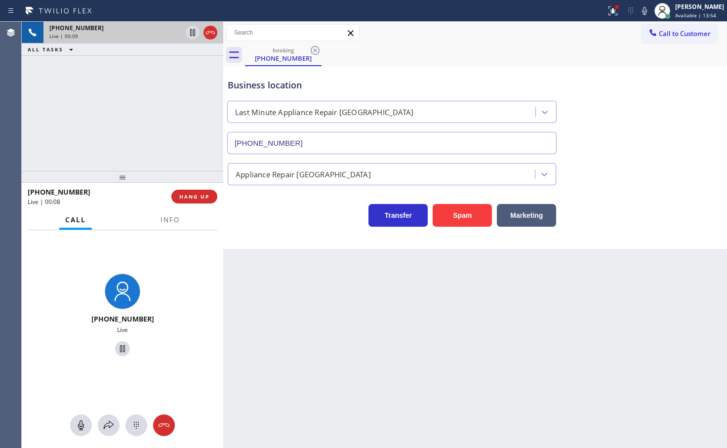
drag, startPoint x: 140, startPoint y: 150, endPoint x: 165, endPoint y: 148, distance: 25.3
click at [140, 150] on div "+18554331402 Live | 00:09 ALL TASKS ALL TASKS ACTIVE TASKS TASKS IN WRAP UP" at bounding box center [122, 96] width 201 height 149
click at [197, 194] on span "HANG UP" at bounding box center [194, 196] width 30 height 7
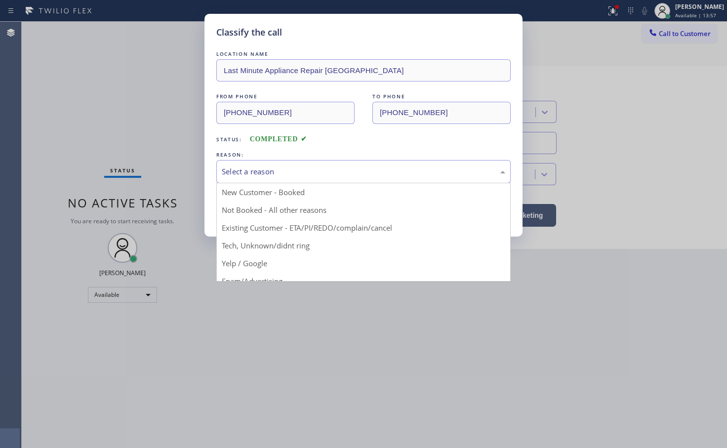
click at [247, 169] on div "Select a reason" at bounding box center [363, 171] width 283 height 11
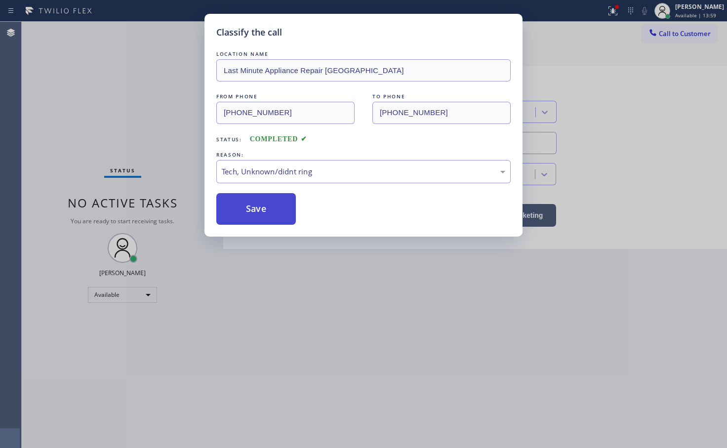
click at [248, 220] on button "Save" at bounding box center [255, 209] width 79 height 32
click at [247, 216] on button "Save" at bounding box center [255, 209] width 79 height 32
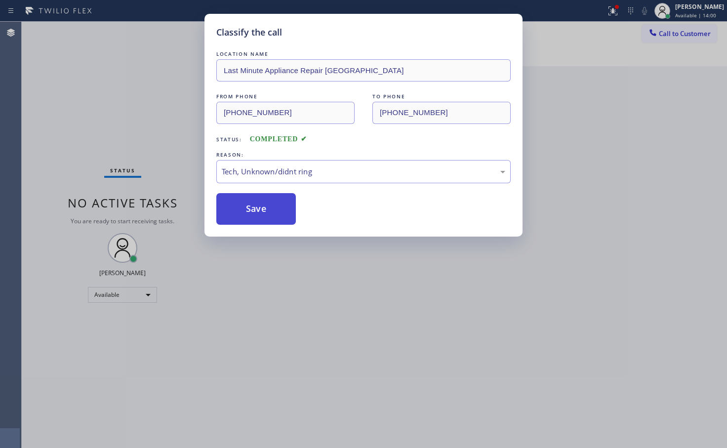
click at [246, 212] on button "Save" at bounding box center [255, 209] width 79 height 32
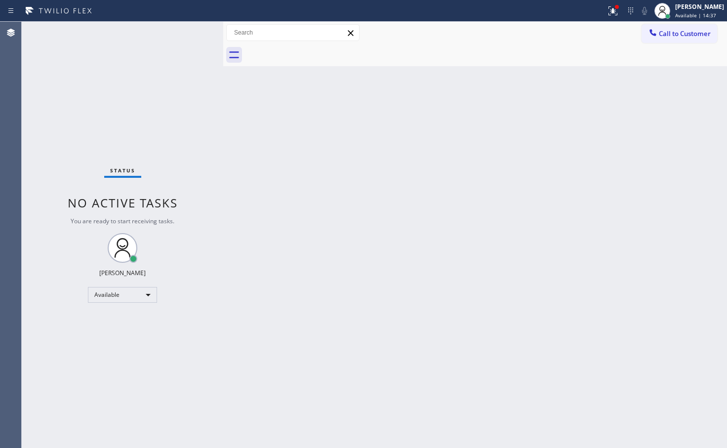
drag, startPoint x: 162, startPoint y: 56, endPoint x: 174, endPoint y: 47, distance: 15.5
click at [162, 55] on div "Status No active tasks You are ready to start receiving tasks. Judy Anne Bernal…" at bounding box center [122, 235] width 201 height 426
click at [182, 41] on div "Status No active tasks You are ready to start receiving tasks. Judy Anne Bernal…" at bounding box center [122, 235] width 201 height 426
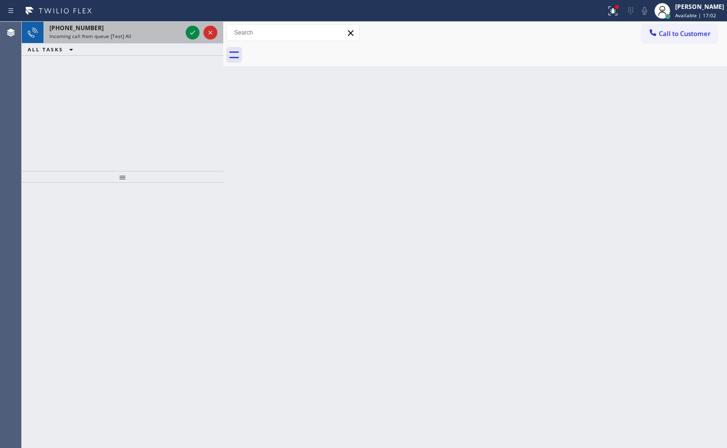
drag, startPoint x: 190, startPoint y: 38, endPoint x: 203, endPoint y: 29, distance: 16.6
click at [200, 31] on div at bounding box center [202, 33] width 36 height 22
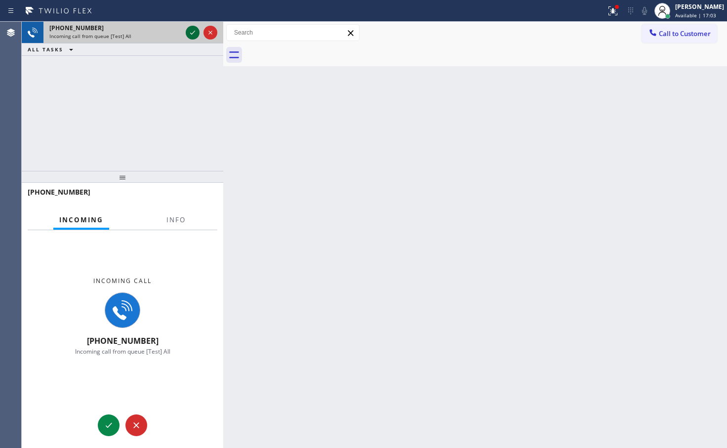
click at [190, 34] on icon at bounding box center [193, 33] width 12 height 12
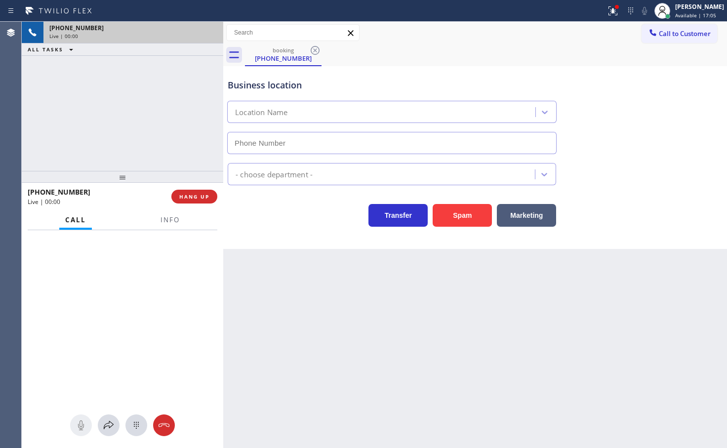
type input "(714) 790-9640"
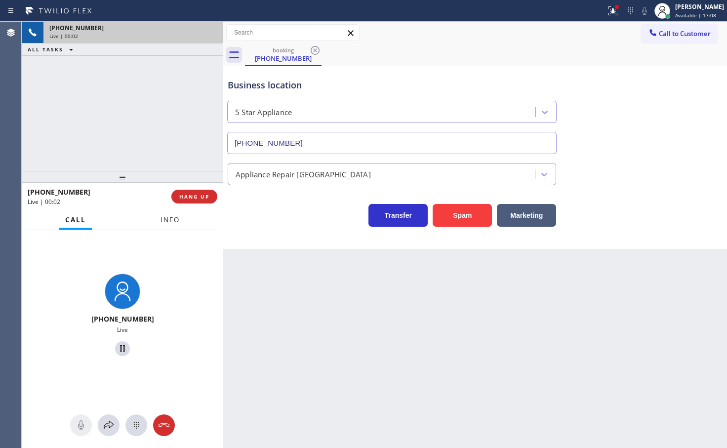
click at [173, 216] on span "Info" at bounding box center [169, 219] width 19 height 9
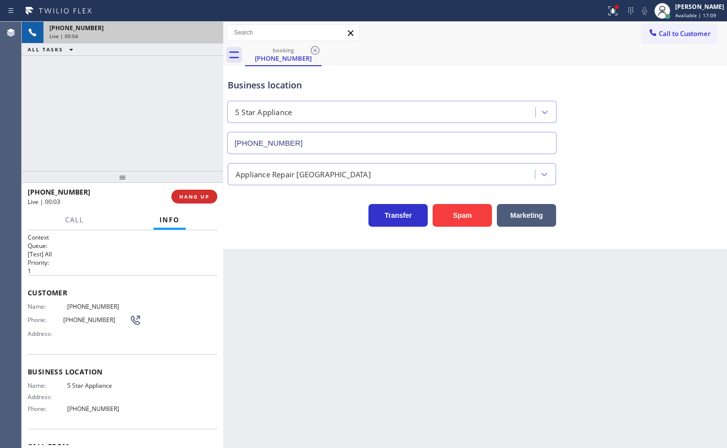
drag, startPoint x: 257, startPoint y: 207, endPoint x: 248, endPoint y: 198, distance: 12.6
click at [257, 207] on div "Transfer Spam Marketing" at bounding box center [392, 213] width 332 height 28
drag, startPoint x: 158, startPoint y: 139, endPoint x: 227, endPoint y: 212, distance: 100.2
click at [164, 141] on div "+18777770796 Live | 00:04 ALL TASKS ALL TASKS ACTIVE TASKS TASKS IN WRAP UP" at bounding box center [122, 96] width 201 height 149
click at [234, 220] on div "Transfer Spam Marketing" at bounding box center [392, 213] width 332 height 28
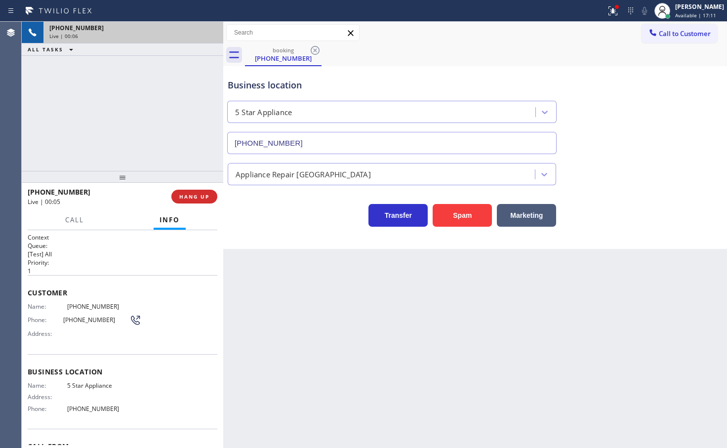
click at [156, 115] on div "+18777770796 Live | 00:06 ALL TASKS ALL TASKS ACTIVE TASKS TASKS IN WRAP UP" at bounding box center [122, 96] width 201 height 149
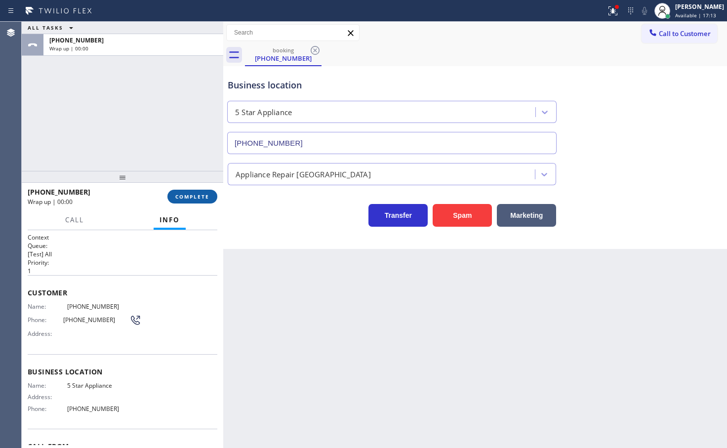
drag, startPoint x: 194, startPoint y: 199, endPoint x: 204, endPoint y: 188, distance: 14.7
click at [194, 199] on span "COMPLETE" at bounding box center [192, 196] width 34 height 7
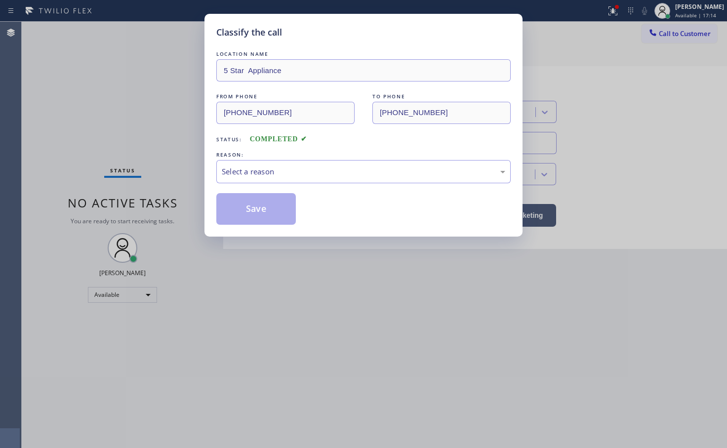
click at [246, 173] on div "Select a reason" at bounding box center [363, 171] width 283 height 11
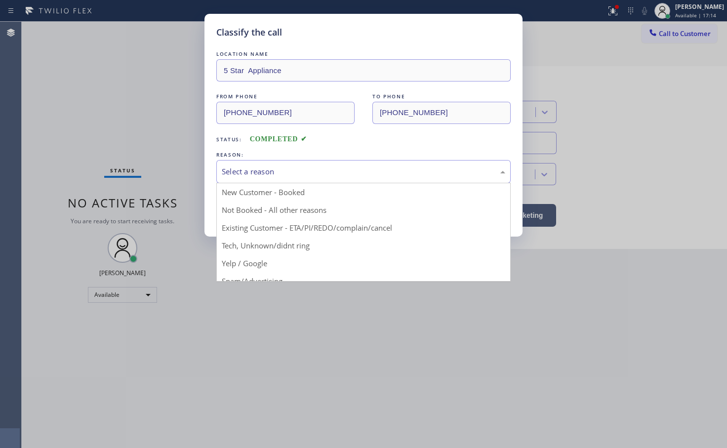
drag, startPoint x: 253, startPoint y: 247, endPoint x: 249, endPoint y: 220, distance: 27.4
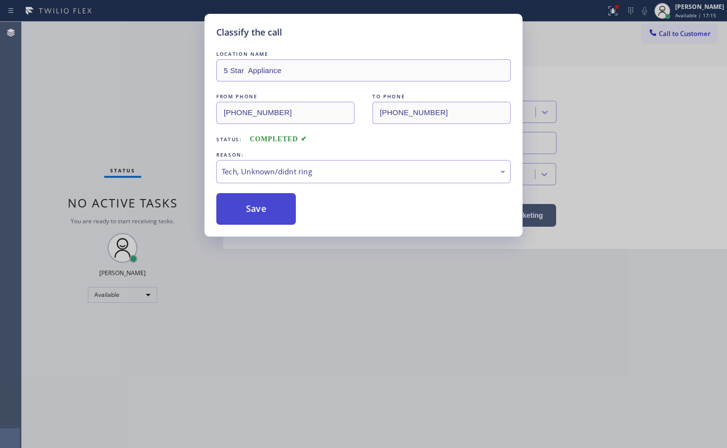
click at [248, 208] on button "Save" at bounding box center [255, 209] width 79 height 32
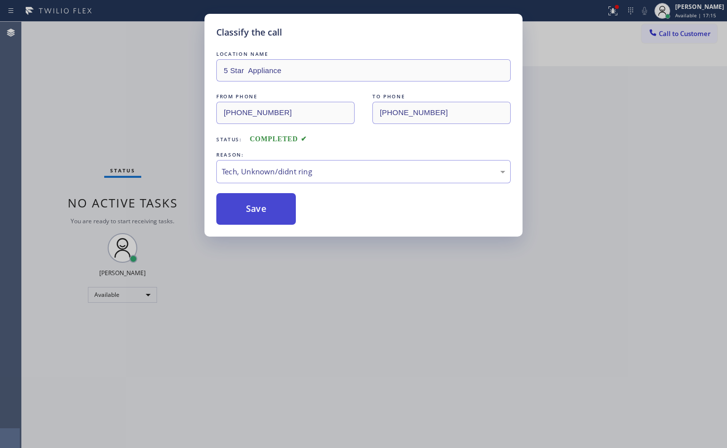
click at [248, 208] on button "Save" at bounding box center [255, 209] width 79 height 32
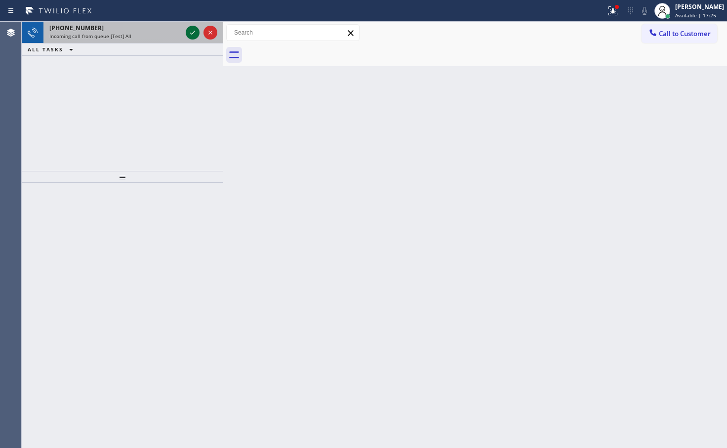
click at [191, 33] on icon at bounding box center [193, 33] width 12 height 12
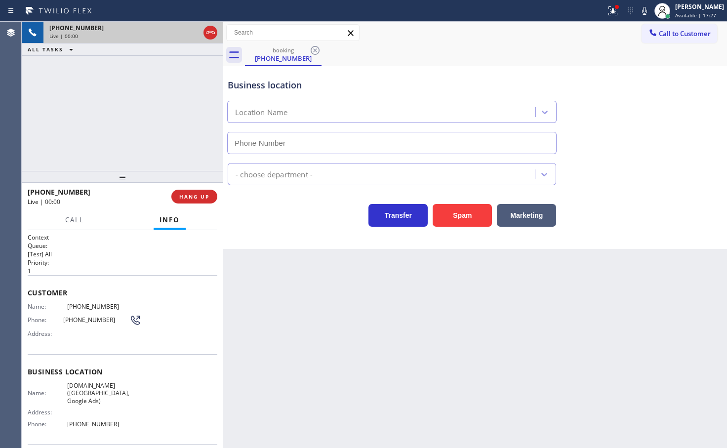
type input "(213) 377-6490"
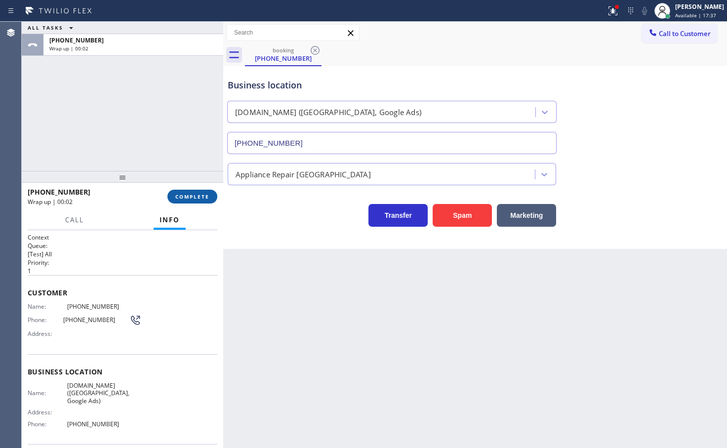
click at [199, 194] on span "COMPLETE" at bounding box center [192, 196] width 34 height 7
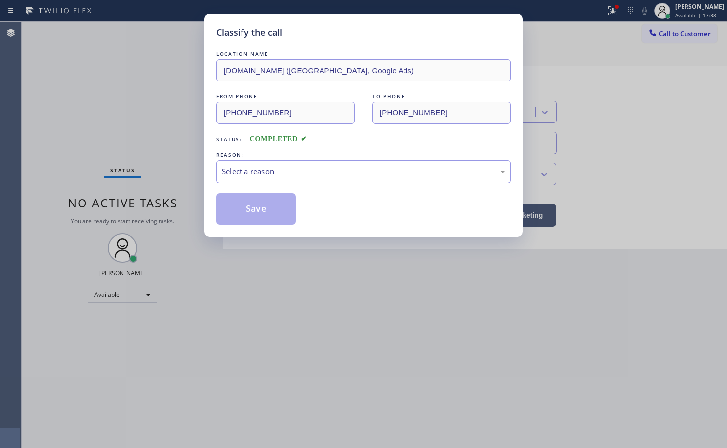
click at [302, 177] on div "Select a reason" at bounding box center [363, 171] width 283 height 11
click at [267, 214] on button "Save" at bounding box center [255, 209] width 79 height 32
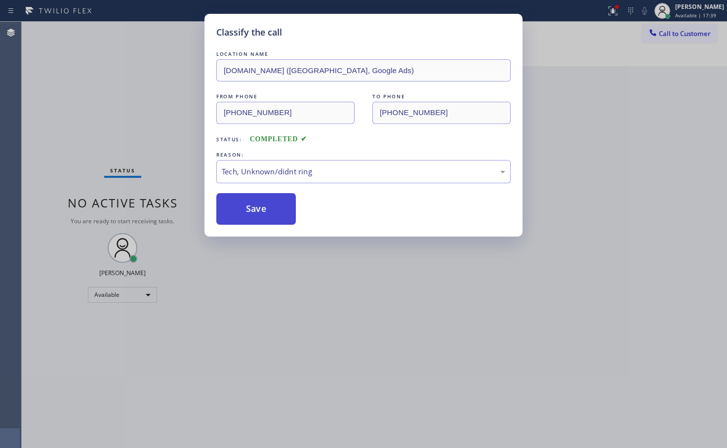
click at [267, 214] on button "Save" at bounding box center [255, 209] width 79 height 32
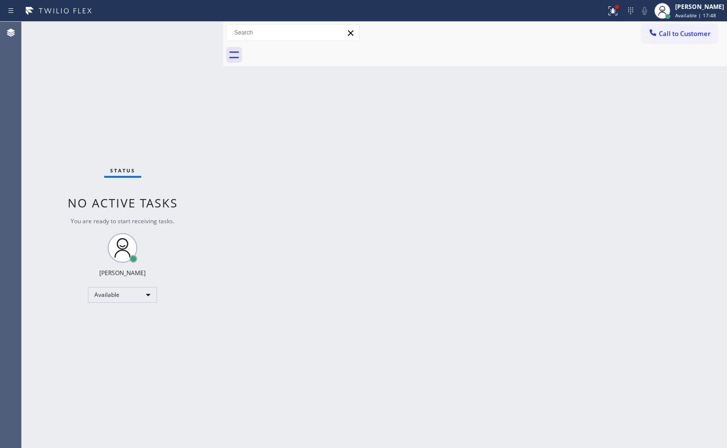
drag, startPoint x: 163, startPoint y: 31, endPoint x: 169, endPoint y: 16, distance: 15.8
click at [166, 30] on div "Status No active tasks You are ready to start receiving tasks. Judy Anne Bernal…" at bounding box center [122, 235] width 201 height 426
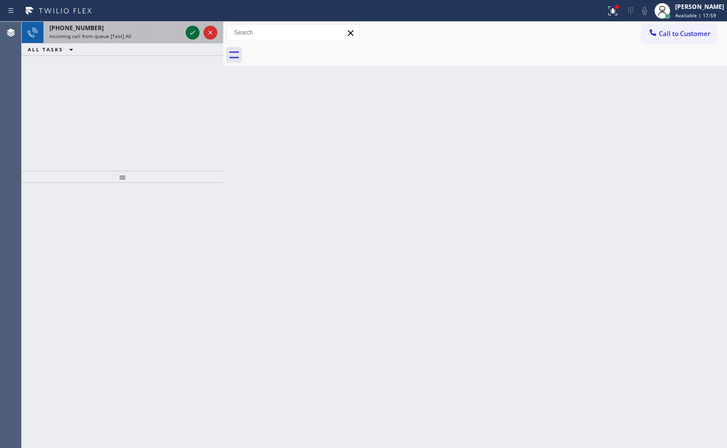
click at [191, 32] on icon at bounding box center [193, 33] width 12 height 12
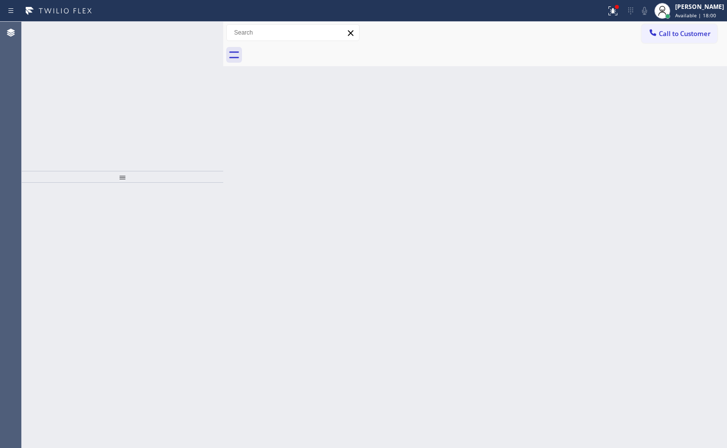
click at [191, 32] on icon at bounding box center [193, 33] width 12 height 12
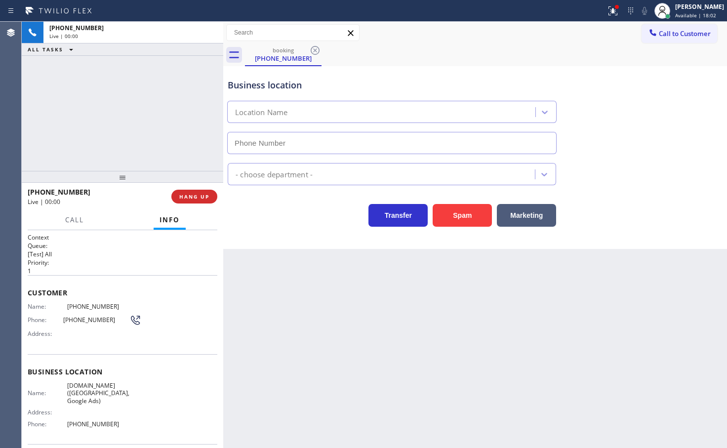
type input "(213) 415-2749"
drag, startPoint x: 291, startPoint y: 231, endPoint x: 286, endPoint y: 234, distance: 5.6
click at [289, 234] on div "Business location VikingCare.online (Los Angeles, Google Ads) (213) 415-2749 Ap…" at bounding box center [474, 157] width 503 height 183
click at [83, 107] on div "+18777770796 Live | 00:02 ALL TASKS ALL TASKS ACTIVE TASKS TASKS IN WRAP UP" at bounding box center [122, 96] width 201 height 149
click at [223, 231] on div at bounding box center [223, 235] width 0 height 426
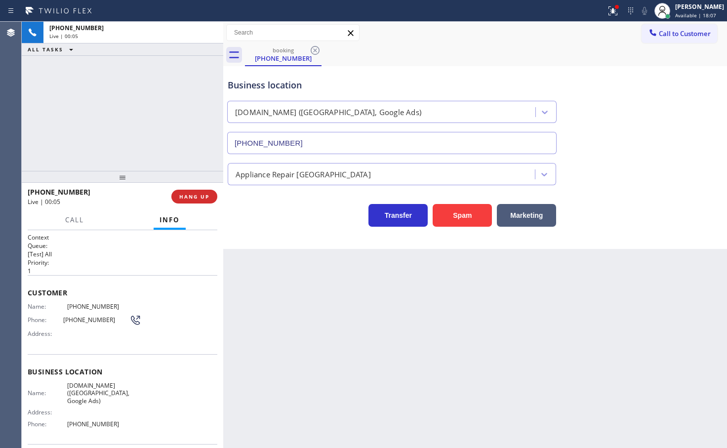
scroll to position [66, 0]
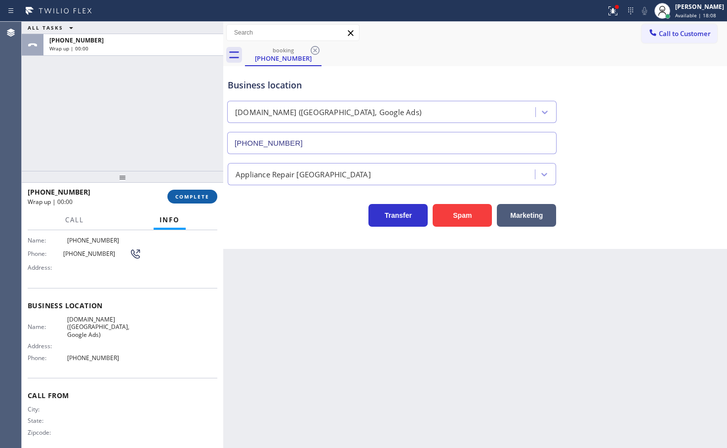
click at [204, 193] on span "COMPLETE" at bounding box center [192, 196] width 34 height 7
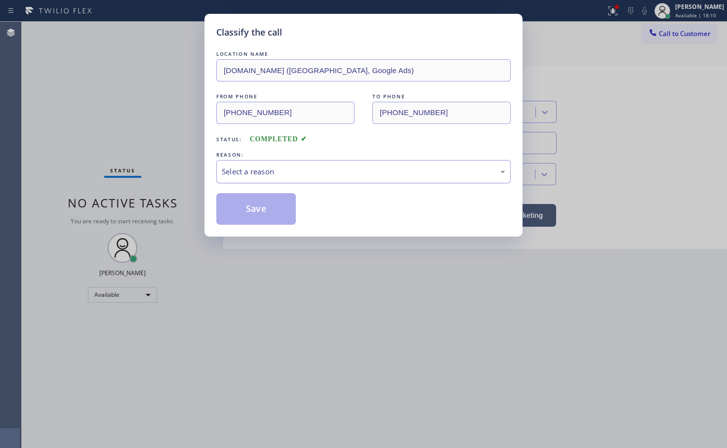
click at [269, 174] on div "Select a reason" at bounding box center [363, 171] width 283 height 11
drag, startPoint x: 252, startPoint y: 252, endPoint x: 264, endPoint y: 232, distance: 23.0
click at [266, 216] on button "Save" at bounding box center [255, 209] width 79 height 32
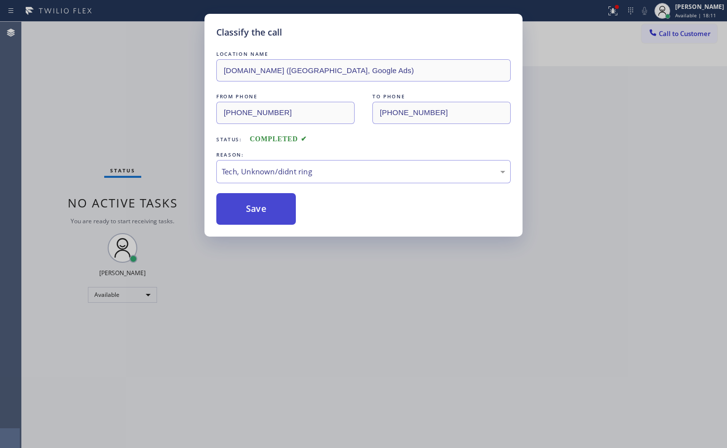
click at [266, 216] on button "Save" at bounding box center [255, 209] width 79 height 32
click at [265, 219] on button "Save" at bounding box center [255, 209] width 79 height 32
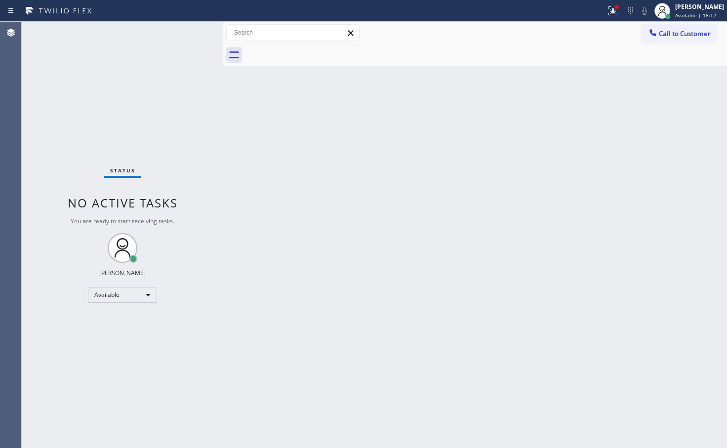
drag, startPoint x: 156, startPoint y: 102, endPoint x: 167, endPoint y: 81, distance: 23.2
click at [158, 99] on div "Status No active tasks You are ready to start receiving tasks. Judy Anne Bernal…" at bounding box center [122, 235] width 201 height 426
drag, startPoint x: 180, startPoint y: 34, endPoint x: 152, endPoint y: 82, distance: 56.0
click at [180, 32] on div "Status No active tasks You are ready to start receiving tasks. Judy Anne Bernal…" at bounding box center [122, 235] width 201 height 426
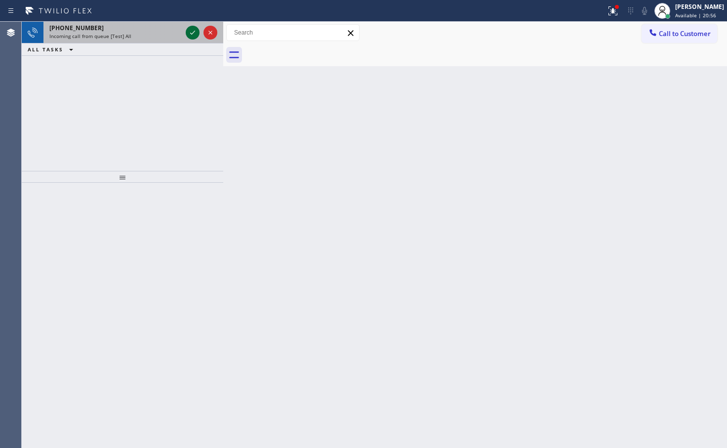
drag, startPoint x: 186, startPoint y: 35, endPoint x: 189, endPoint y: 31, distance: 5.3
click at [187, 35] on div at bounding box center [193, 33] width 14 height 12
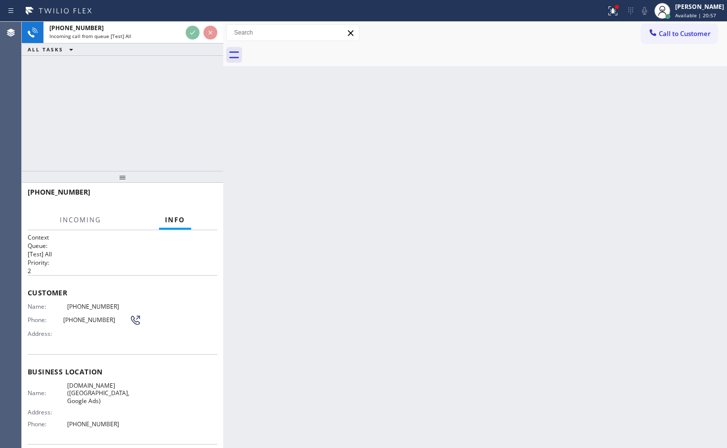
click at [186, 18] on div at bounding box center [303, 11] width 598 height 16
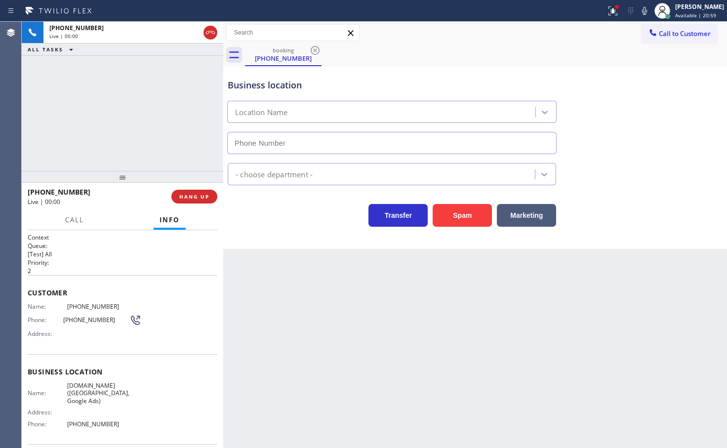
type input "(213) 463-4599"
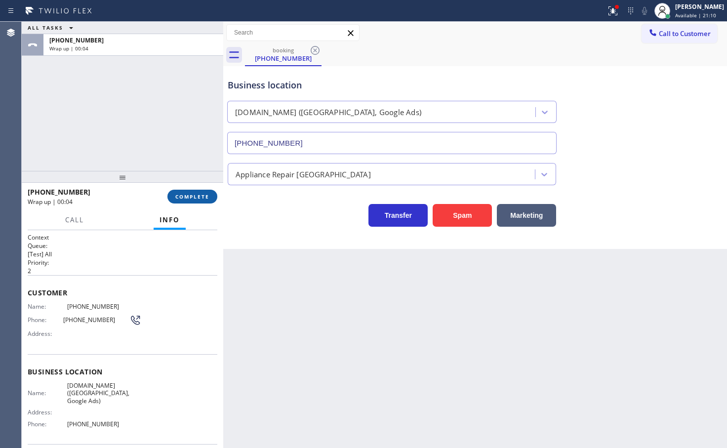
click at [195, 197] on span "COMPLETE" at bounding box center [192, 196] width 34 height 7
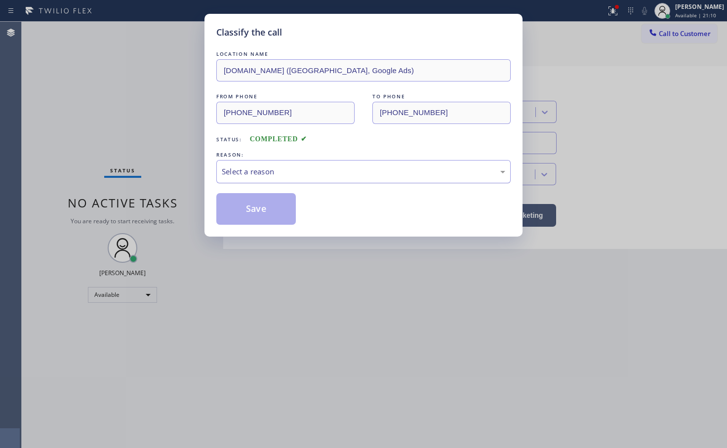
drag, startPoint x: 320, startPoint y: 173, endPoint x: 305, endPoint y: 182, distance: 17.5
click at [320, 175] on div "Select a reason" at bounding box center [363, 171] width 283 height 11
click at [260, 199] on button "Save" at bounding box center [255, 209] width 79 height 32
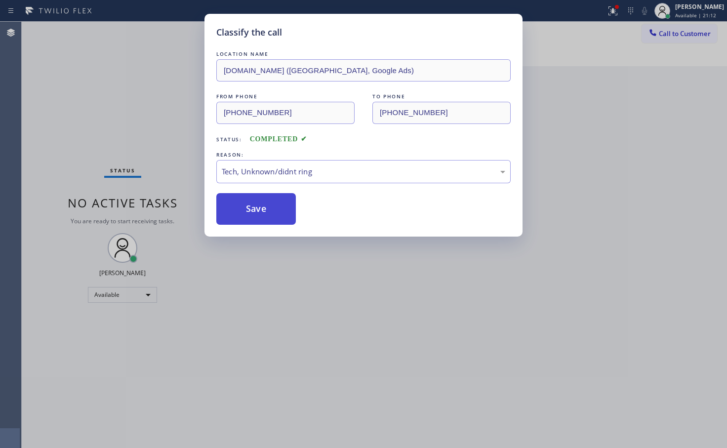
click at [260, 199] on button "Save" at bounding box center [255, 209] width 79 height 32
click at [259, 195] on button "Save" at bounding box center [255, 209] width 79 height 32
click at [254, 187] on div "Classify the call LOCATION NAME Oasis Plumbers Santa Monica FROM PHONE (833) 80…" at bounding box center [374, 235] width 705 height 426
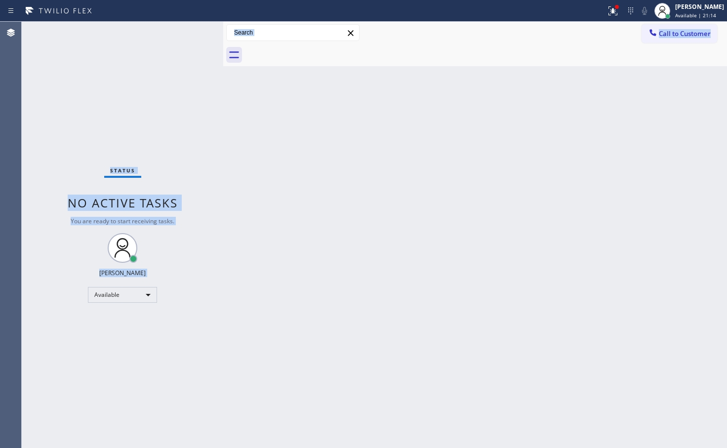
click at [175, 103] on div "Status No active tasks You are ready to start receiving tasks. Judy Anne Bernal…" at bounding box center [122, 235] width 201 height 426
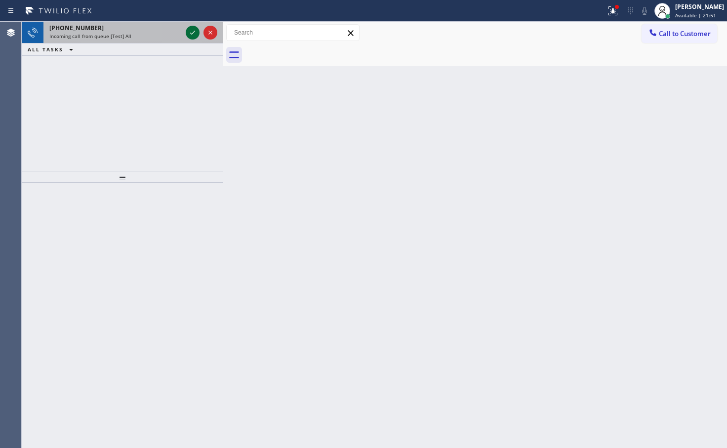
click at [193, 30] on icon at bounding box center [193, 33] width 12 height 12
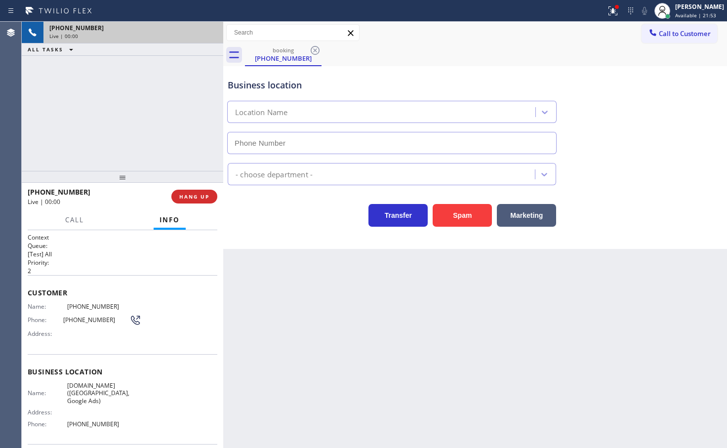
type input "(213) 583-4534"
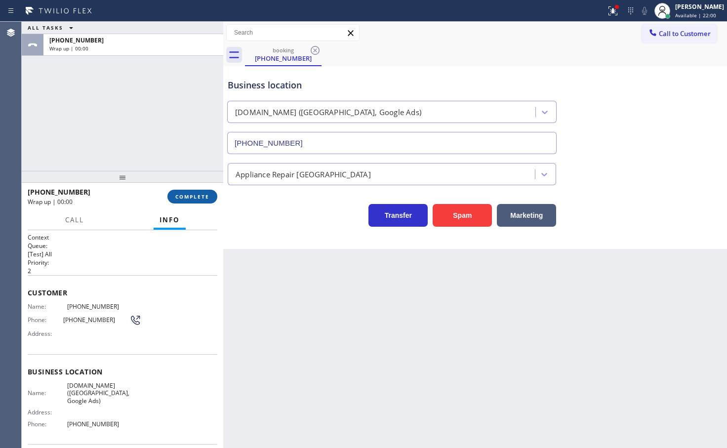
click at [205, 203] on button "COMPLETE" at bounding box center [192, 197] width 50 height 14
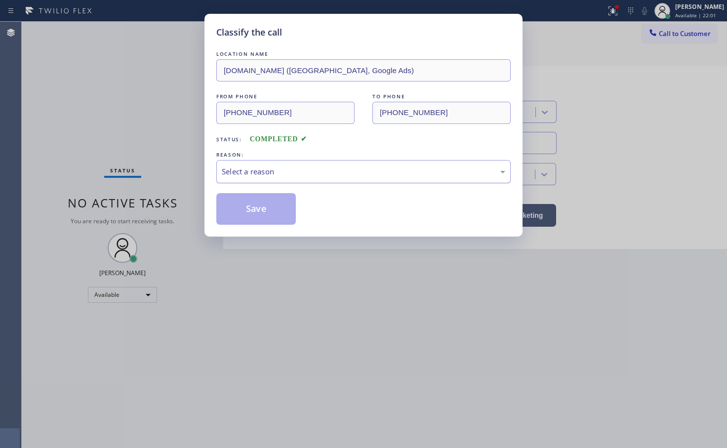
click at [282, 166] on div "Select a reason" at bounding box center [363, 171] width 283 height 11
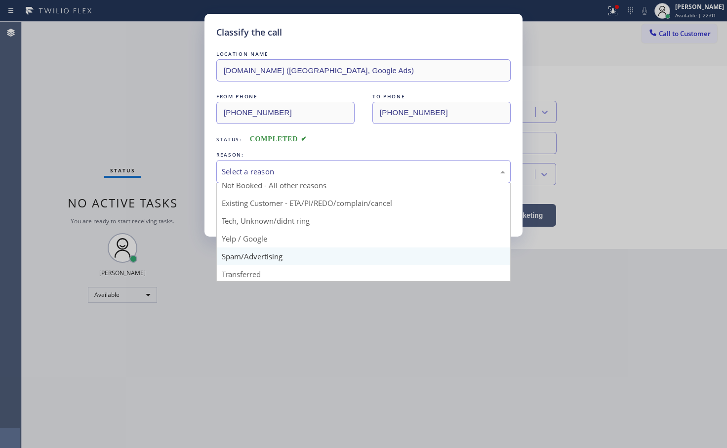
scroll to position [62, 0]
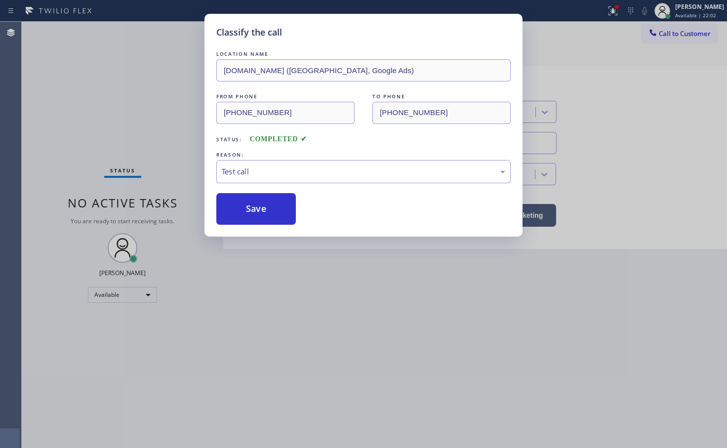
drag, startPoint x: 265, startPoint y: 273, endPoint x: 268, endPoint y: 230, distance: 43.0
click at [270, 199] on button "Save" at bounding box center [255, 209] width 79 height 32
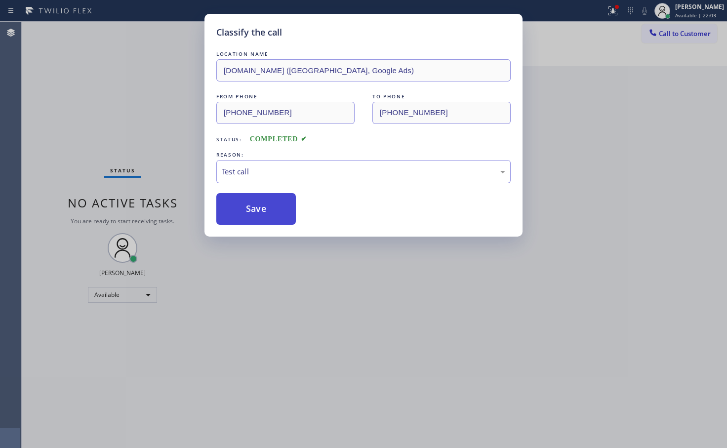
click at [270, 199] on button "Save" at bounding box center [255, 209] width 79 height 32
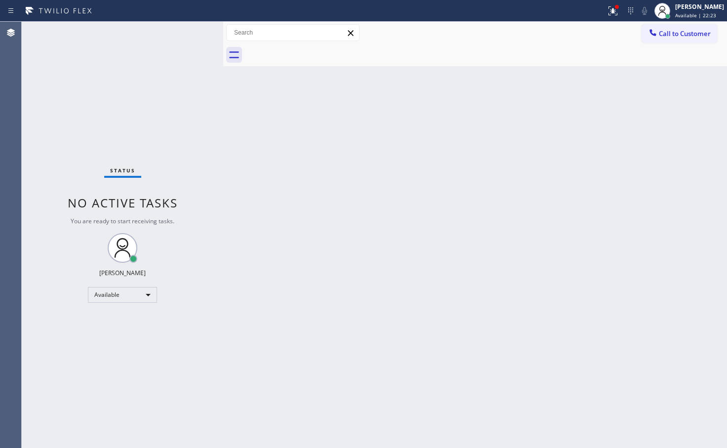
drag, startPoint x: 192, startPoint y: 135, endPoint x: 196, endPoint y: 104, distance: 30.9
click at [195, 130] on div "Status No active tasks You are ready to start receiving tasks. Judy Anne Bernal…" at bounding box center [122, 235] width 201 height 426
click at [180, 74] on div "Status No active tasks You are ready to start receiving tasks. Judy Anne Bernal…" at bounding box center [122, 235] width 201 height 426
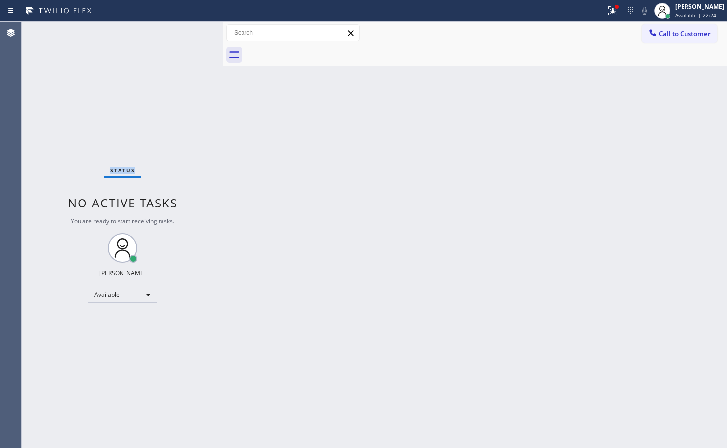
click at [175, 69] on div "Status No active tasks You are ready to start receiving tasks. Judy Anne Bernal…" at bounding box center [122, 235] width 201 height 426
click at [179, 37] on div "Status No active tasks You are ready to start receiving tasks. Judy Anne Bernal…" at bounding box center [122, 235] width 201 height 426
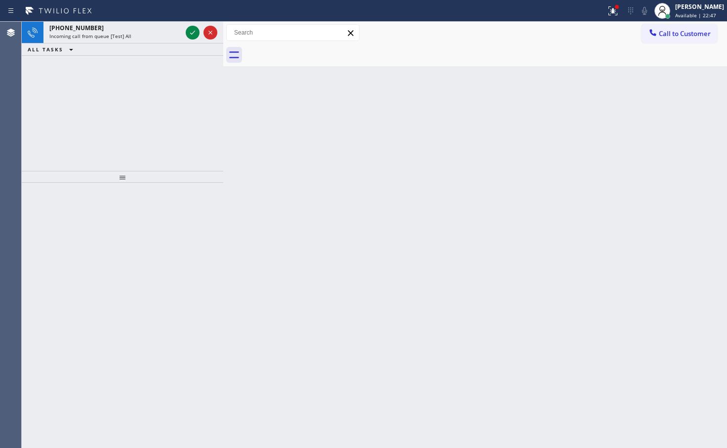
click at [177, 41] on div "+18557314952 Incoming call from queue [Test] All" at bounding box center [113, 33] width 140 height 22
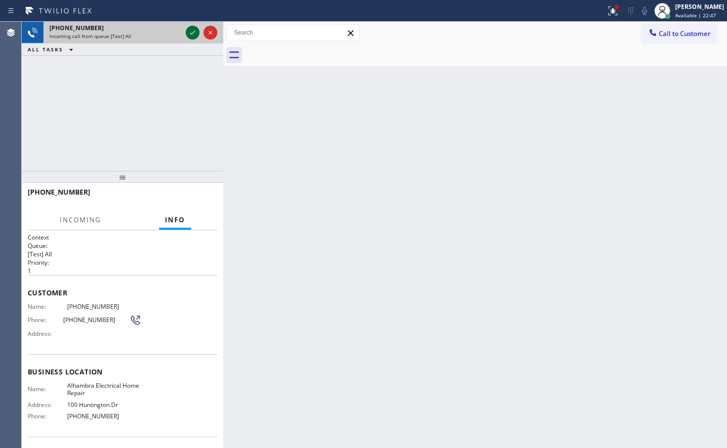
click at [193, 27] on div at bounding box center [202, 33] width 36 height 22
click at [193, 28] on icon at bounding box center [193, 33] width 12 height 12
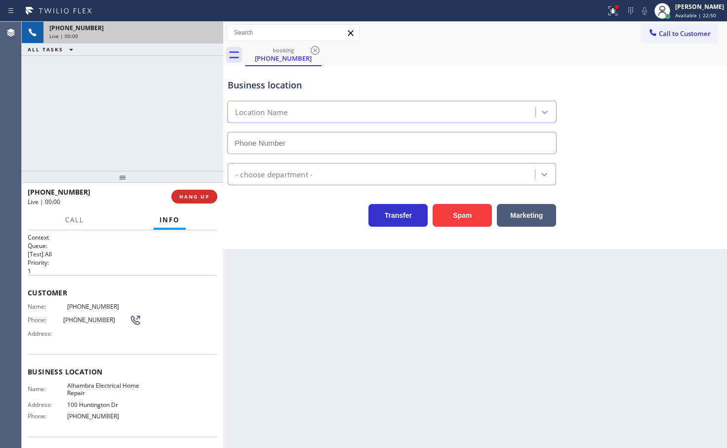
type input "(626) 551-4139"
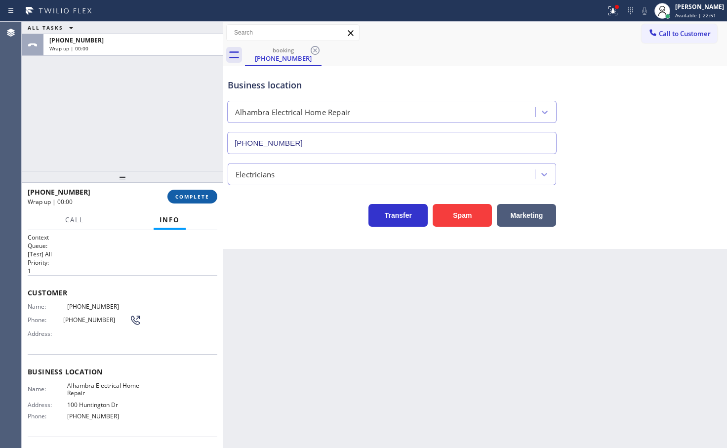
click at [194, 197] on span "COMPLETE" at bounding box center [192, 196] width 34 height 7
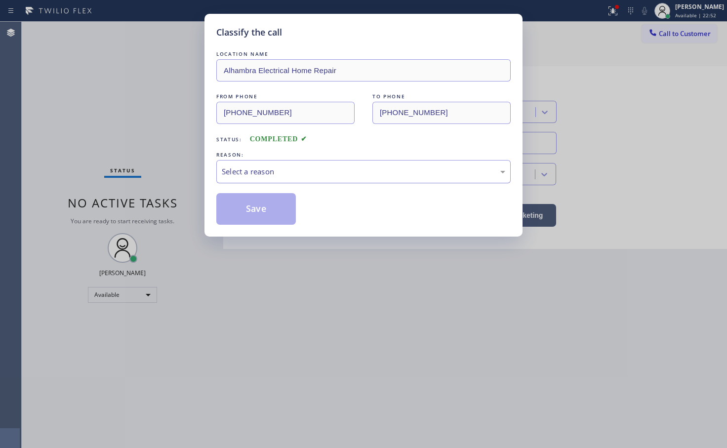
click at [261, 171] on div "Select a reason" at bounding box center [363, 171] width 283 height 11
click at [255, 205] on button "Save" at bounding box center [255, 209] width 79 height 32
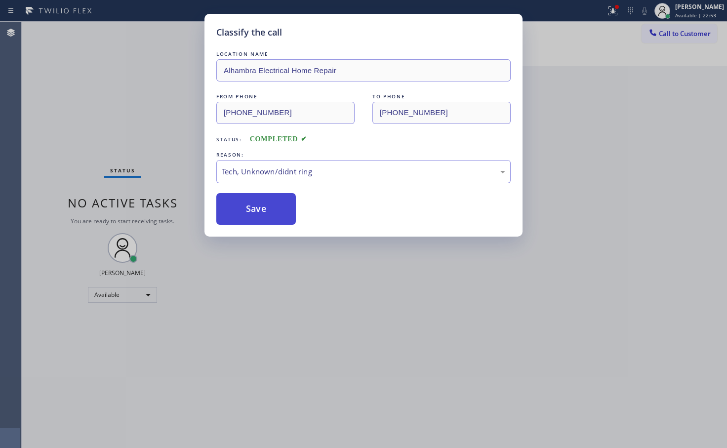
click at [255, 204] on button "Save" at bounding box center [255, 209] width 79 height 32
drag, startPoint x: 260, startPoint y: 171, endPoint x: 254, endPoint y: 162, distance: 10.8
click at [260, 169] on div "Tech, Unknown/didnt ring" at bounding box center [363, 171] width 283 height 11
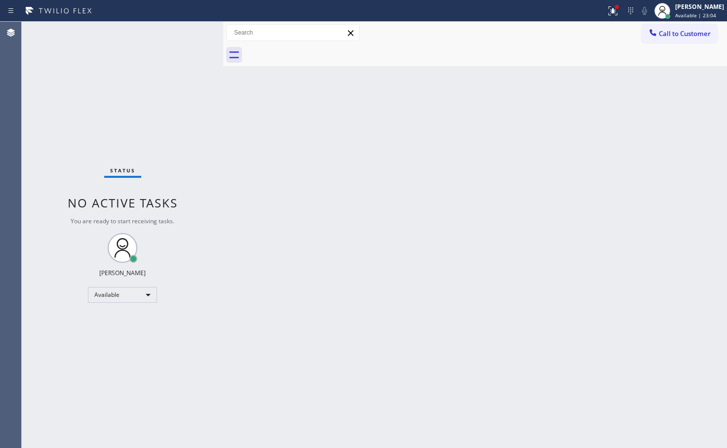
drag, startPoint x: 110, startPoint y: 78, endPoint x: 185, endPoint y: 48, distance: 80.8
click at [130, 67] on div "Status No active tasks You are ready to start receiving tasks. Judy Anne Bernal…" at bounding box center [122, 235] width 201 height 426
drag, startPoint x: 196, startPoint y: 42, endPoint x: 205, endPoint y: 26, distance: 19.0
click at [199, 39] on div "Status No active tasks You are ready to start receiving tasks. Judy Anne Bernal…" at bounding box center [122, 235] width 201 height 426
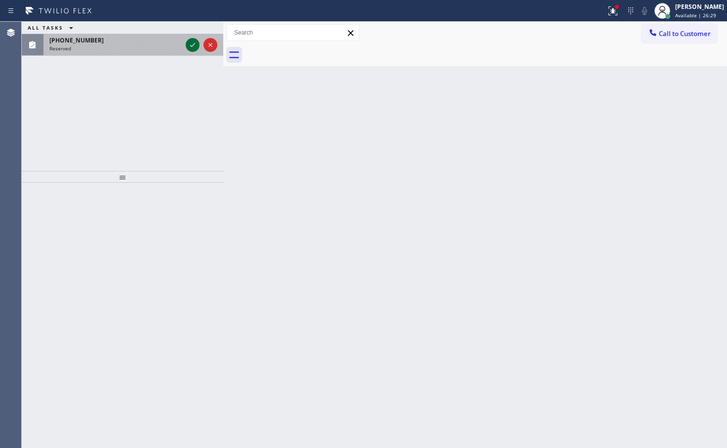
click at [189, 46] on icon at bounding box center [193, 45] width 12 height 12
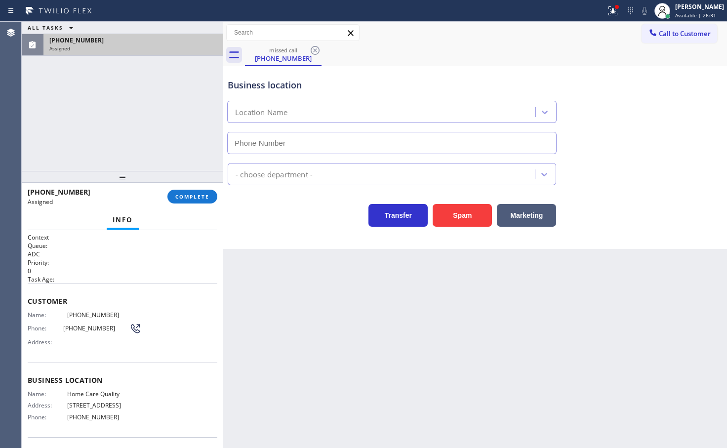
type input "(206) 539-0092"
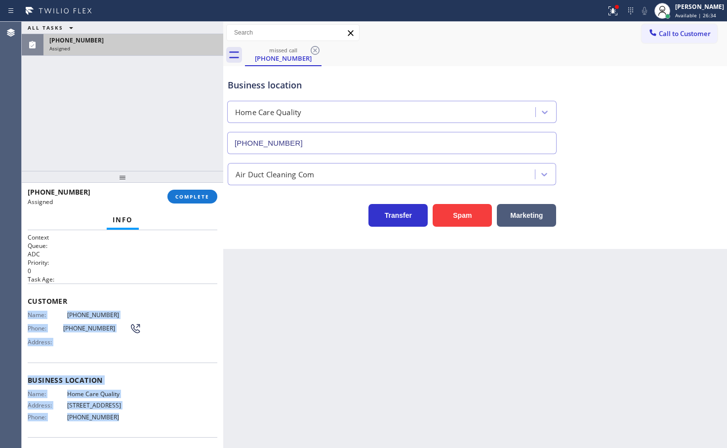
drag, startPoint x: 26, startPoint y: 317, endPoint x: 126, endPoint y: 423, distance: 145.6
click at [124, 426] on div "Context Queue: ADC Priority: 0 Task Age: Customer Name: (206) 944-8199 Phone: (…" at bounding box center [122, 339] width 201 height 218
copy div "Name: (206) 944-8199 Phone: (206) 944-8199 Address: Business location Name: Hom…"
click at [185, 196] on span "COMPLETE" at bounding box center [192, 196] width 34 height 7
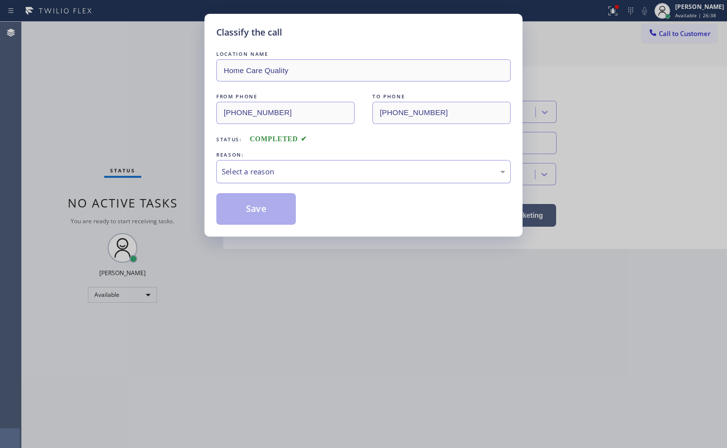
click at [303, 166] on div "Select a reason" at bounding box center [363, 171] width 283 height 11
drag, startPoint x: 230, startPoint y: 226, endPoint x: 230, endPoint y: 200, distance: 26.2
click at [230, 200] on button "Save" at bounding box center [255, 209] width 79 height 32
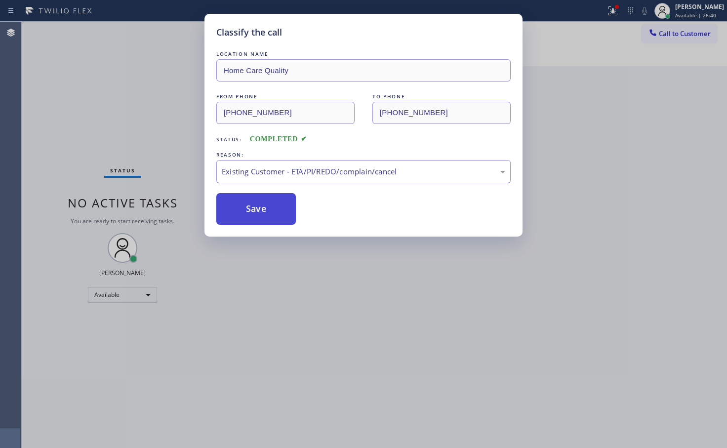
click at [230, 200] on button "Save" at bounding box center [255, 209] width 79 height 32
click at [231, 194] on button "Save" at bounding box center [255, 209] width 79 height 32
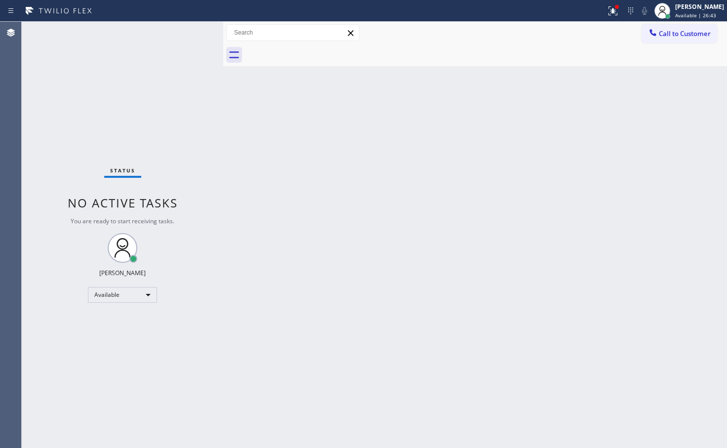
drag, startPoint x: 158, startPoint y: 114, endPoint x: 126, endPoint y: 87, distance: 42.1
click at [158, 113] on div "Status No active tasks You are ready to start receiving tasks. Judy Anne Bernal…" at bounding box center [122, 235] width 201 height 426
drag, startPoint x: 164, startPoint y: 56, endPoint x: 189, endPoint y: 44, distance: 27.8
click at [166, 56] on div "Status No active tasks You are ready to start receiving tasks. Judy Anne Bernal…" at bounding box center [122, 235] width 201 height 426
click at [194, 42] on div "Status No active tasks You are ready to start receiving tasks. Judy Anne Bernal…" at bounding box center [122, 235] width 201 height 426
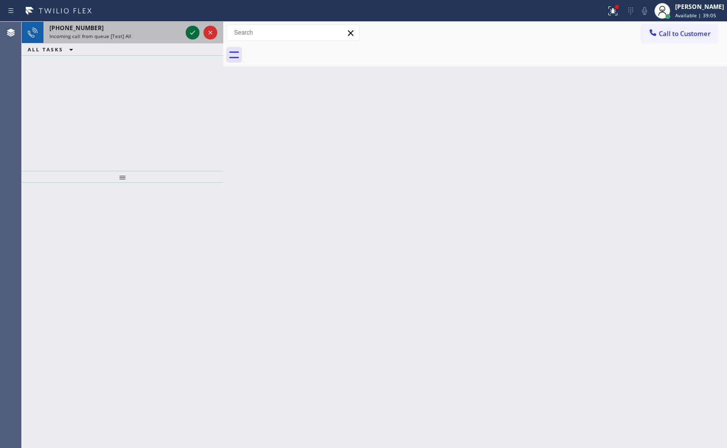
click at [193, 28] on icon at bounding box center [193, 33] width 12 height 12
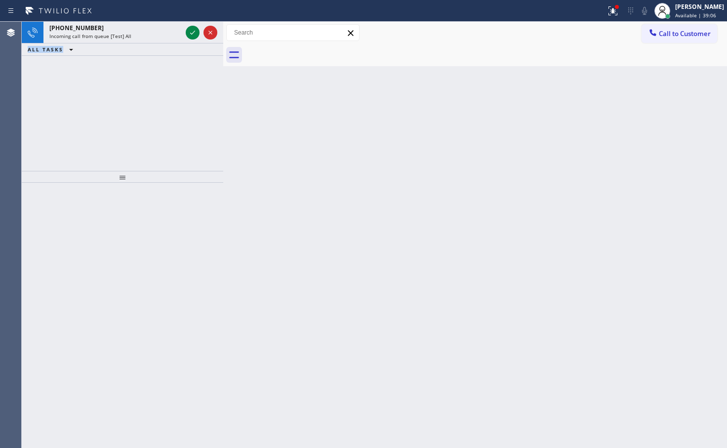
click at [193, 28] on icon at bounding box center [193, 33] width 12 height 12
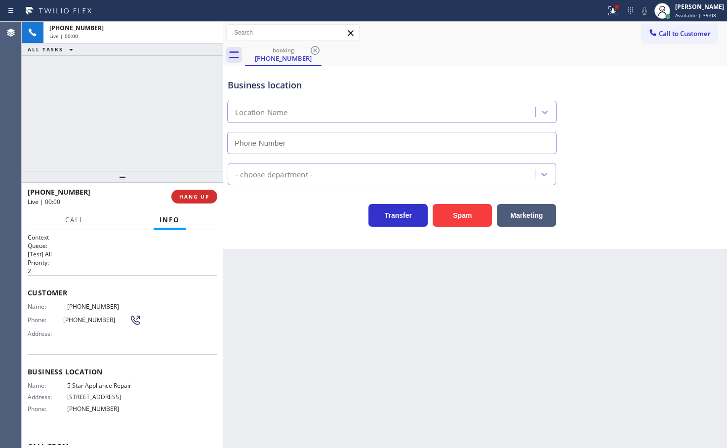
type input "(855) 731-4952"
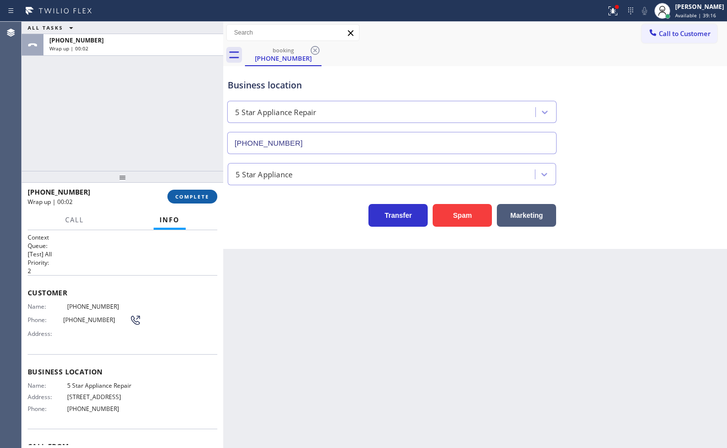
click at [187, 200] on button "COMPLETE" at bounding box center [192, 197] width 50 height 14
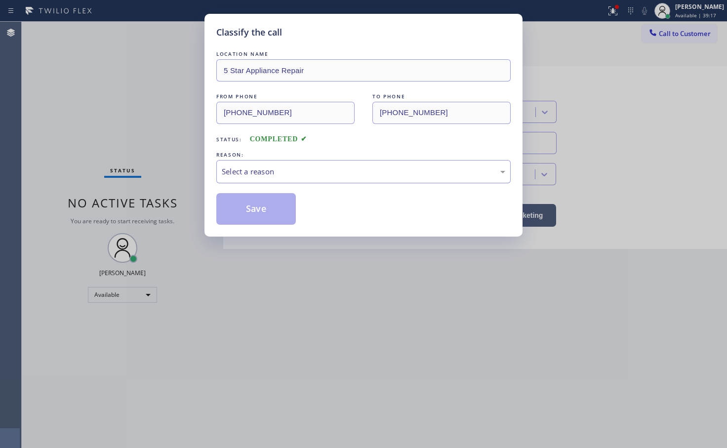
drag, startPoint x: 259, startPoint y: 170, endPoint x: 262, endPoint y: 178, distance: 8.4
click at [261, 175] on div "Select a reason" at bounding box center [363, 171] width 294 height 23
click at [254, 217] on button "Save" at bounding box center [255, 209] width 79 height 32
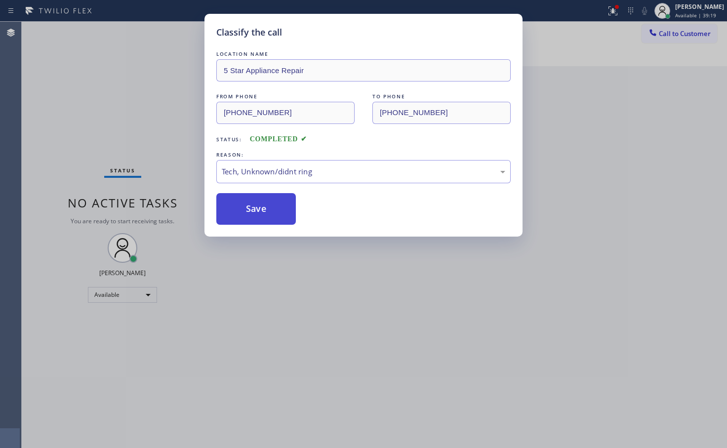
click at [254, 217] on button "Save" at bounding box center [255, 209] width 79 height 32
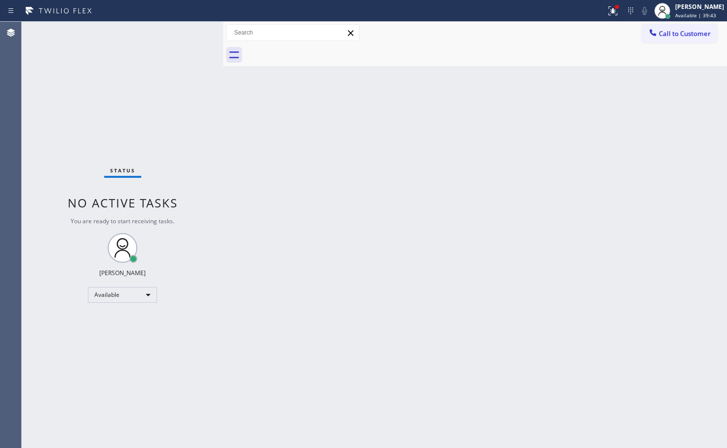
click at [187, 161] on div "Status No active tasks You are ready to start receiving tasks. Judy Anne Bernal…" at bounding box center [122, 235] width 201 height 426
click at [294, 190] on div "Back to Dashboard Change Sender ID Customers Technicians Select a contact Outbo…" at bounding box center [474, 235] width 503 height 426
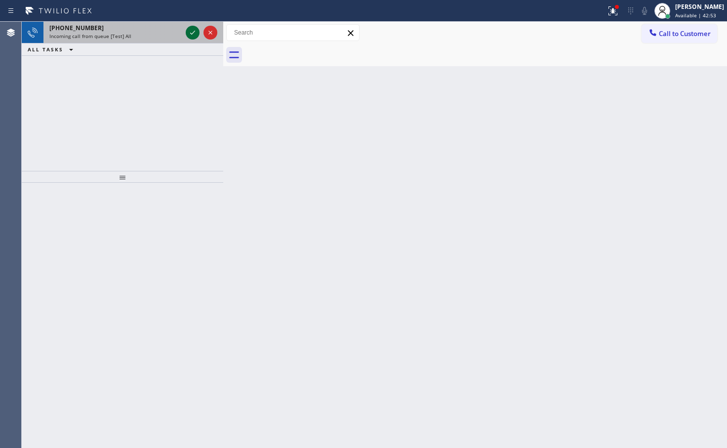
click at [195, 29] on icon at bounding box center [193, 33] width 12 height 12
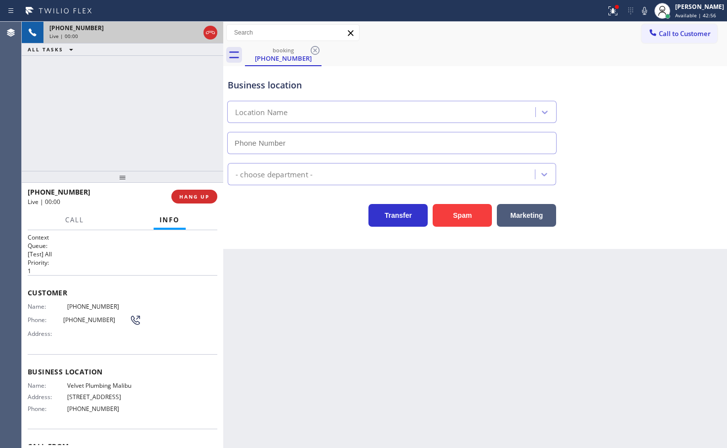
type input "(310) 388-3916"
click at [139, 231] on div "Context Queue: [Test] All Priority: 1 Customer Name: (888) 212-6059 Phone: (888…" at bounding box center [122, 339] width 201 height 218
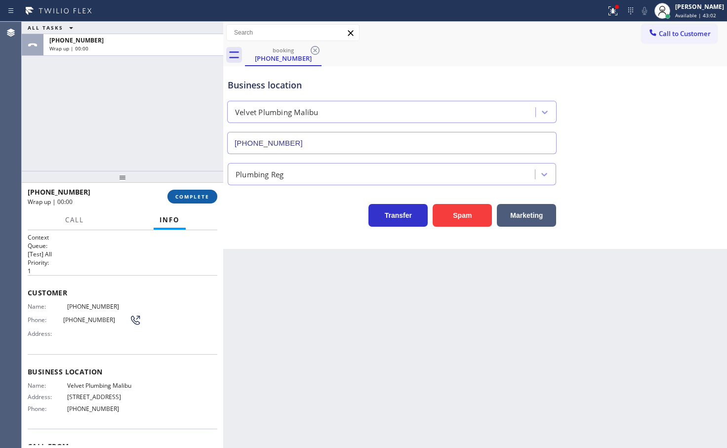
click at [195, 195] on span "COMPLETE" at bounding box center [192, 196] width 34 height 7
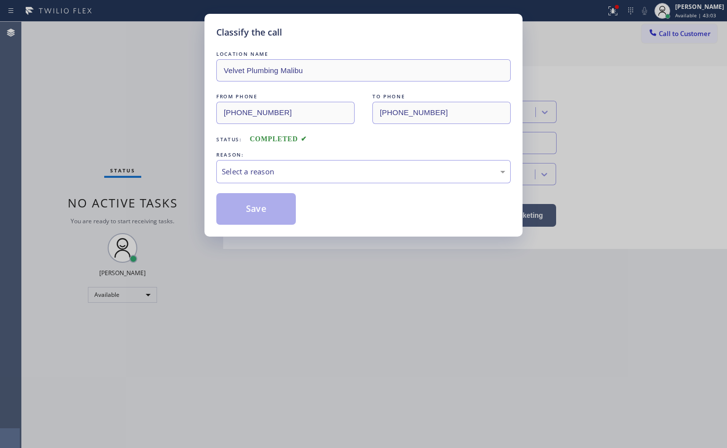
click at [249, 172] on div "Select a reason" at bounding box center [363, 171] width 283 height 11
click at [238, 213] on button "Save" at bounding box center [255, 209] width 79 height 32
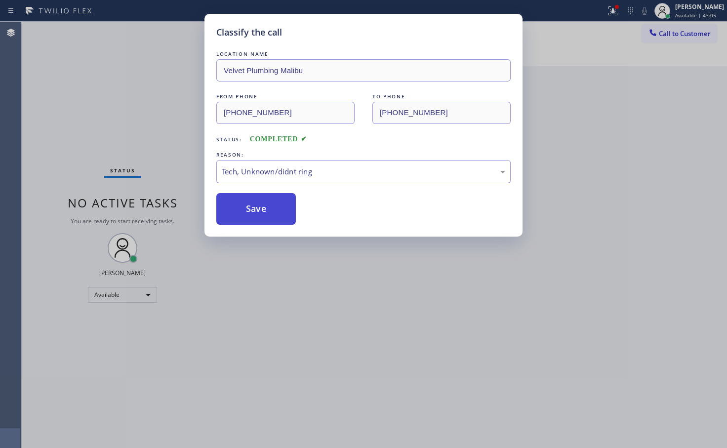
click at [238, 213] on button "Save" at bounding box center [255, 209] width 79 height 32
click at [238, 212] on button "Save" at bounding box center [255, 209] width 79 height 32
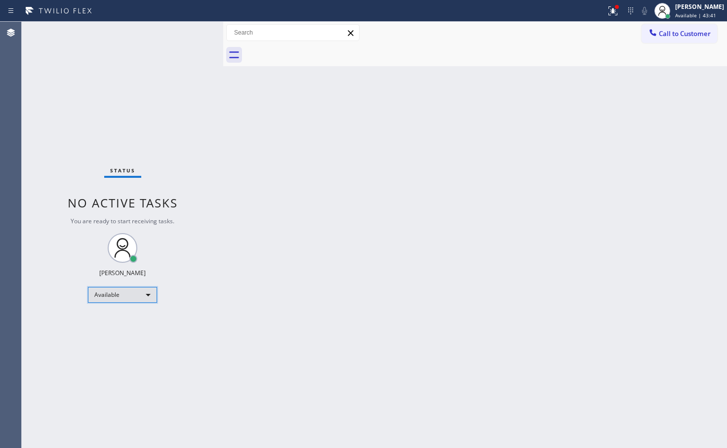
click at [151, 299] on div "Available" at bounding box center [122, 295] width 69 height 16
click at [112, 349] on li "Break" at bounding box center [121, 346] width 67 height 12
